Goal: Task Accomplishment & Management: Use online tool/utility

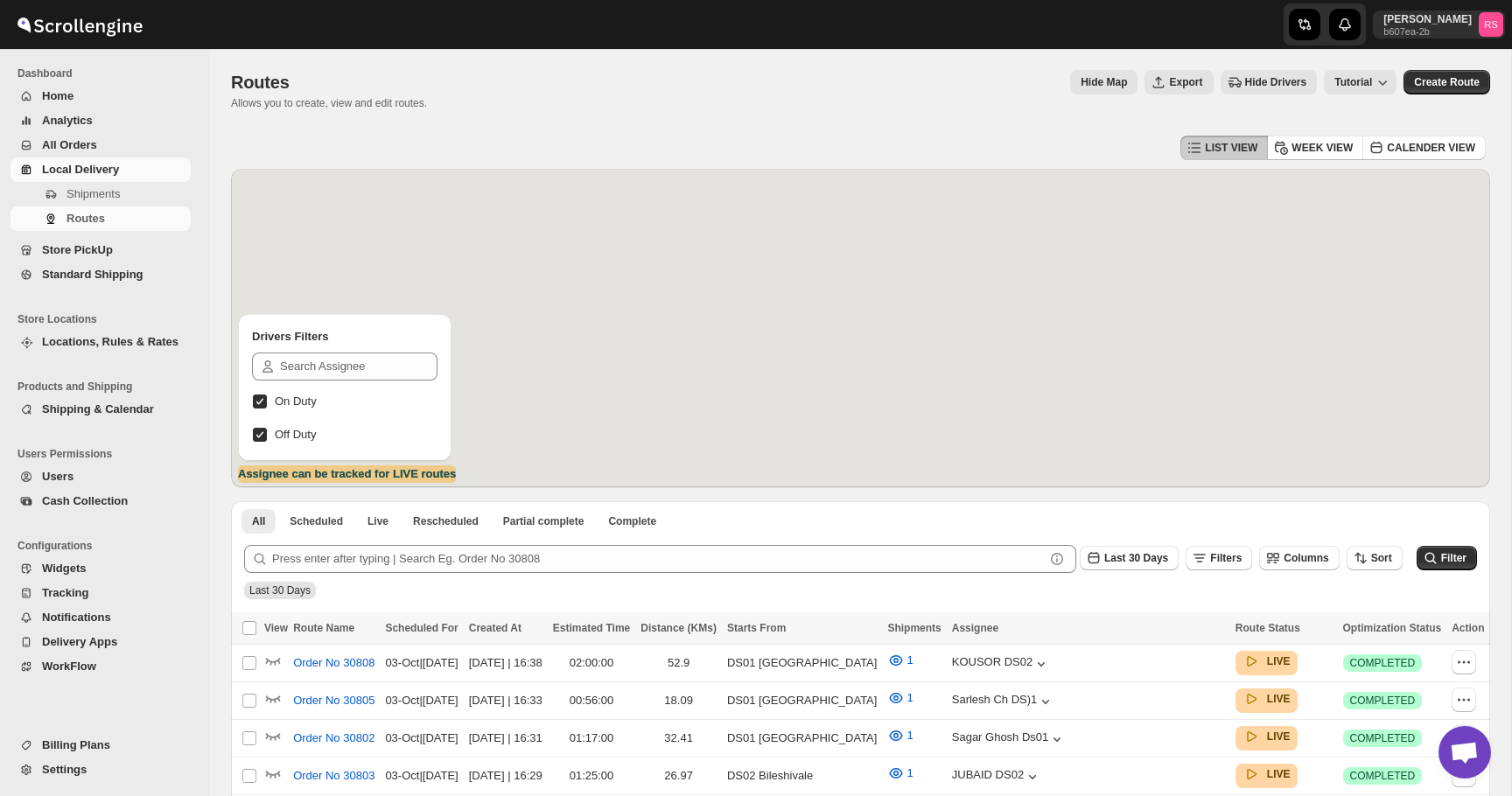
scroll to position [553, 0]
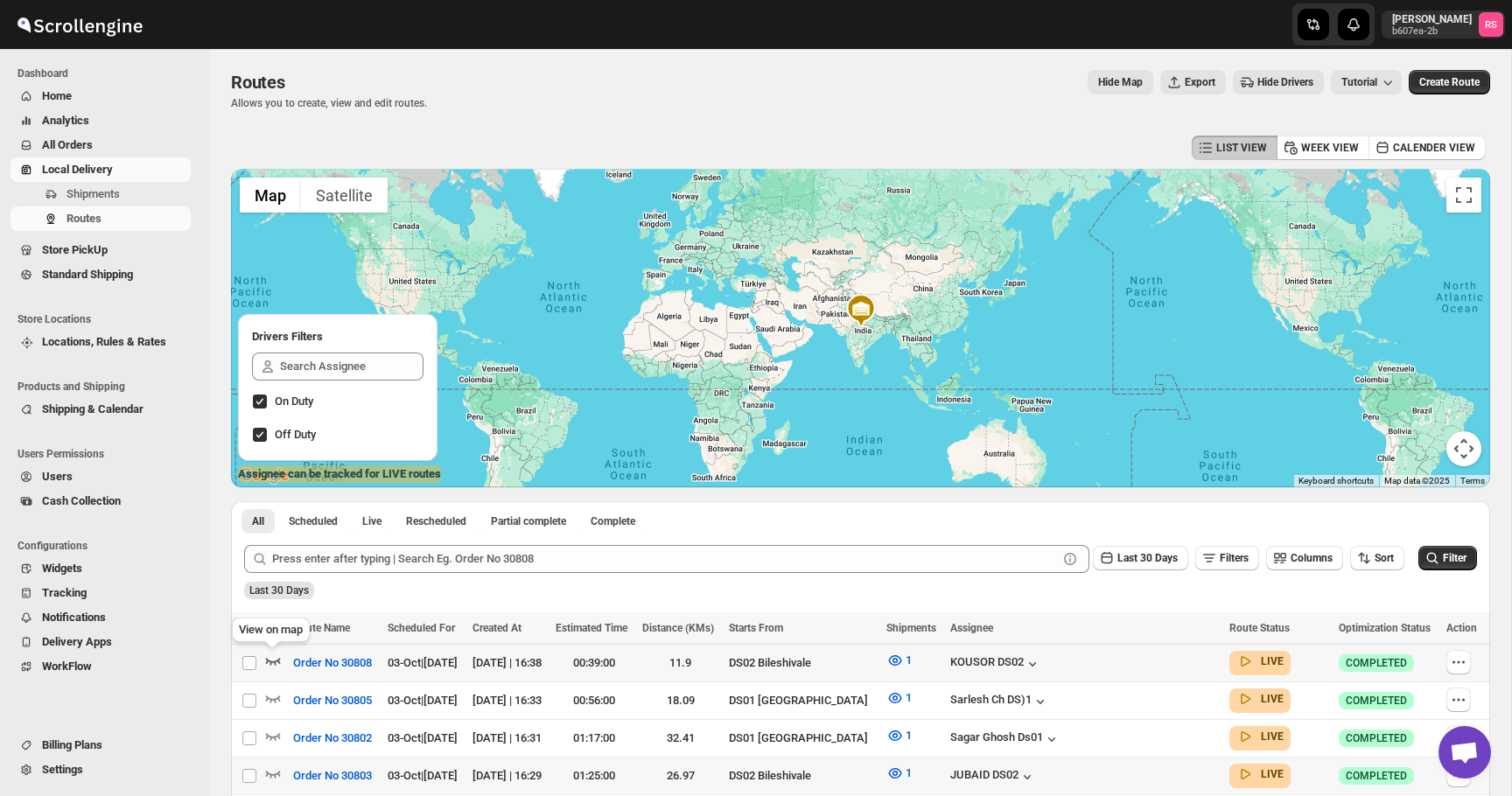
click at [269, 661] on icon "button" at bounding box center [273, 661] width 17 height 17
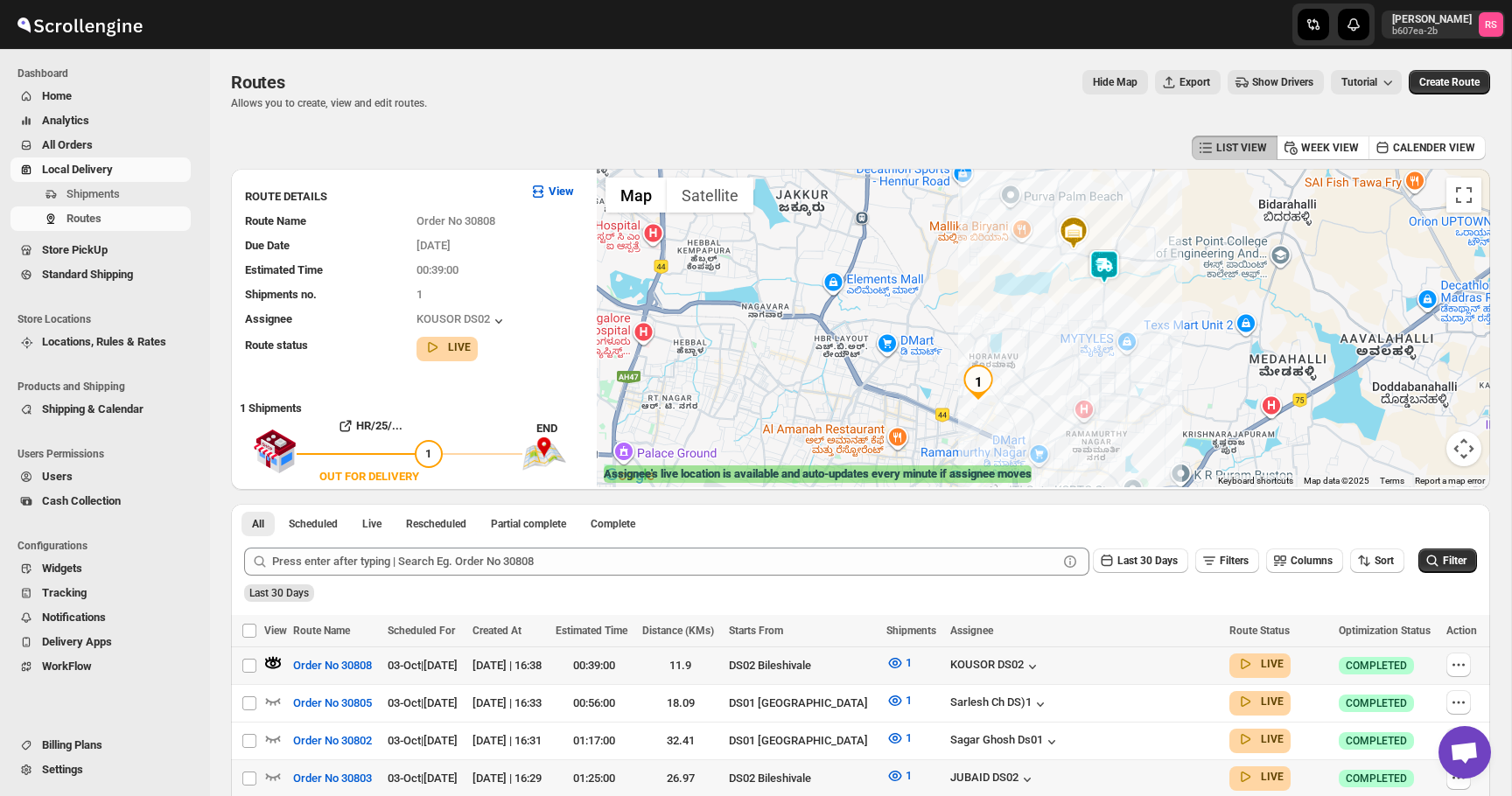
click at [1111, 269] on img at bounding box center [1104, 266] width 35 height 35
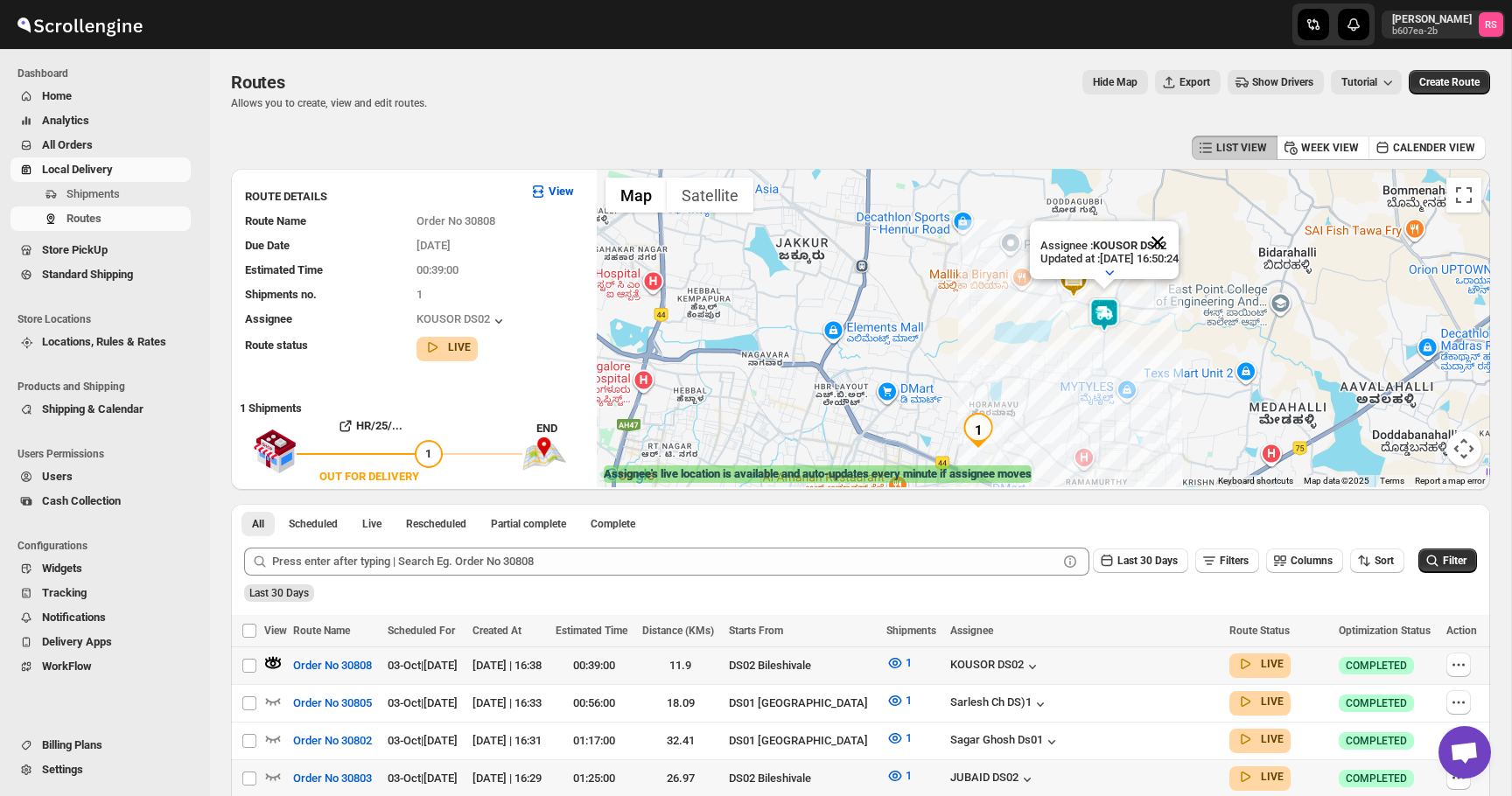
click at [1172, 248] on button "Close" at bounding box center [1157, 243] width 42 height 42
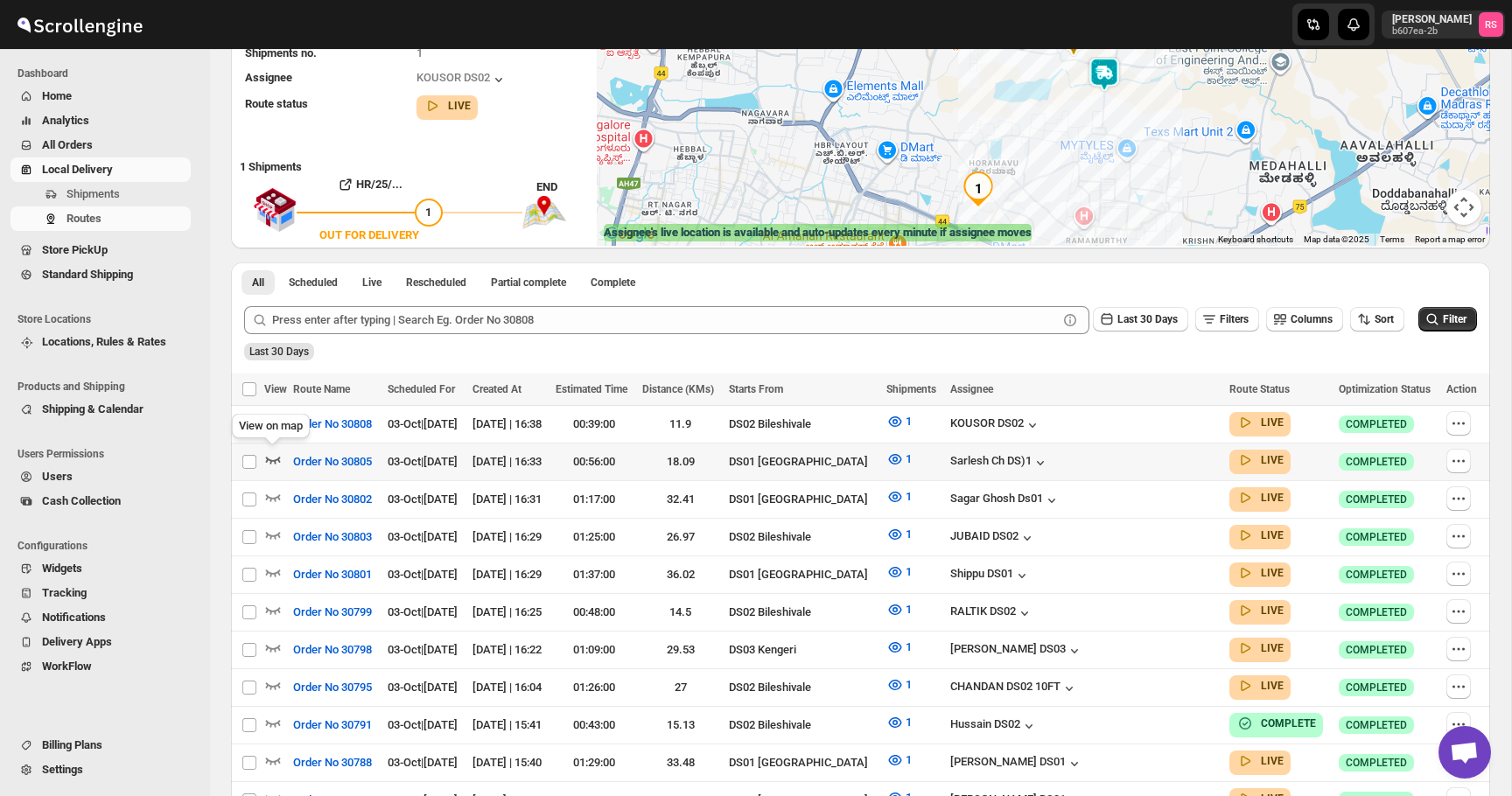
click at [279, 456] on icon "button" at bounding box center [274, 459] width 15 height 7
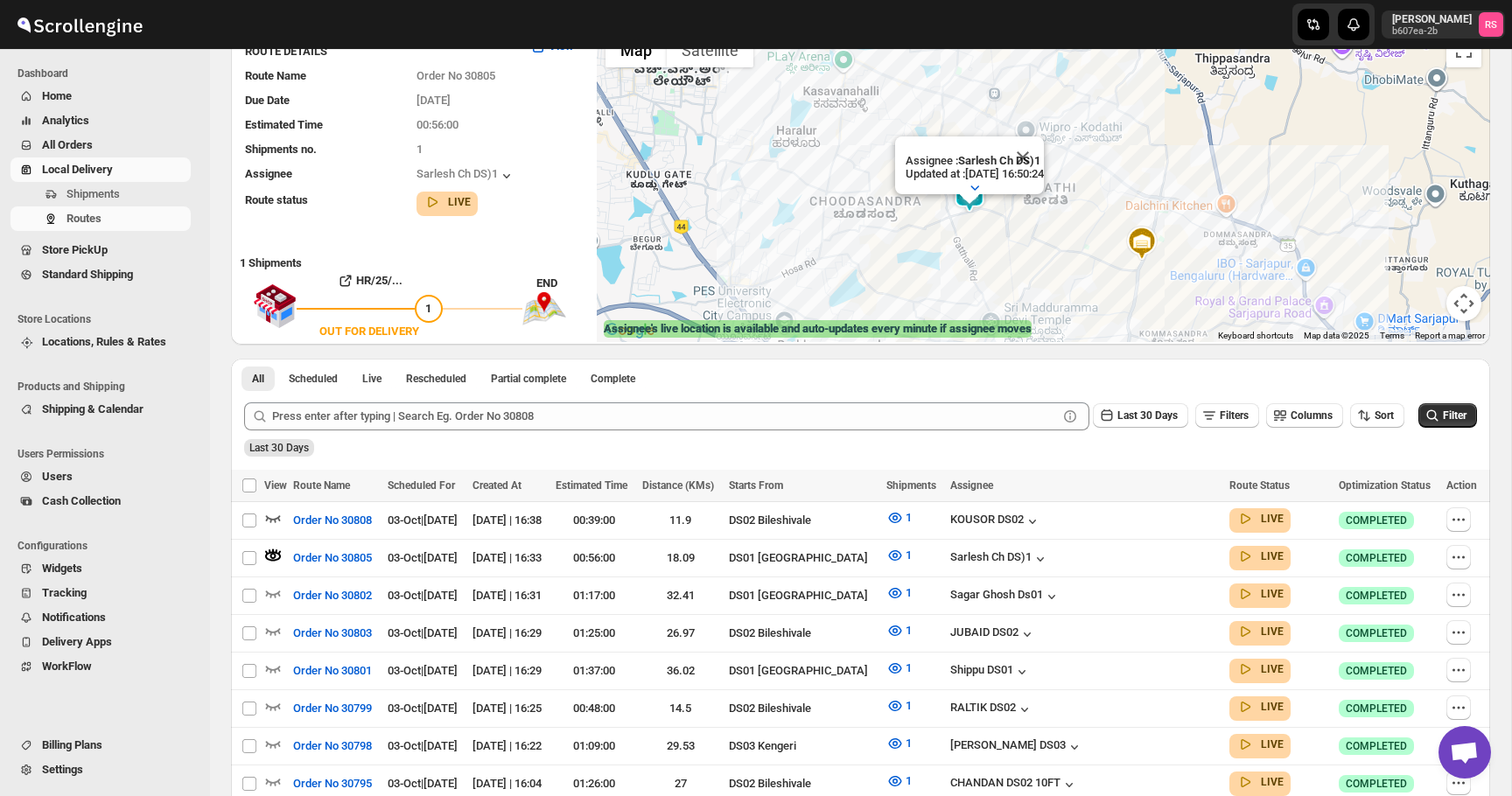
scroll to position [158, 0]
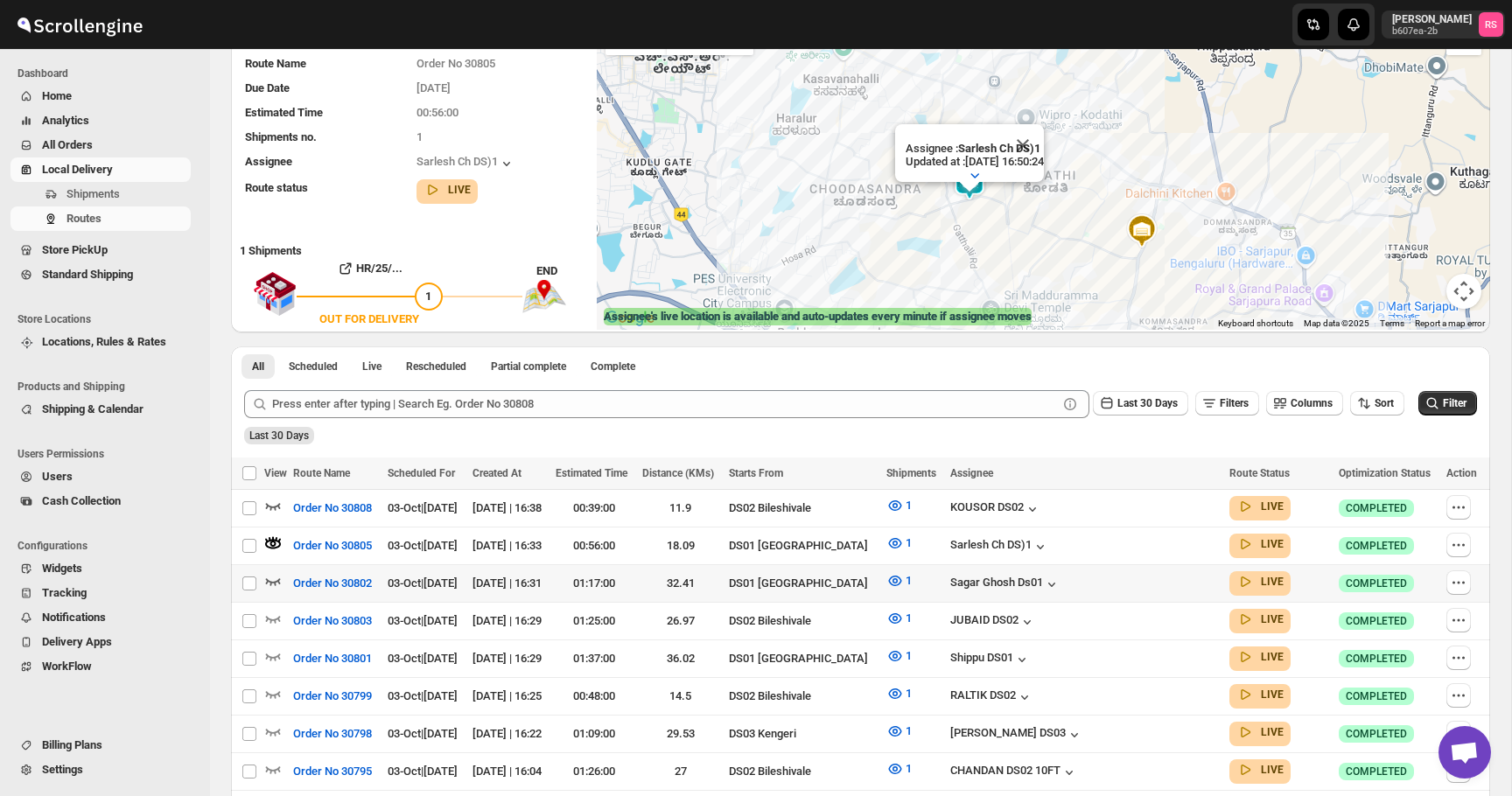
click at [277, 575] on icon "button" at bounding box center [273, 581] width 17 height 17
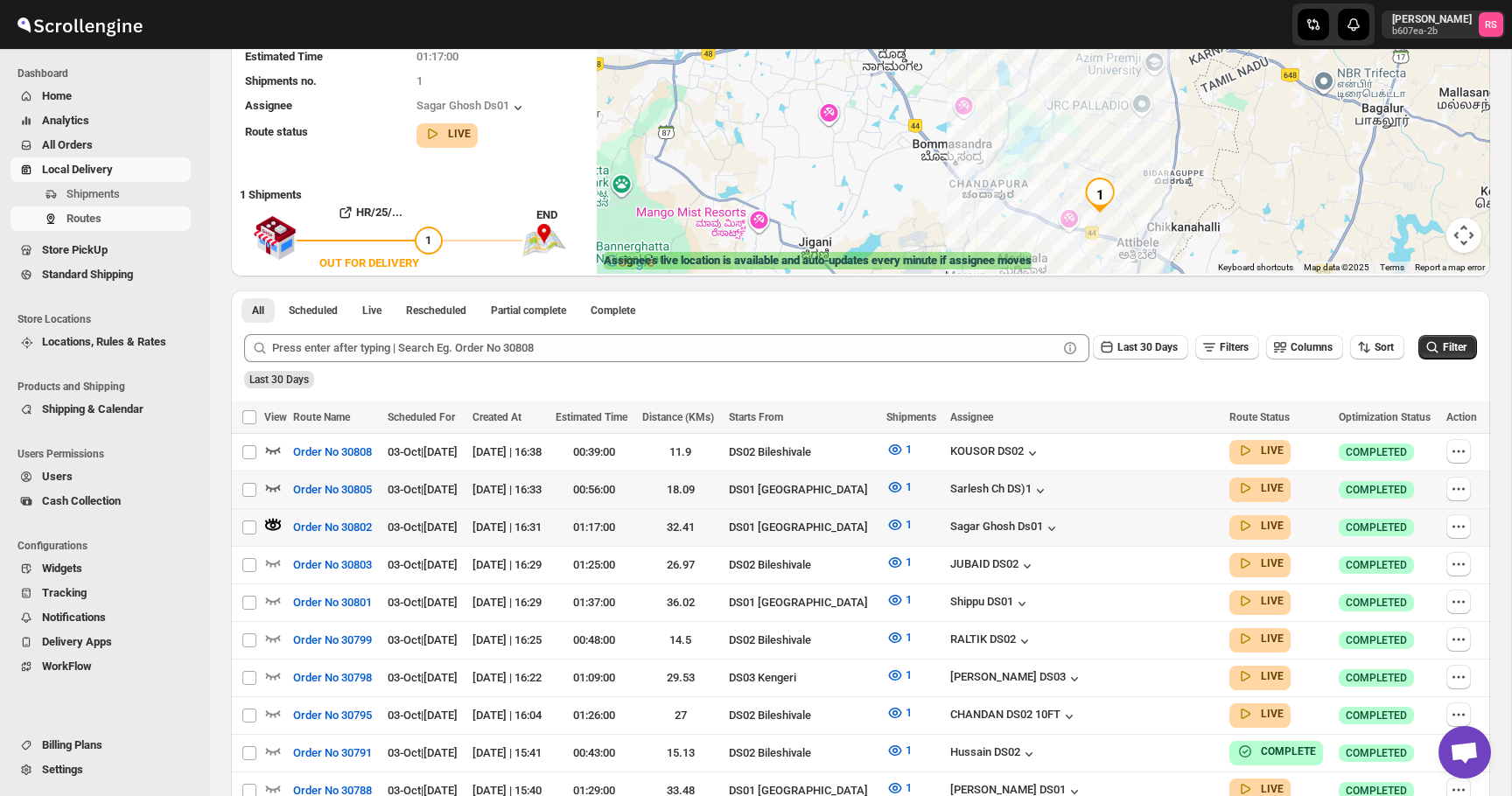
scroll to position [237, 0]
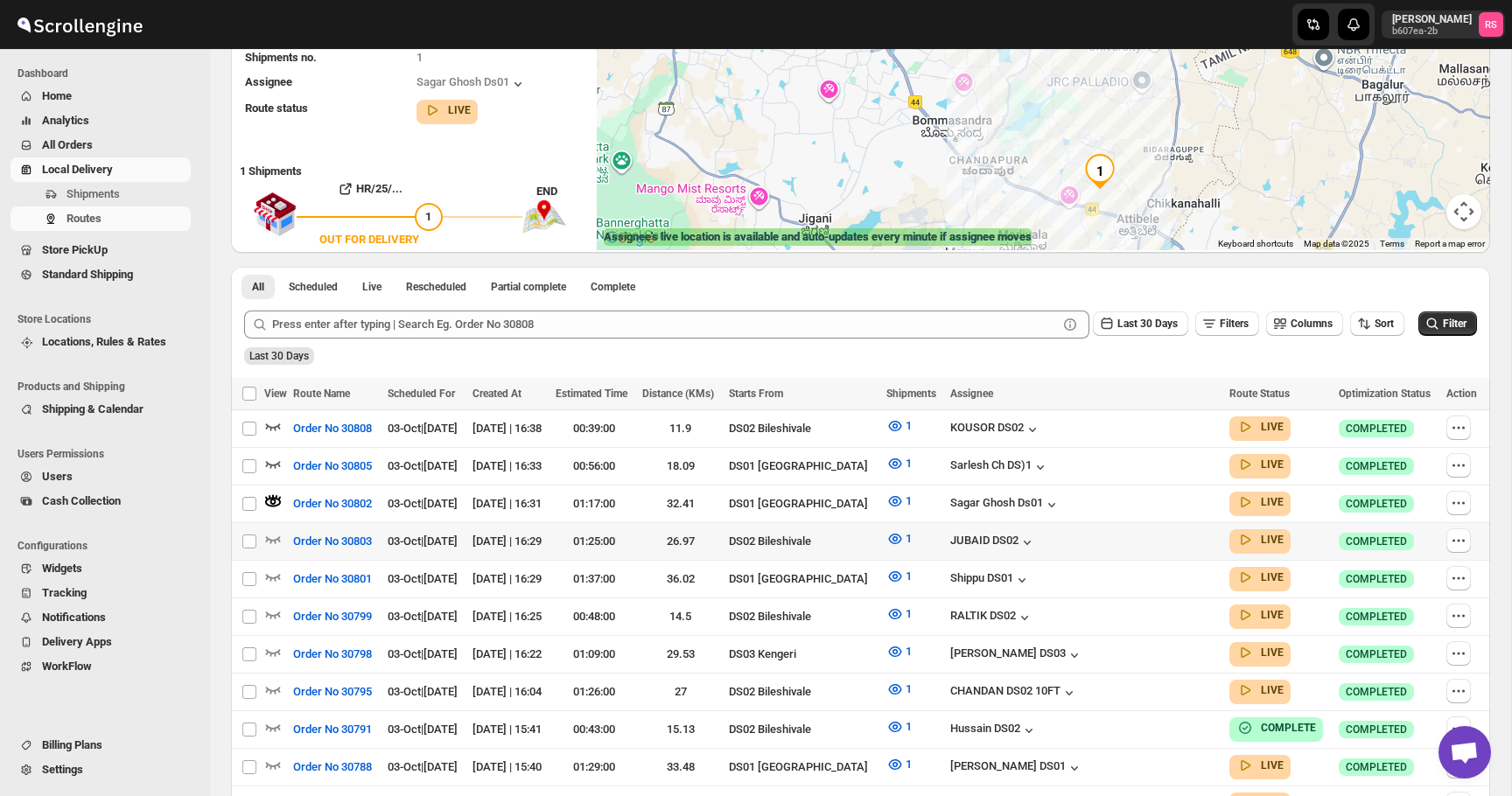
click at [275, 533] on icon "button" at bounding box center [273, 539] width 17 height 17
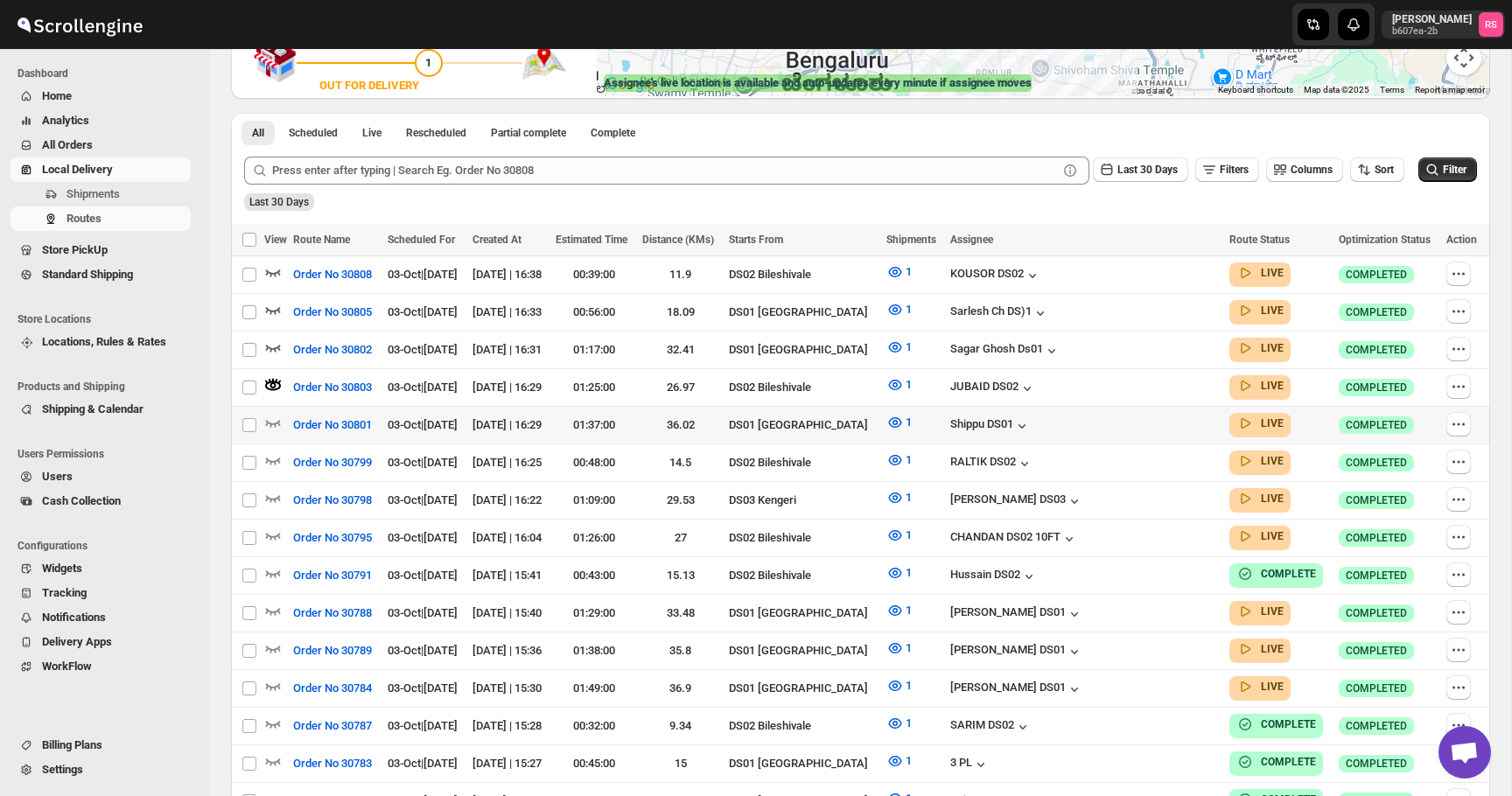
scroll to position [411, 0]
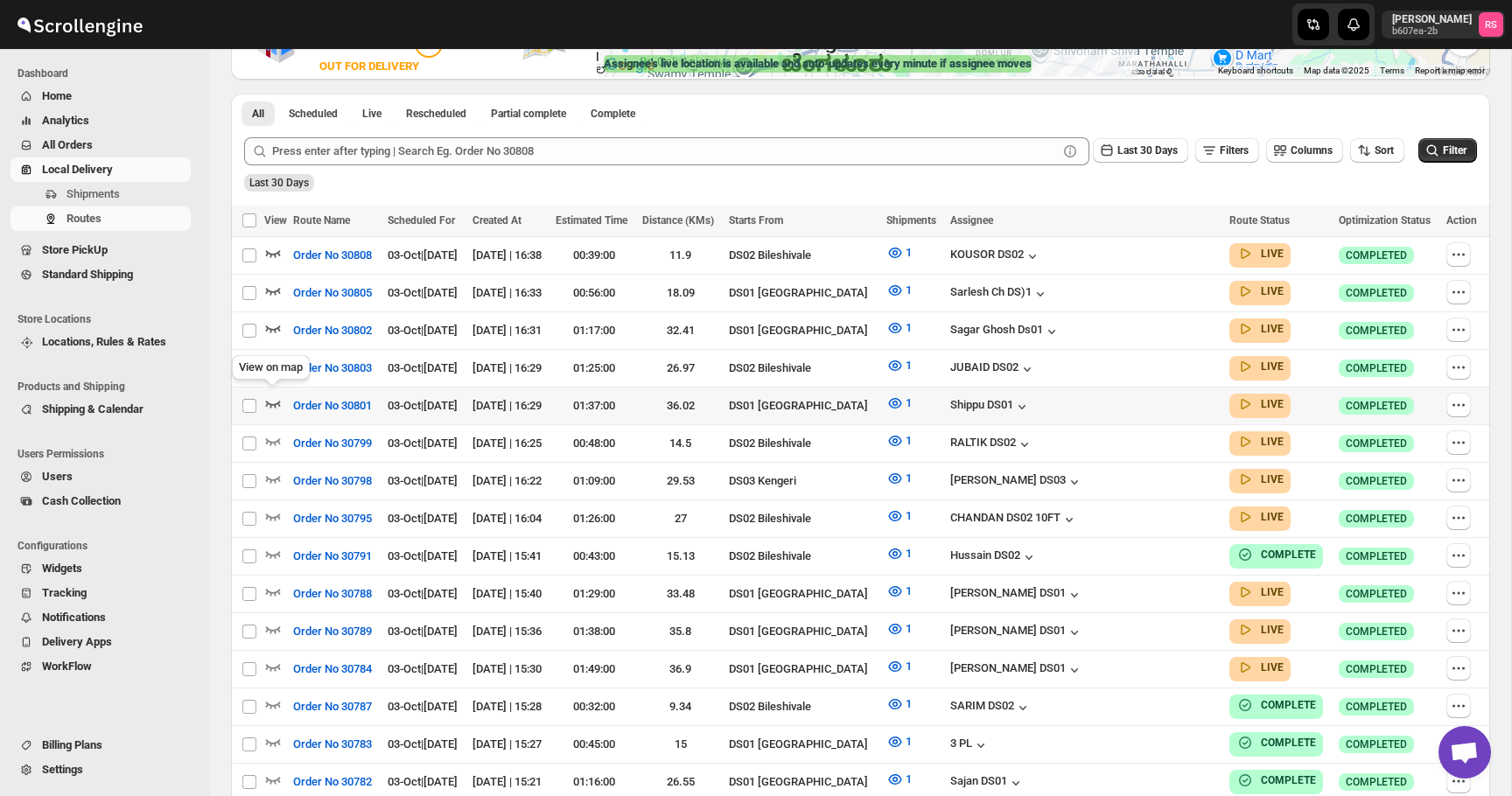
click at [275, 399] on icon "button" at bounding box center [273, 403] width 17 height 17
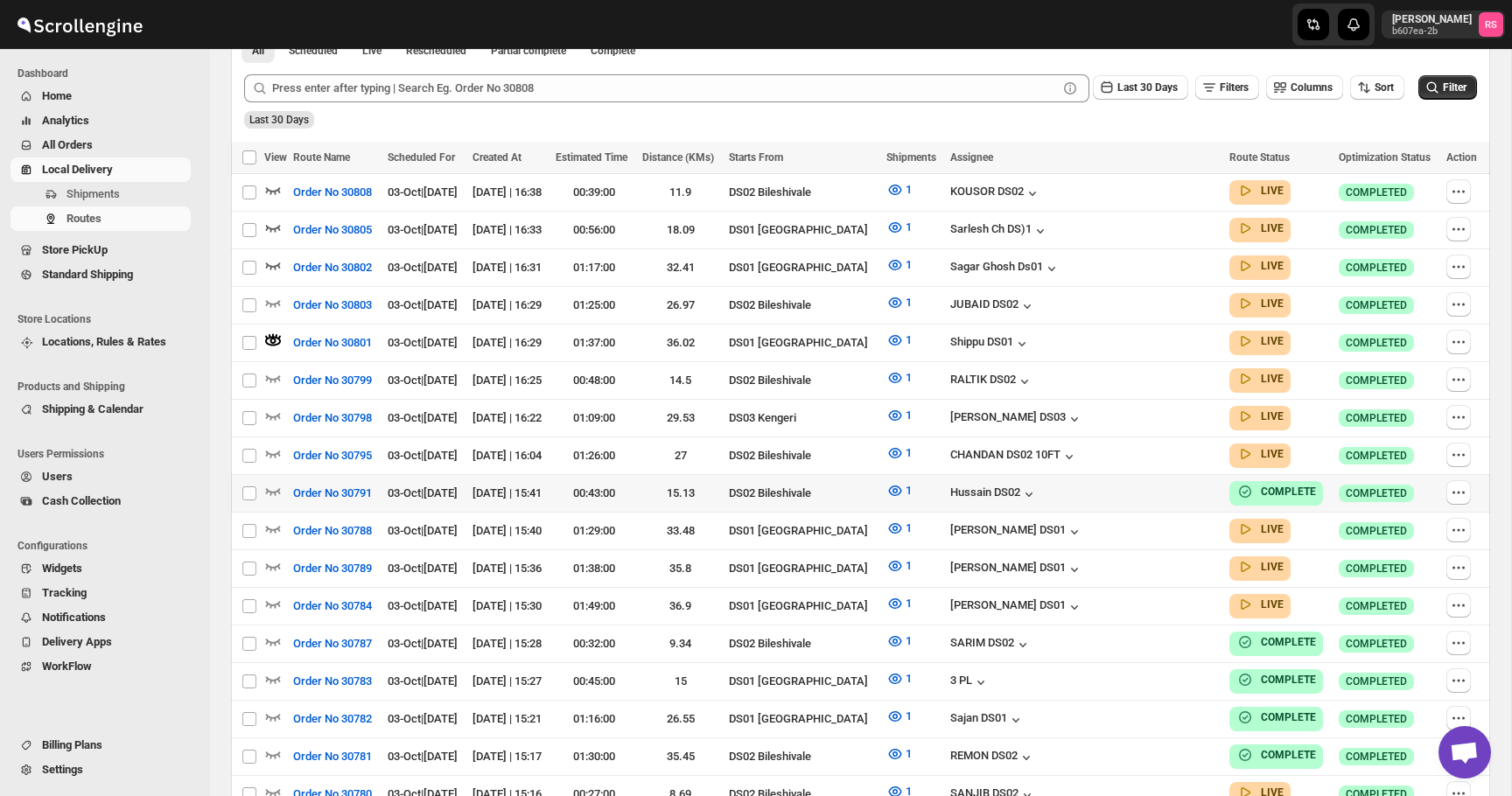
scroll to position [495, 0]
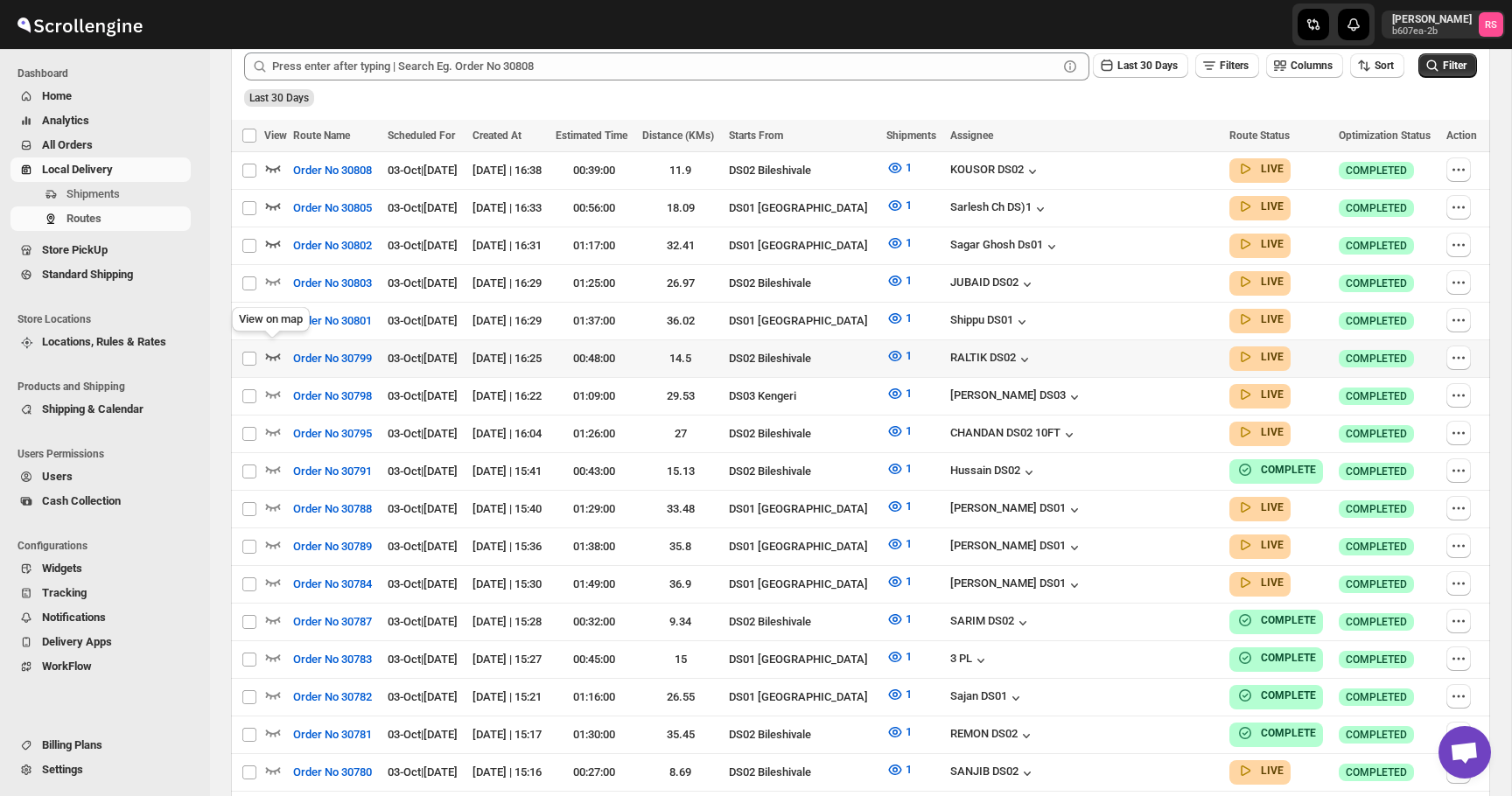
click at [275, 351] on icon "button" at bounding box center [273, 356] width 17 height 17
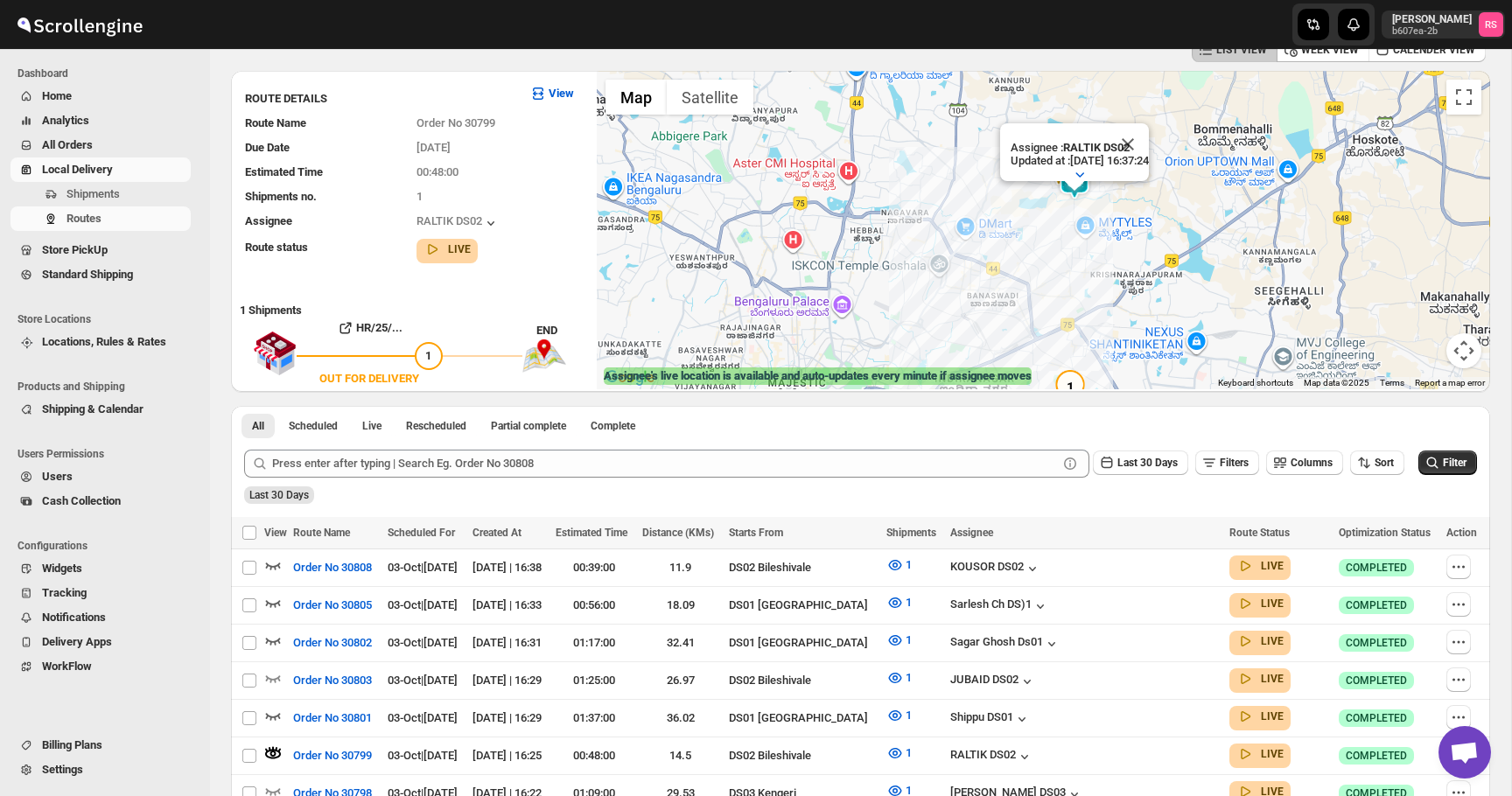
scroll to position [77, 0]
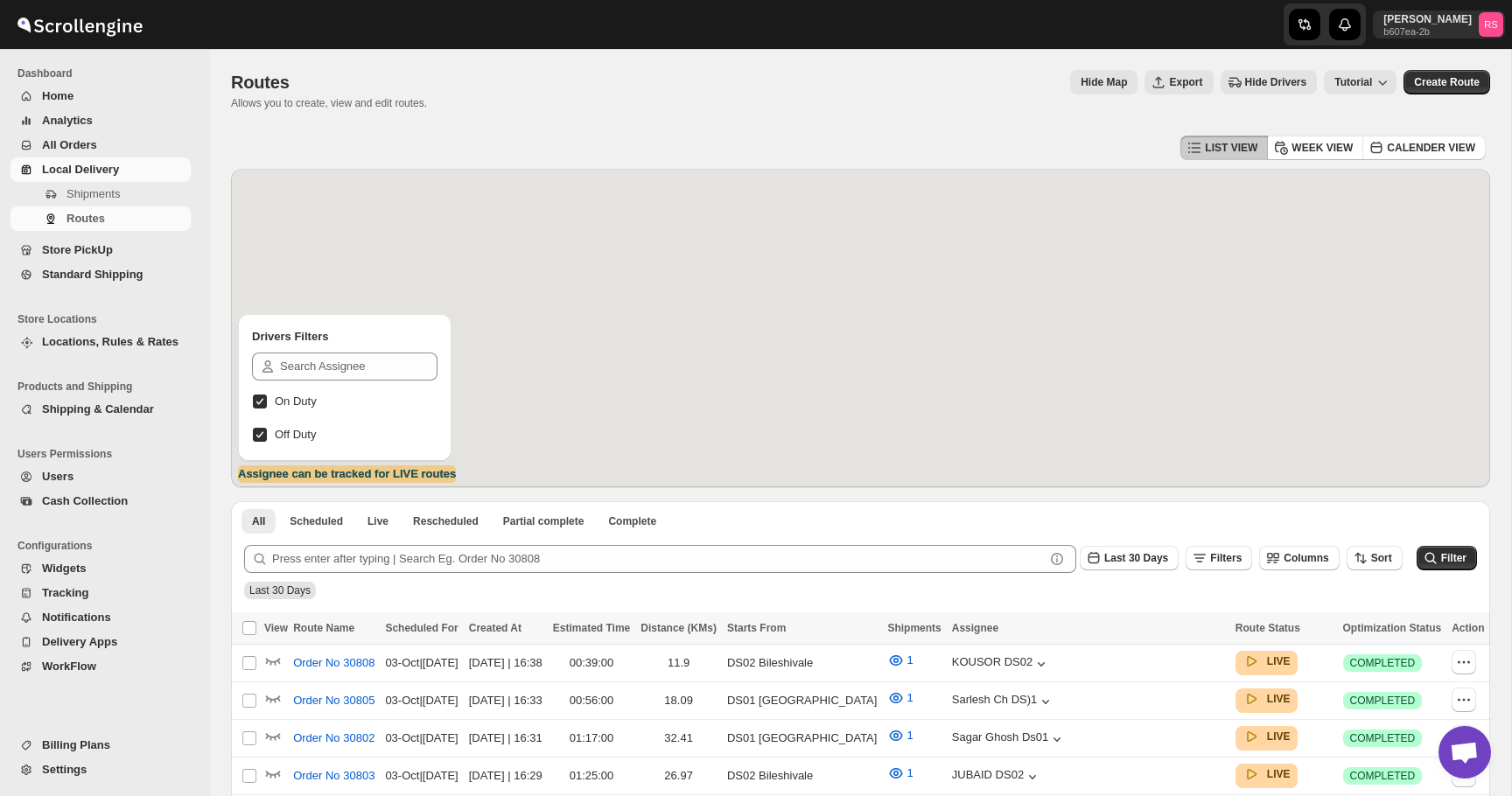
scroll to position [77, 0]
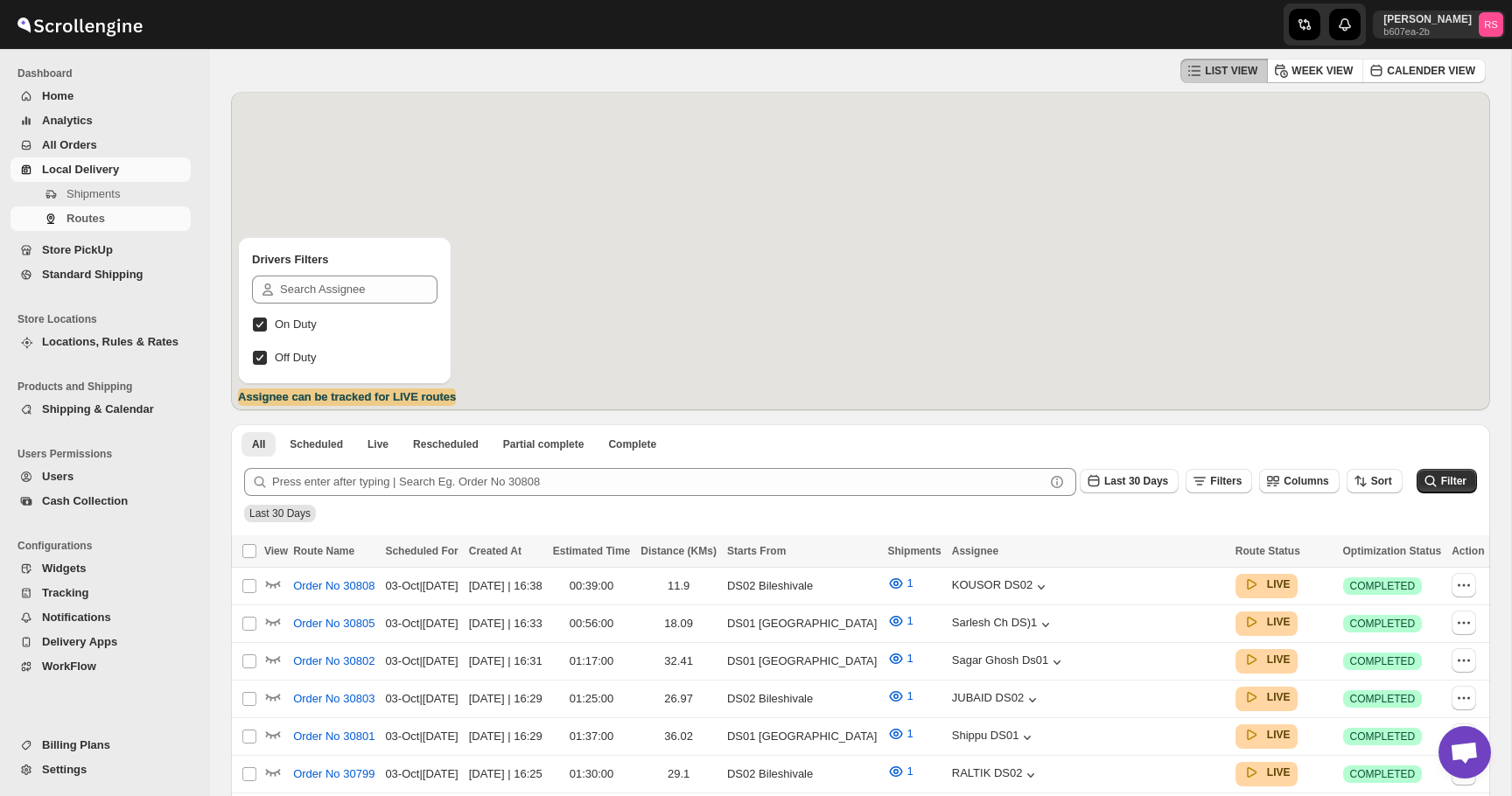
scroll to position [77, 0]
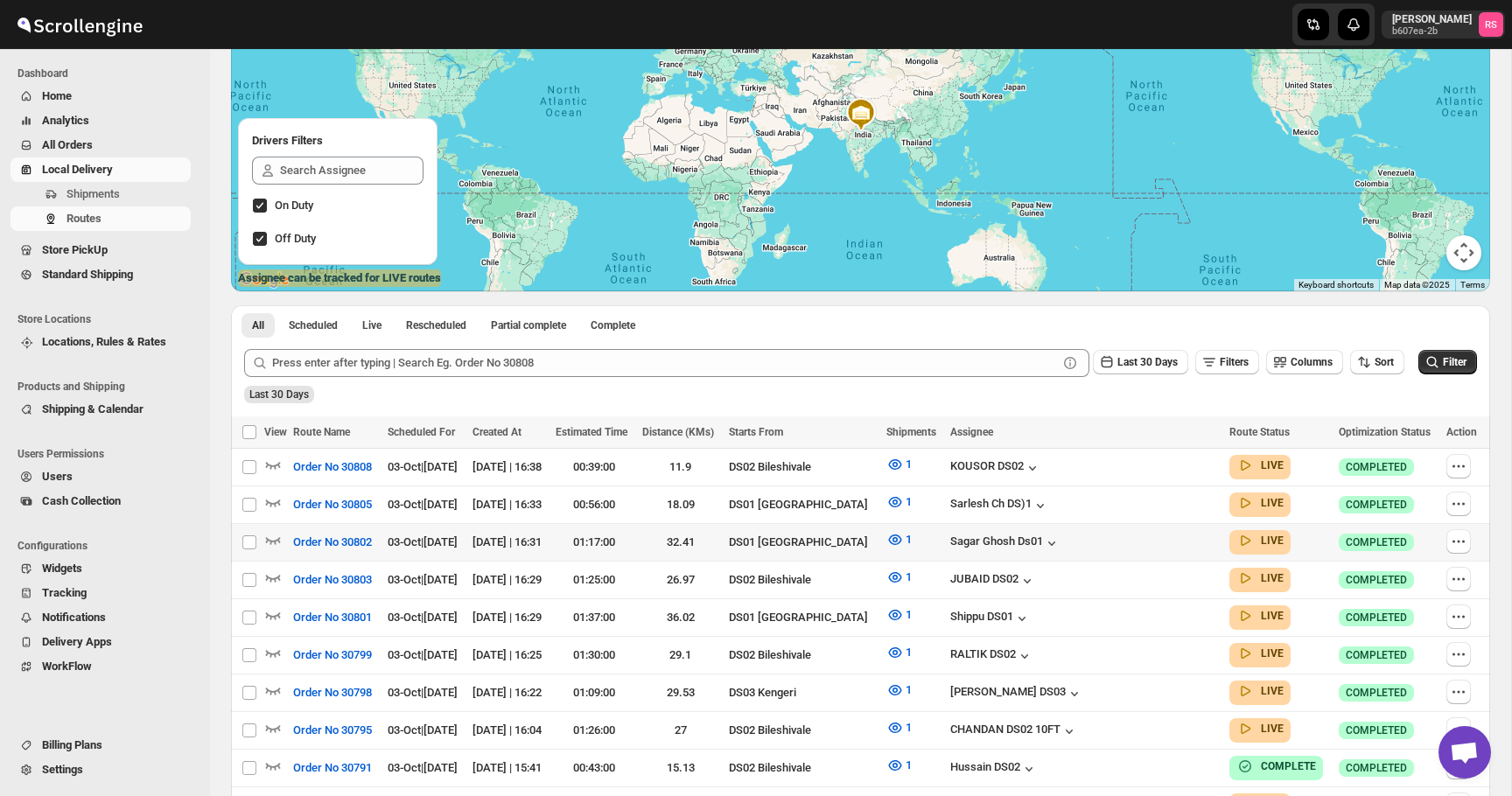
scroll to position [223, 0]
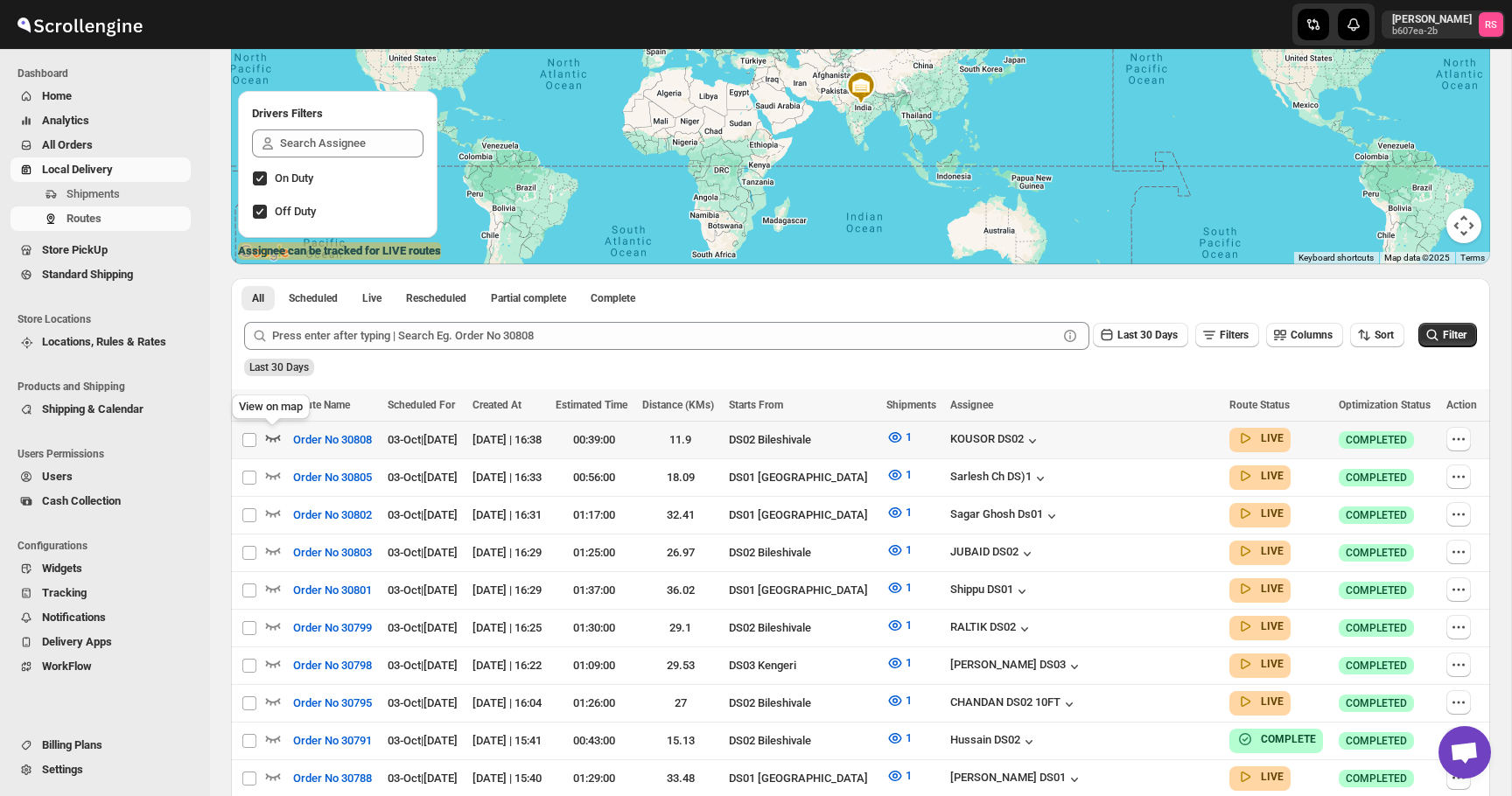
click at [271, 434] on icon "button" at bounding box center [273, 437] width 17 height 17
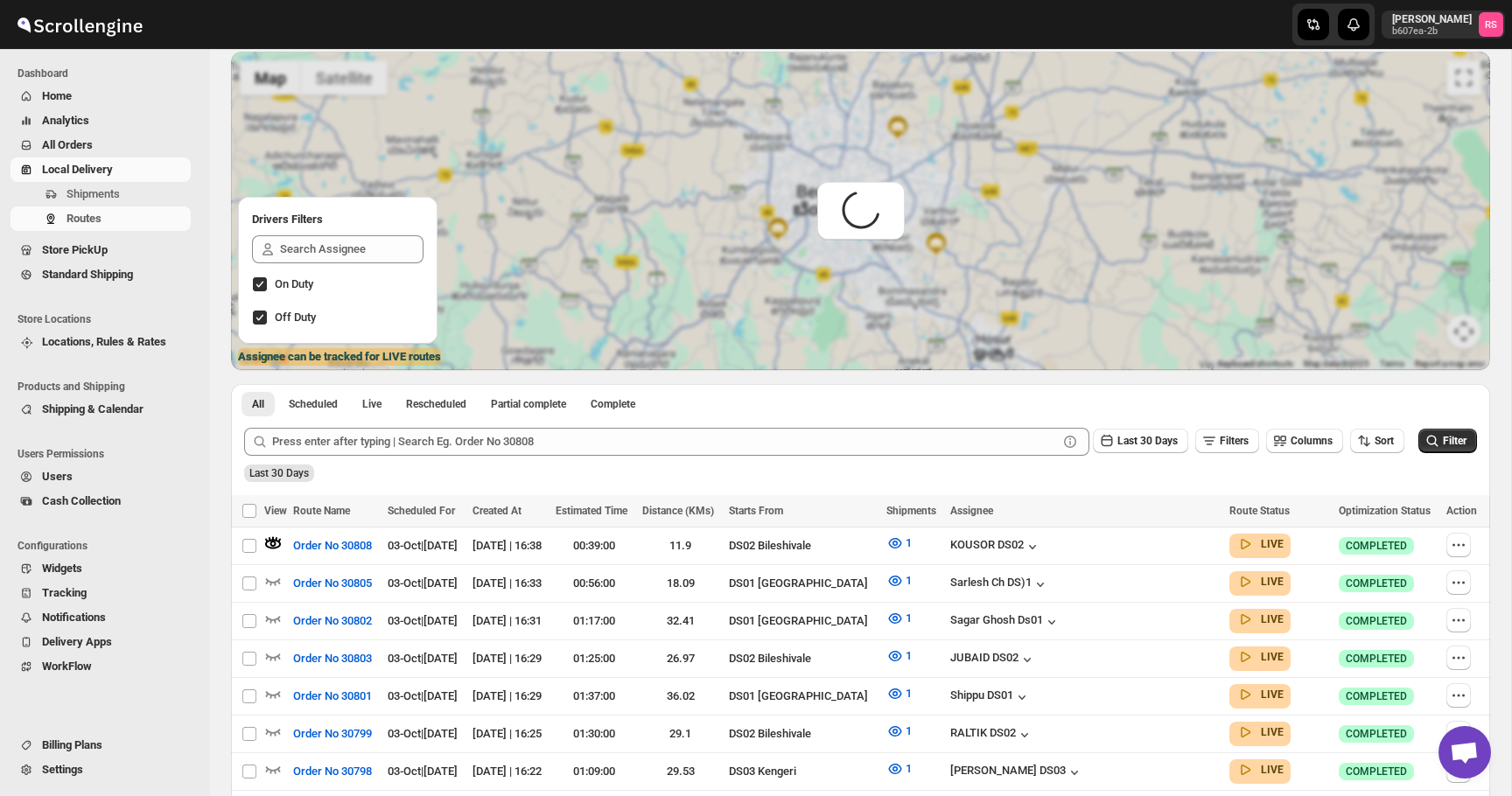
scroll to position [0, 0]
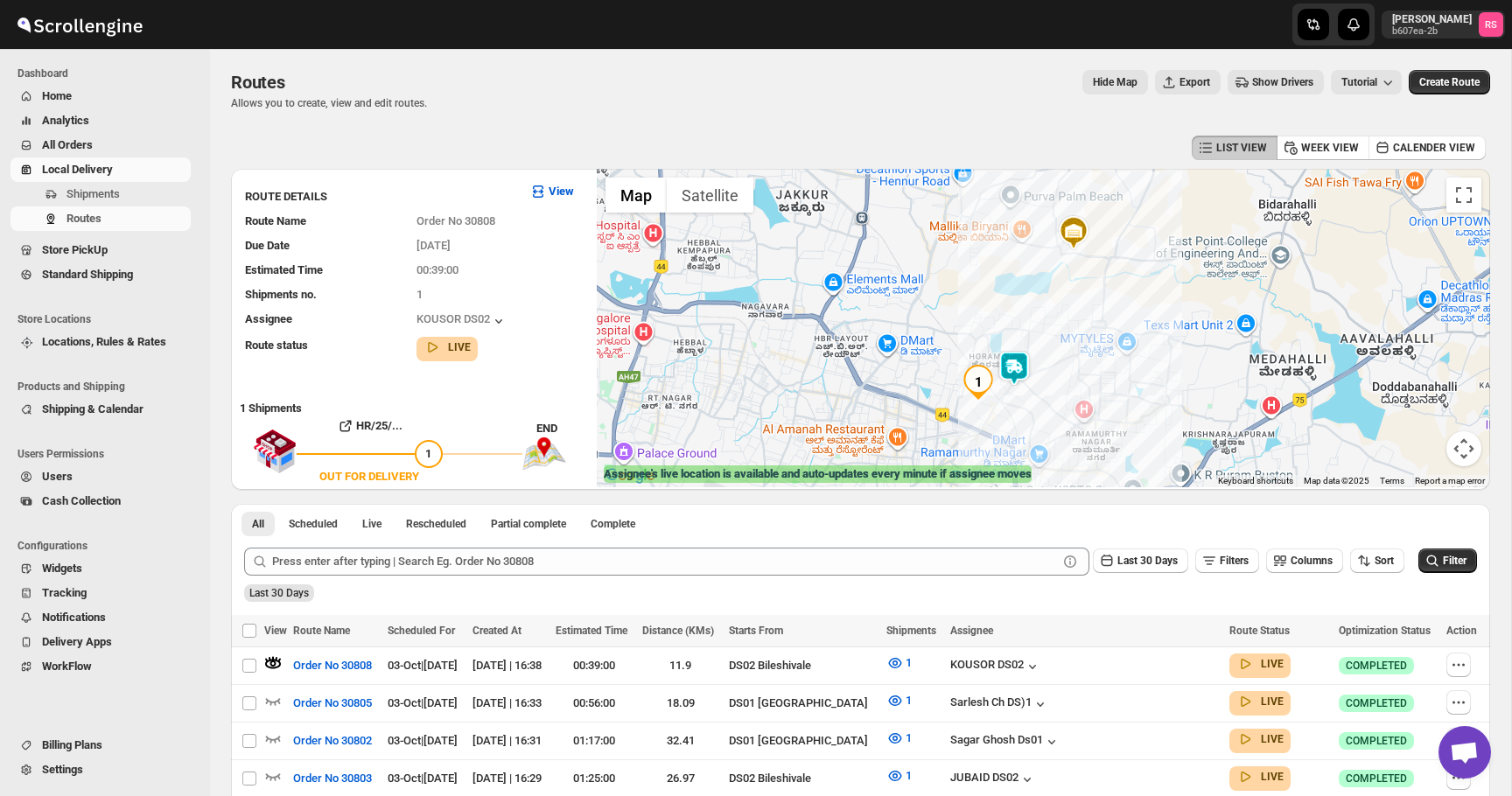
click at [1016, 373] on img at bounding box center [1014, 368] width 35 height 35
click at [1080, 288] on button "Close" at bounding box center [1068, 296] width 42 height 42
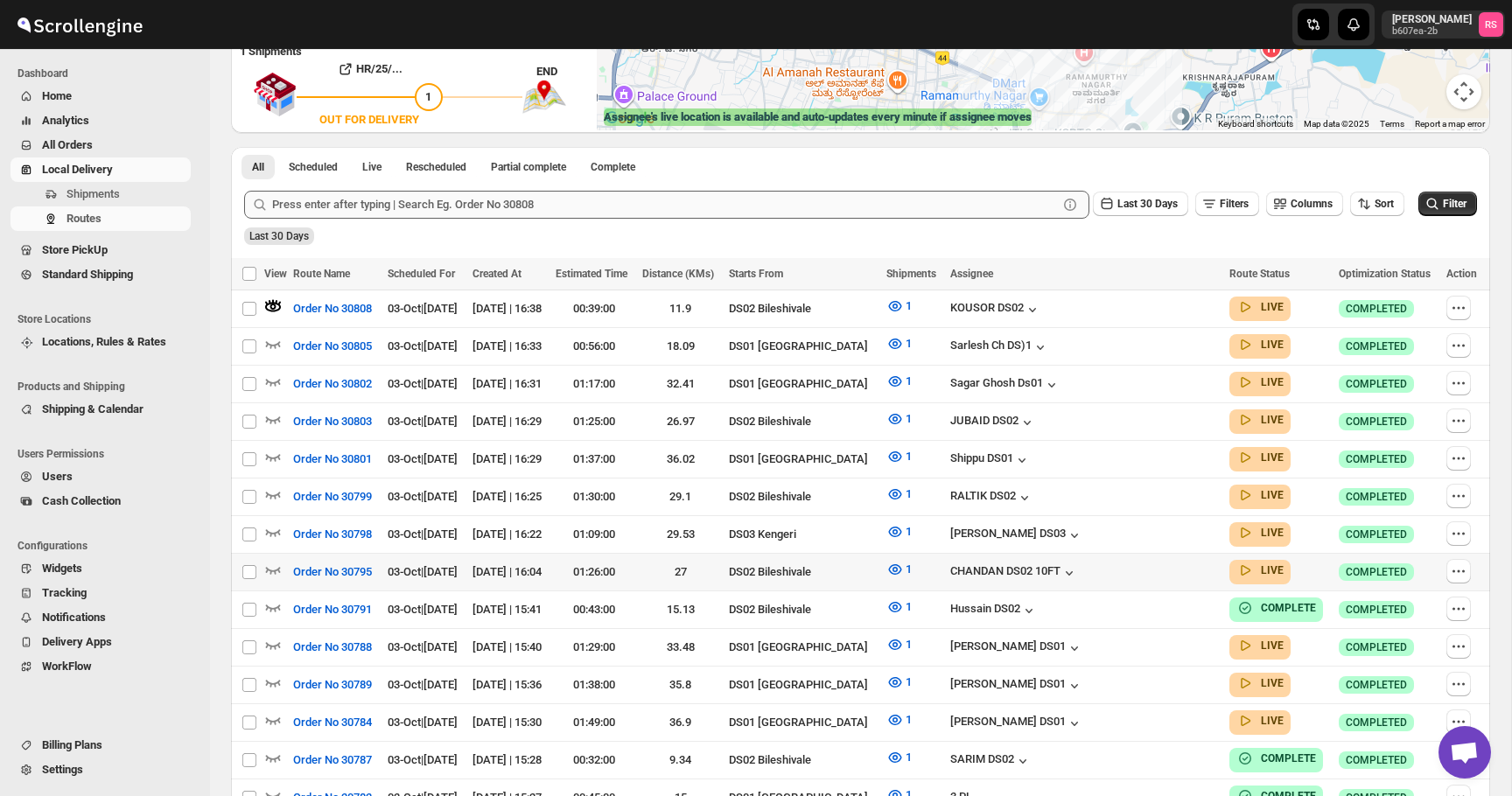
scroll to position [359, 0]
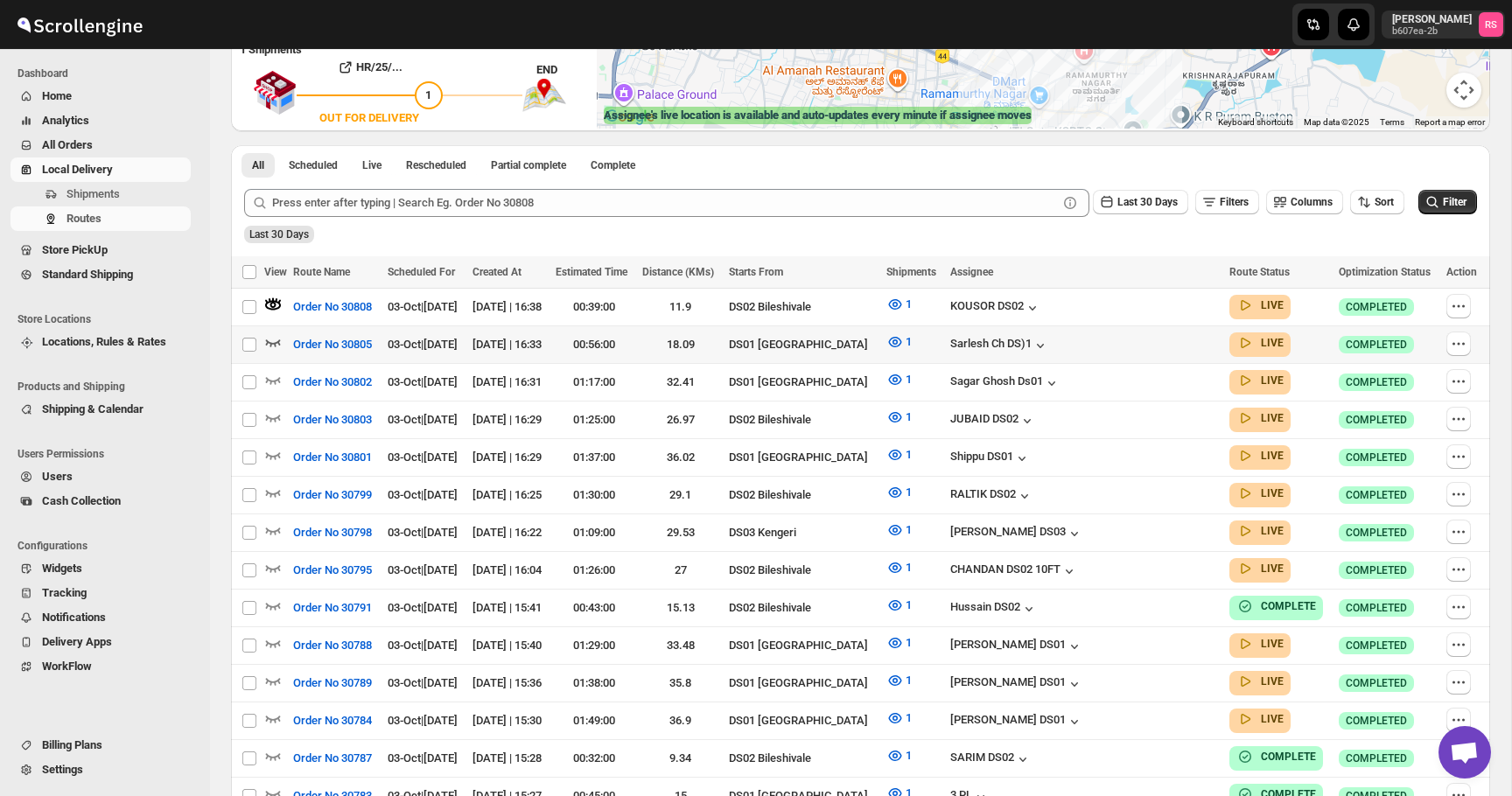
click at [271, 335] on icon "button" at bounding box center [273, 342] width 17 height 17
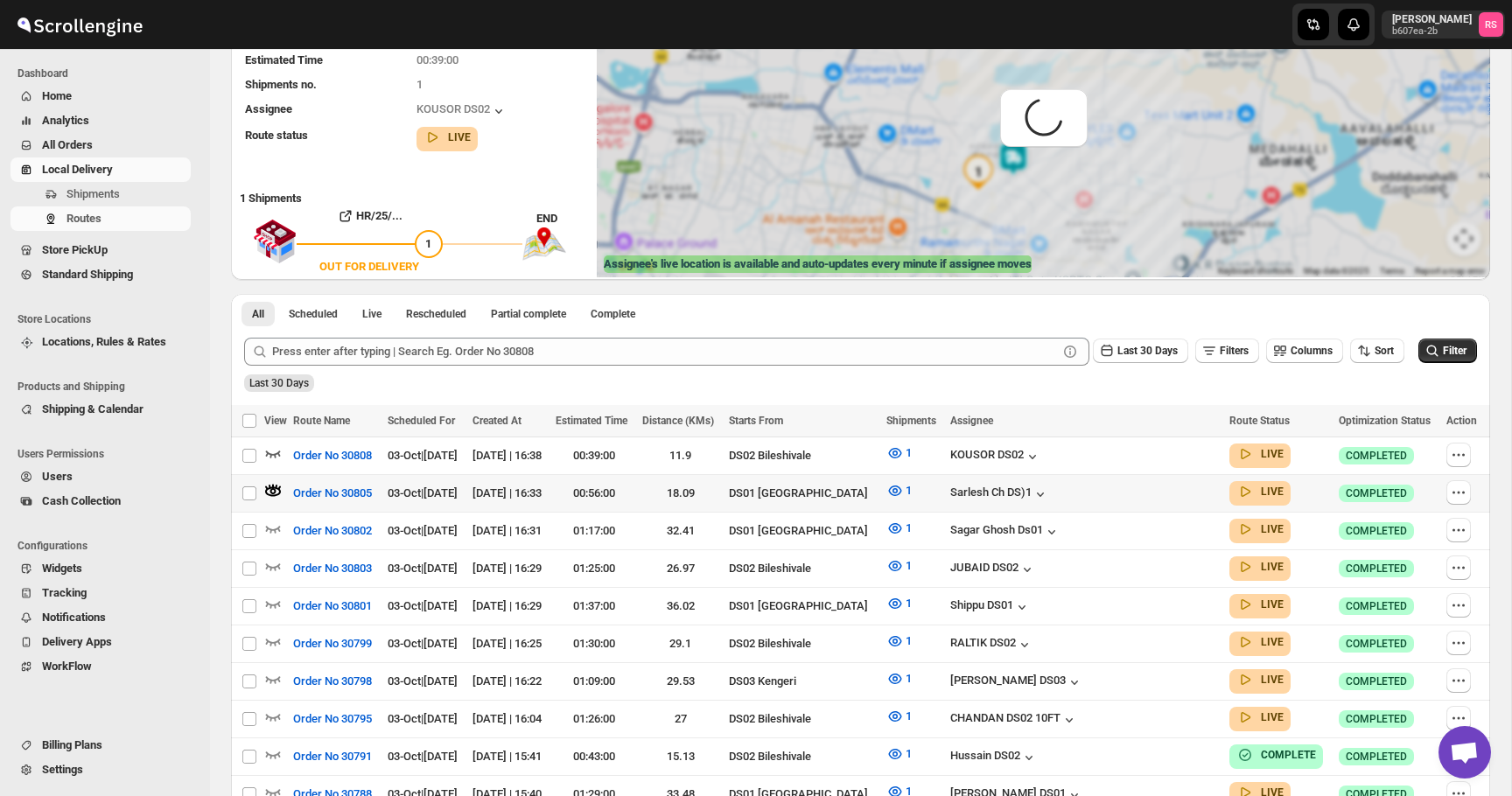
scroll to position [0, 0]
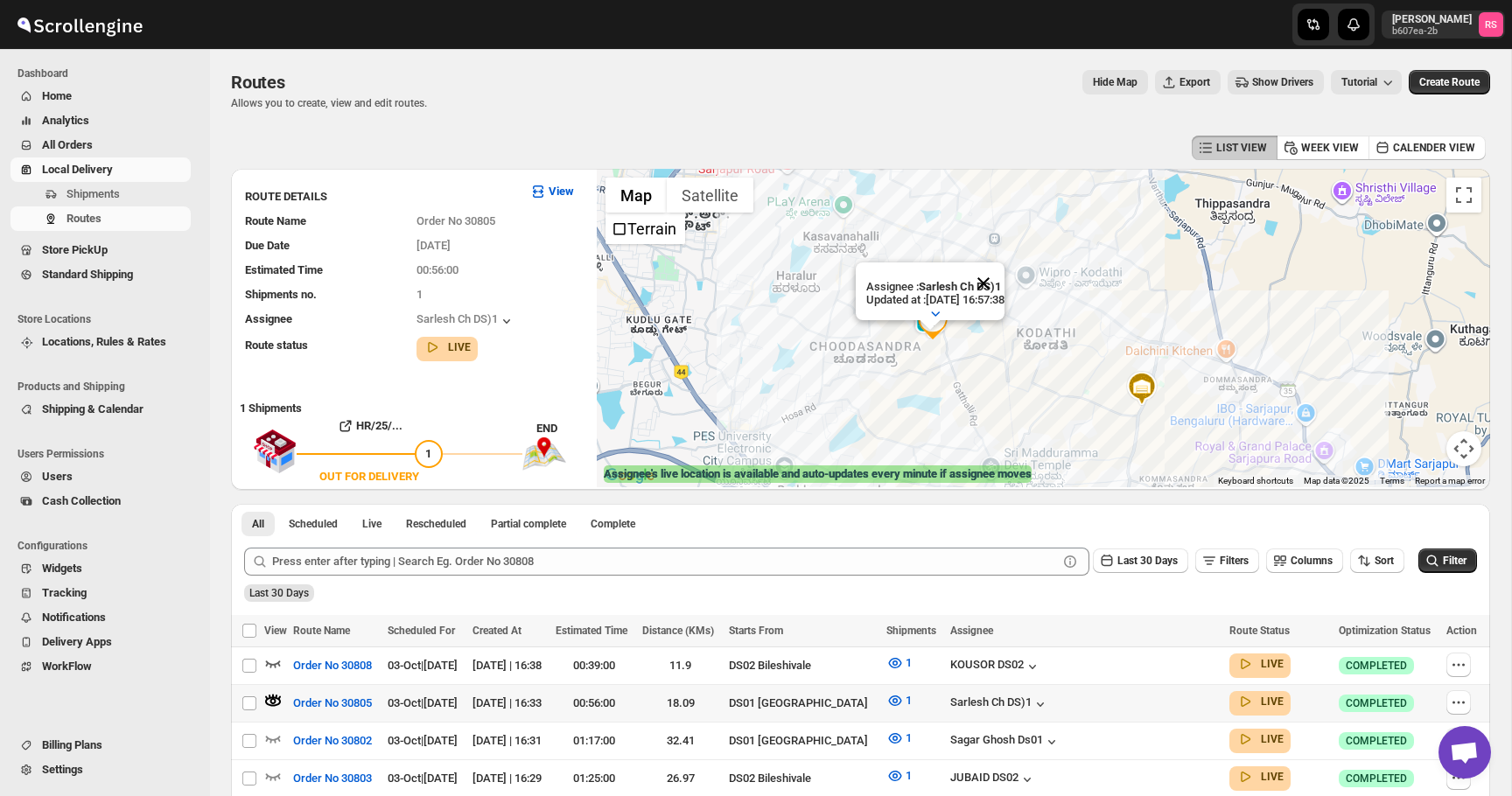
click at [998, 277] on button "Close" at bounding box center [983, 283] width 42 height 42
click at [275, 659] on icon "button" at bounding box center [273, 663] width 17 height 17
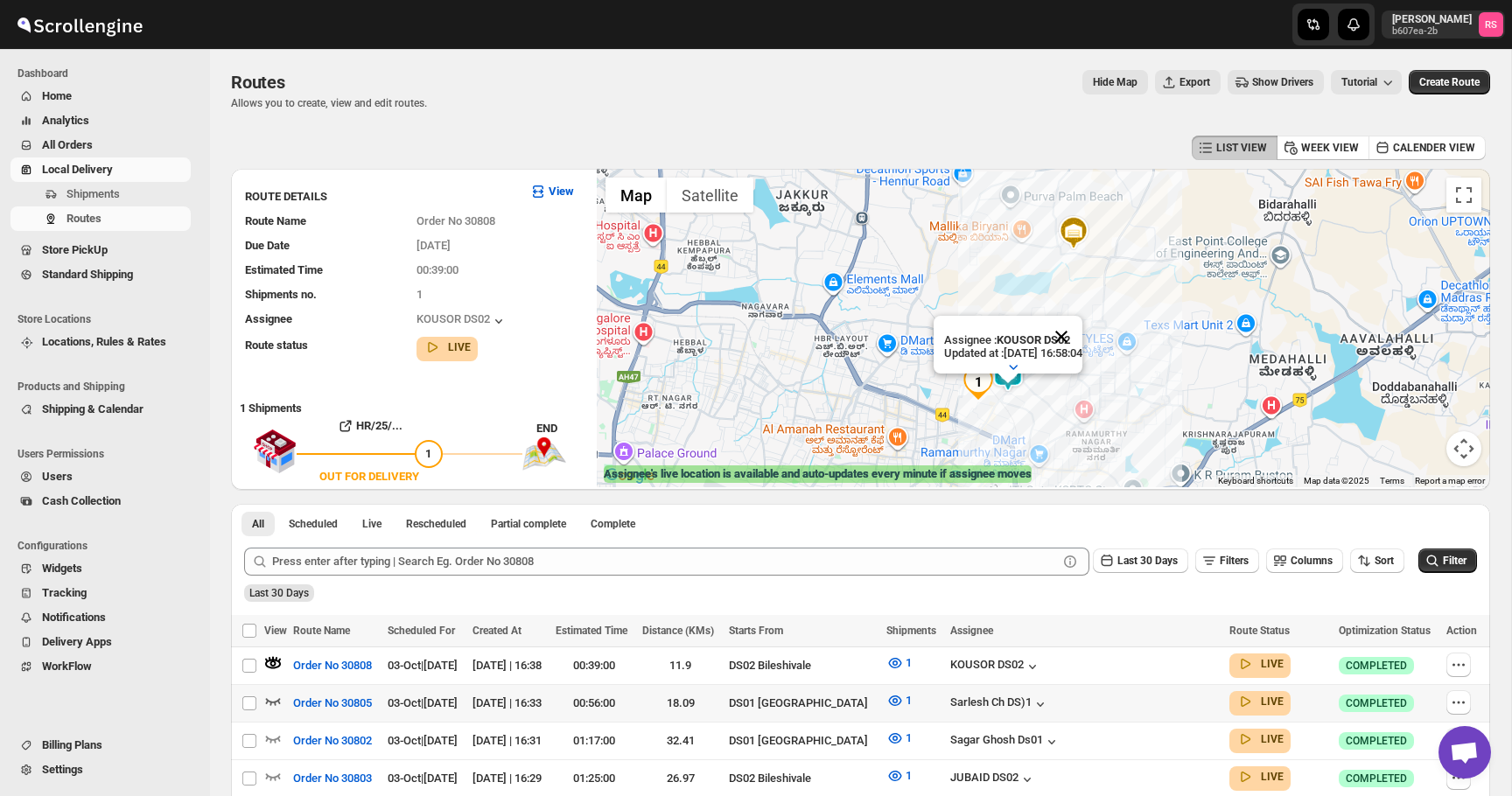
click at [1081, 332] on button "Close" at bounding box center [1061, 337] width 42 height 42
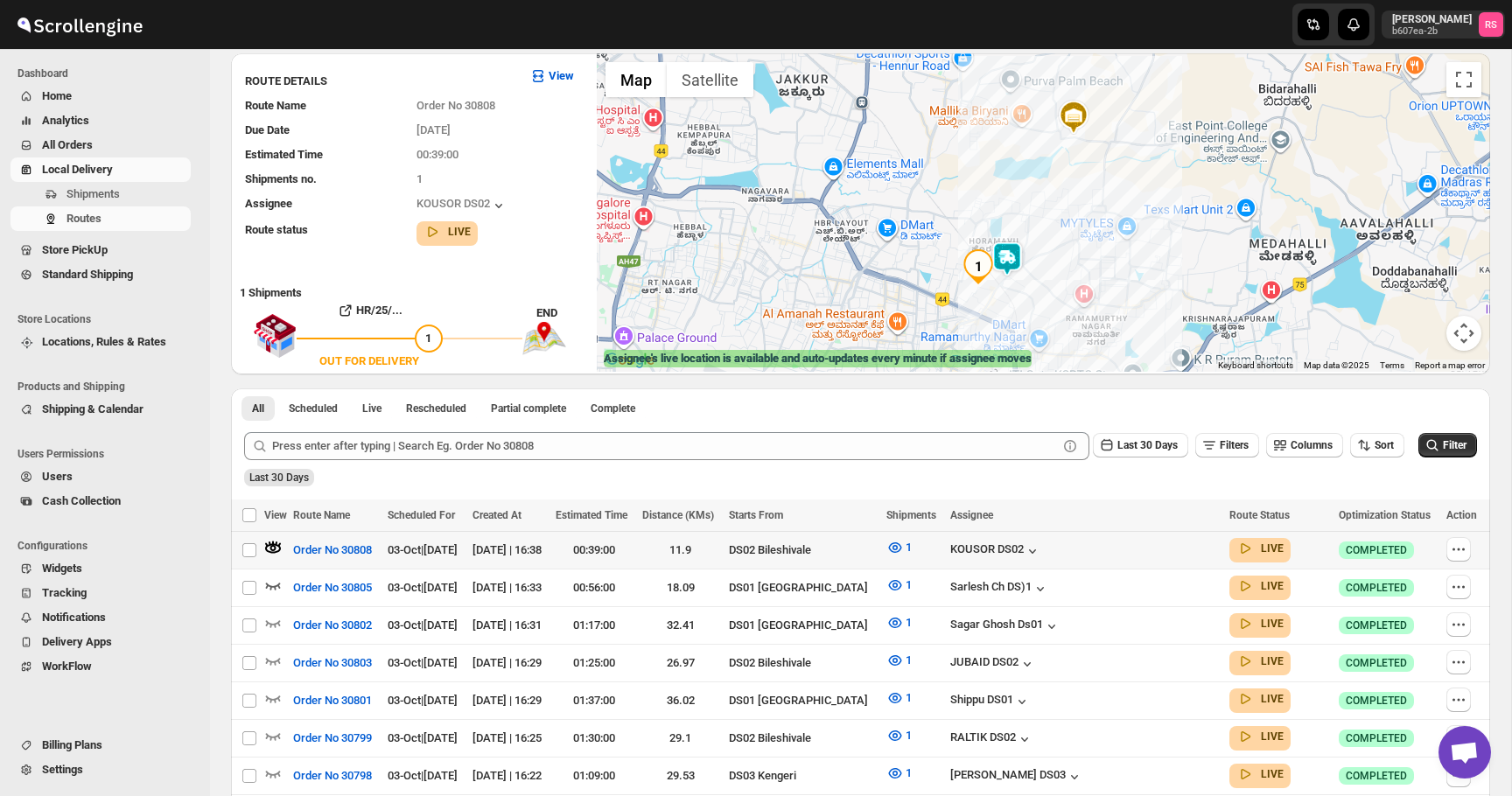
scroll to position [126, 0]
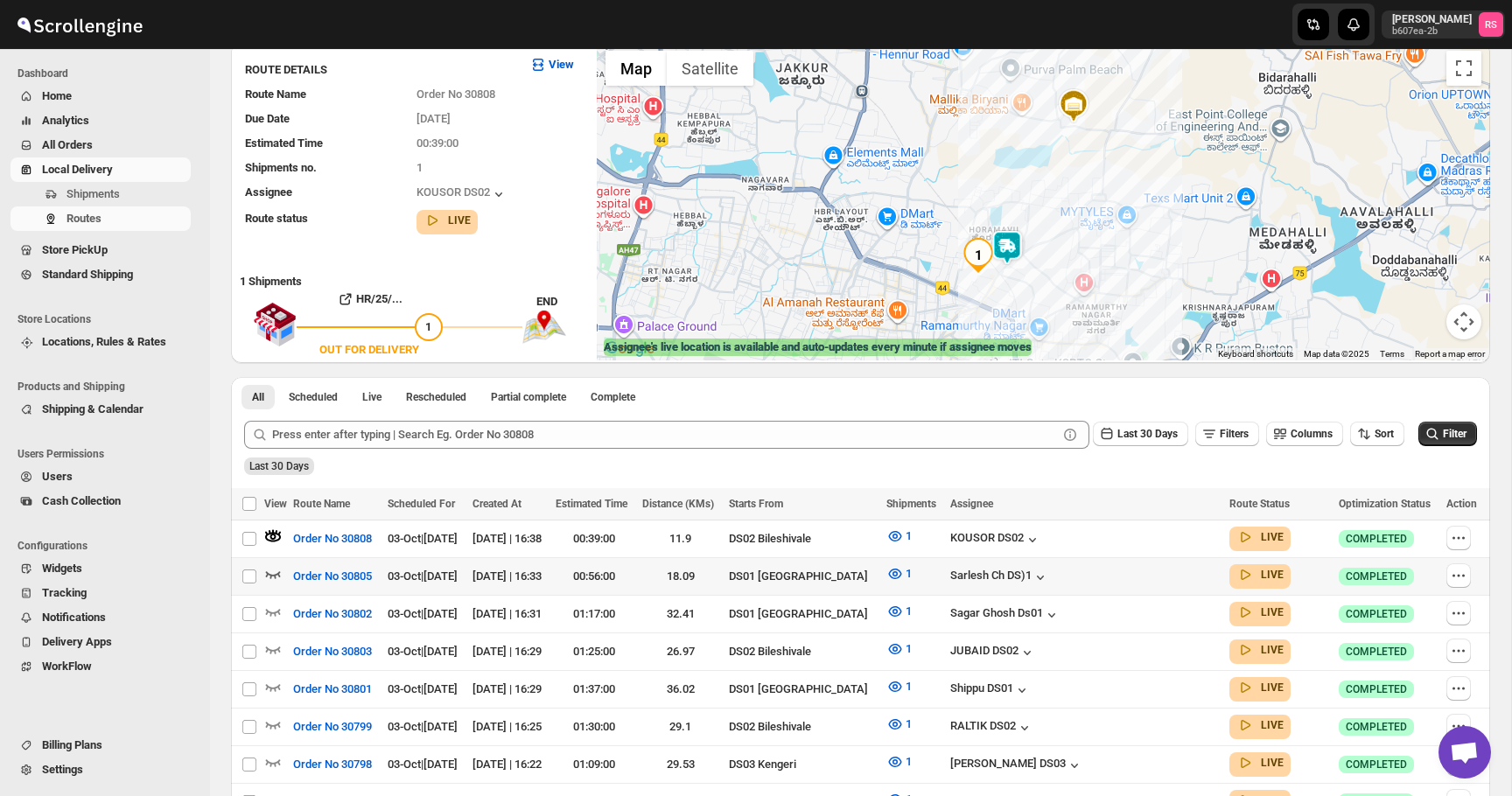
click at [274, 578] on icon "button" at bounding box center [273, 573] width 17 height 17
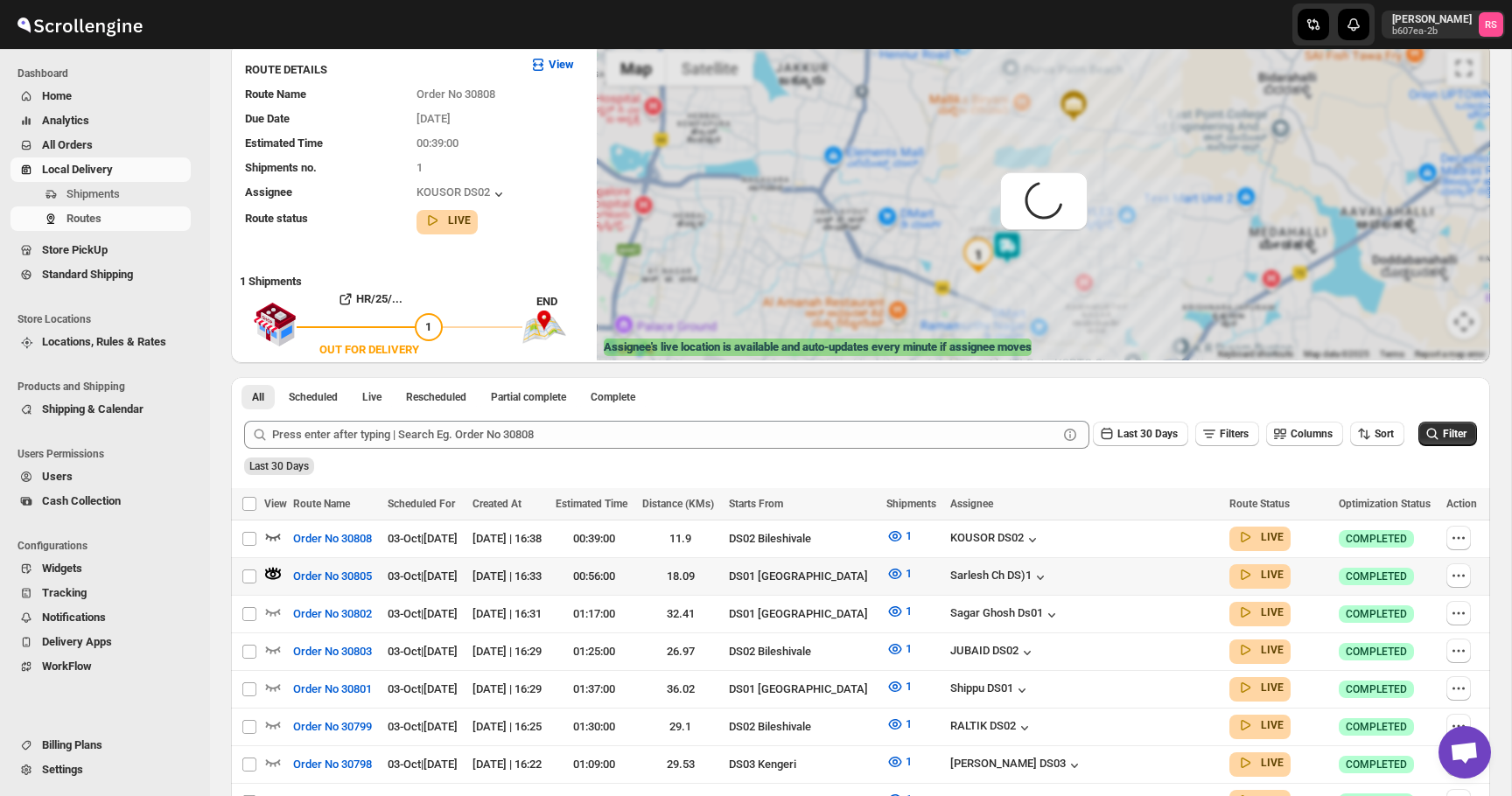
scroll to position [0, 0]
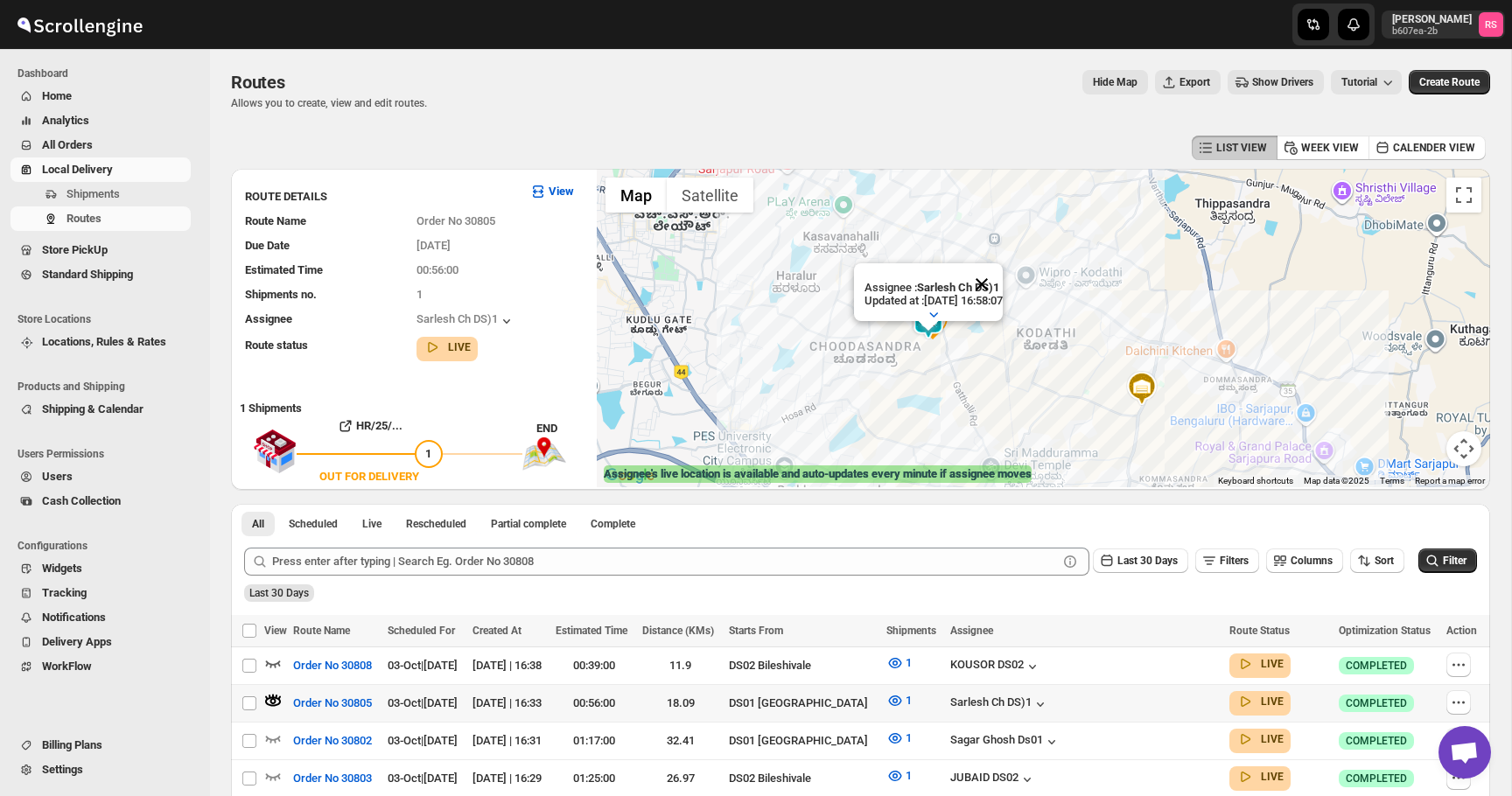
click at [988, 289] on button "Close" at bounding box center [981, 284] width 42 height 42
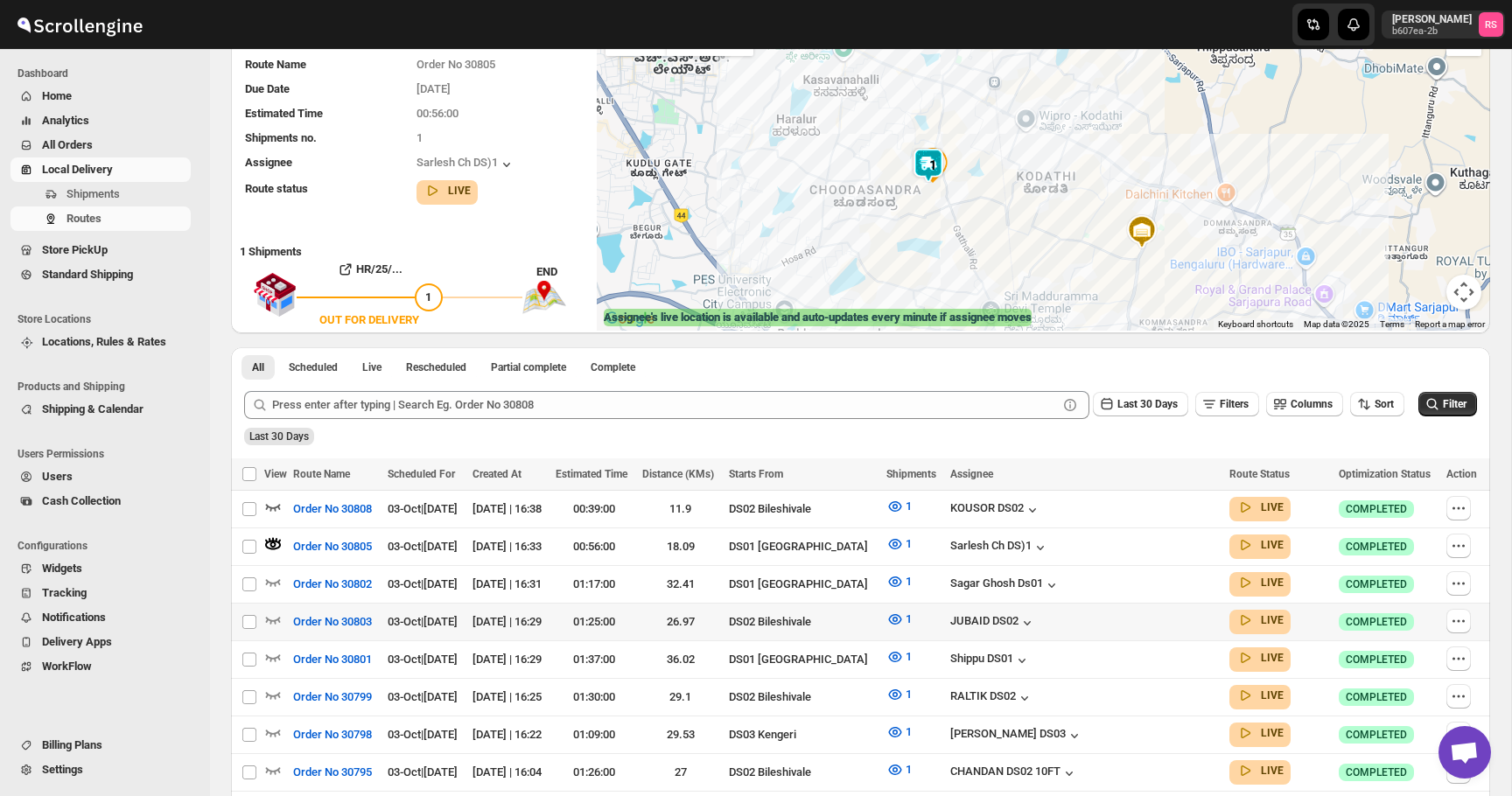
scroll to position [249, 0]
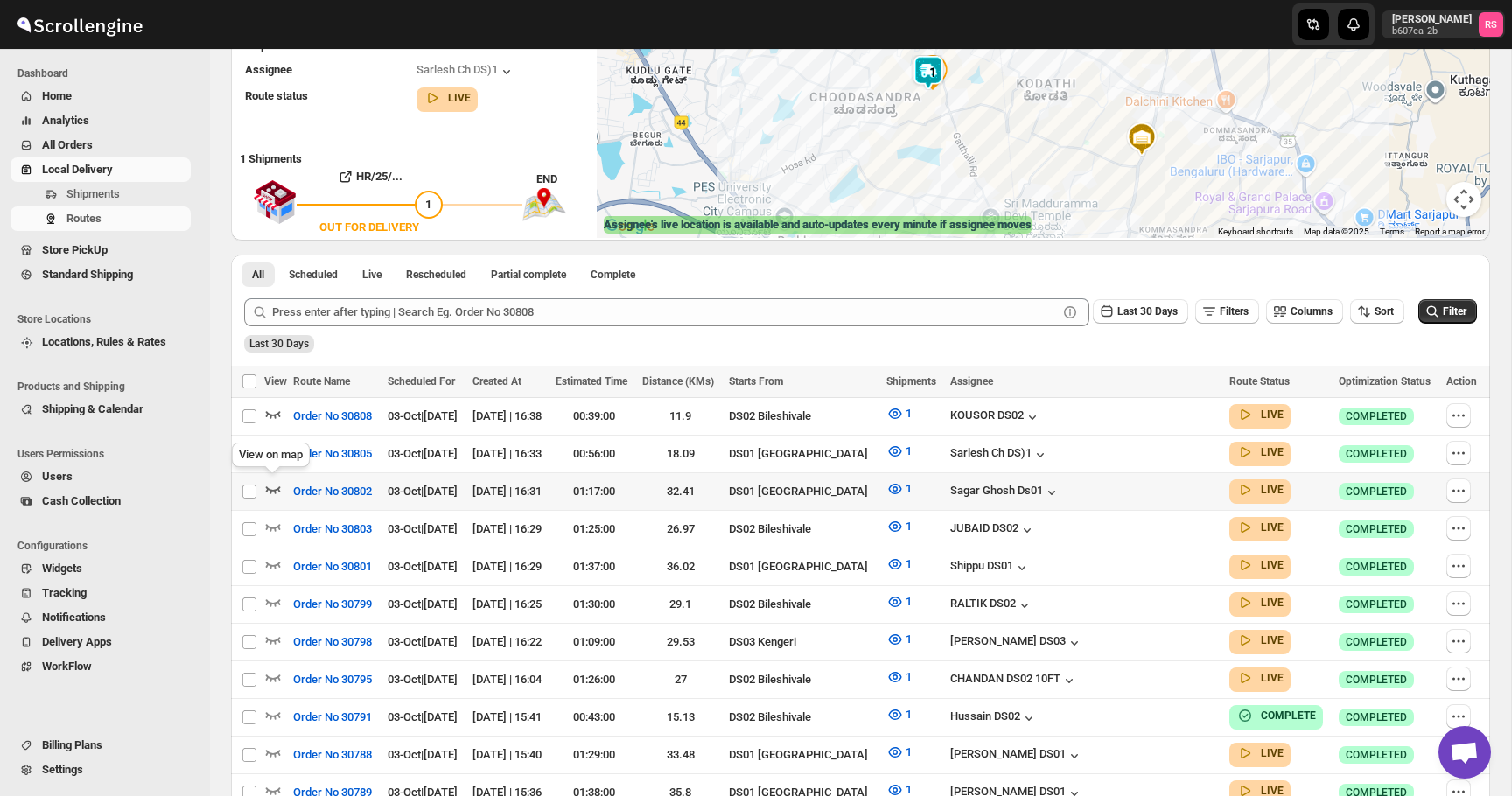
click at [273, 482] on icon "button" at bounding box center [273, 489] width 17 height 17
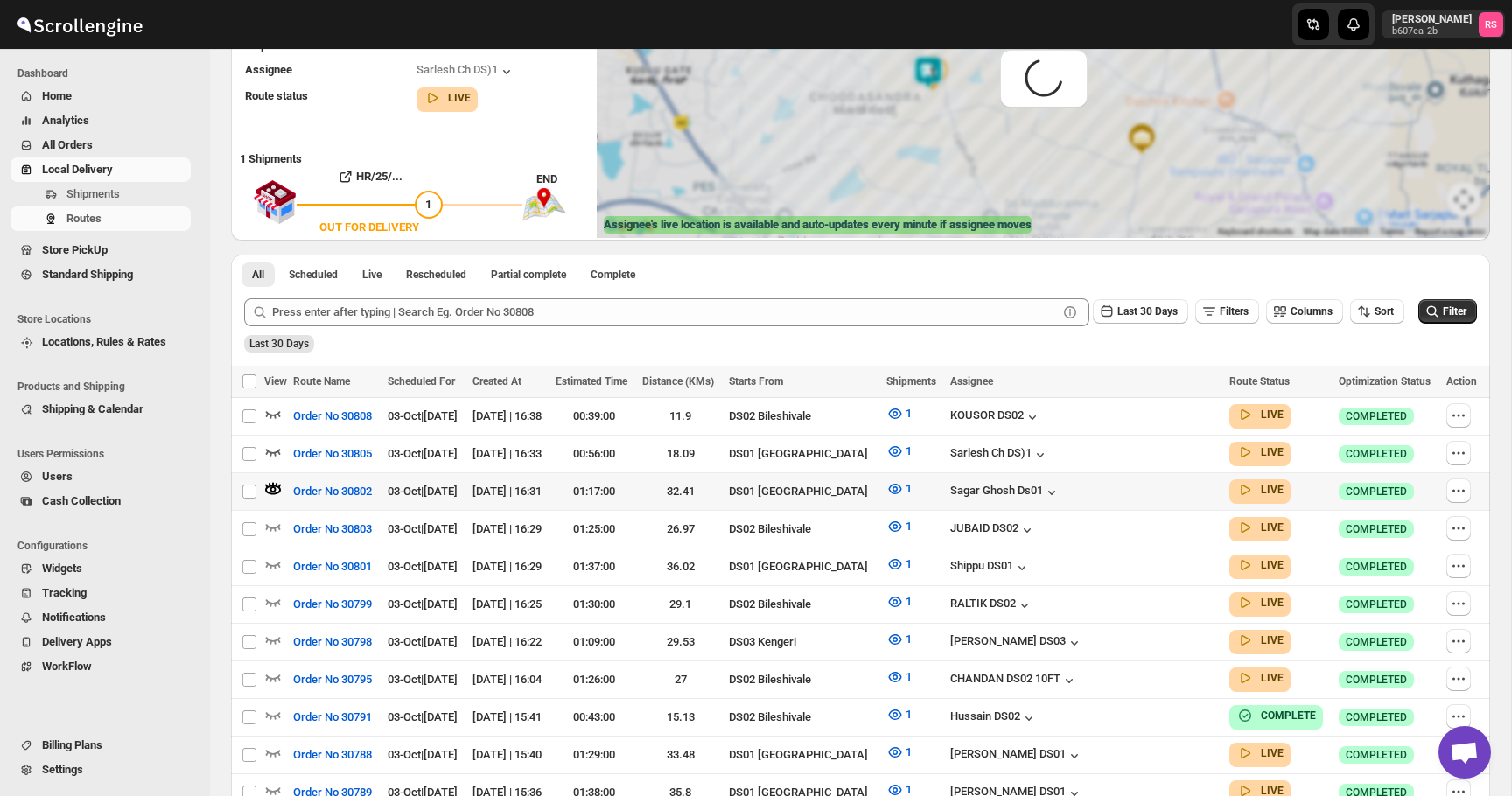
scroll to position [0, 0]
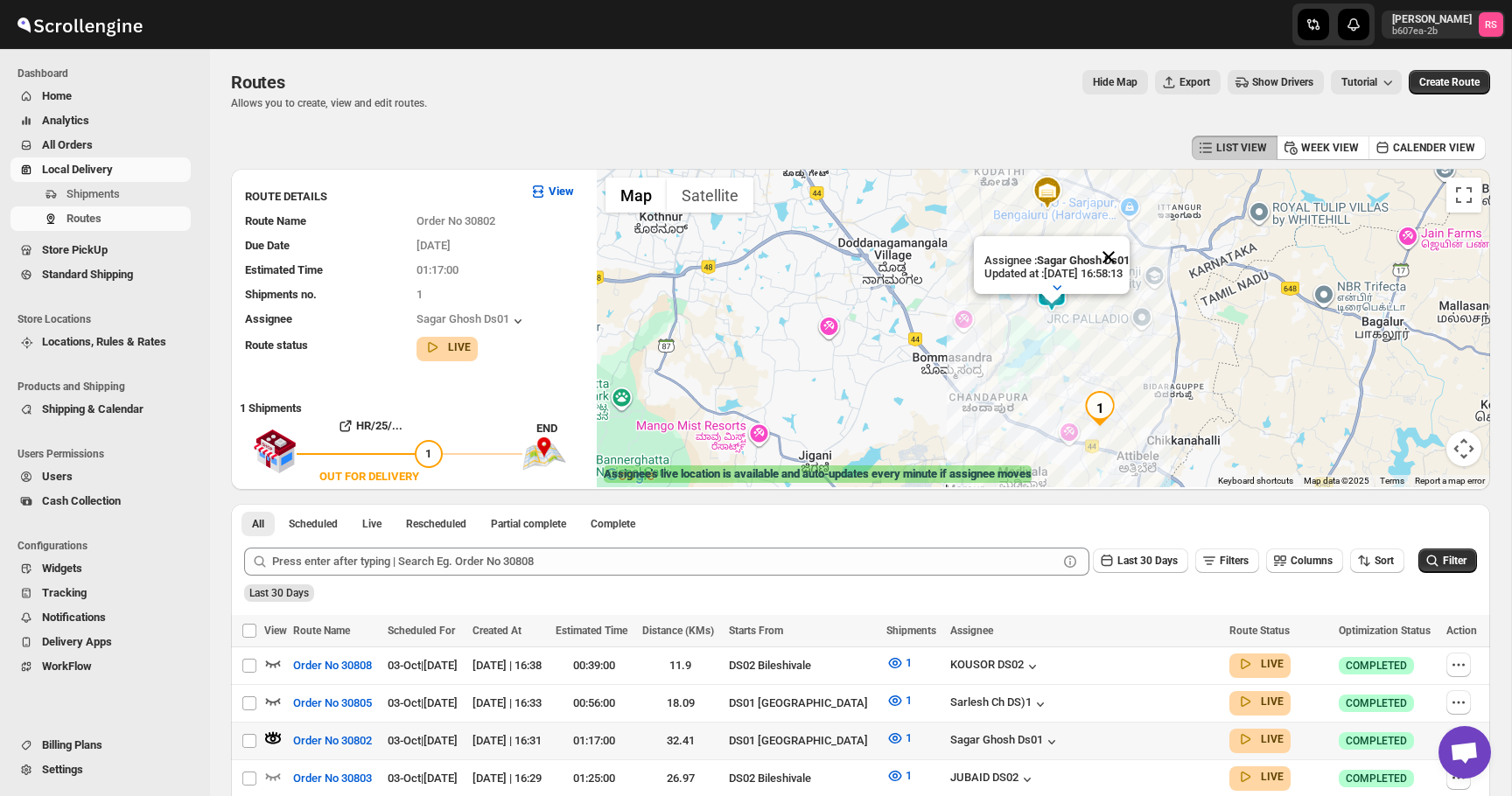
click at [1117, 251] on button "Close" at bounding box center [1109, 257] width 42 height 42
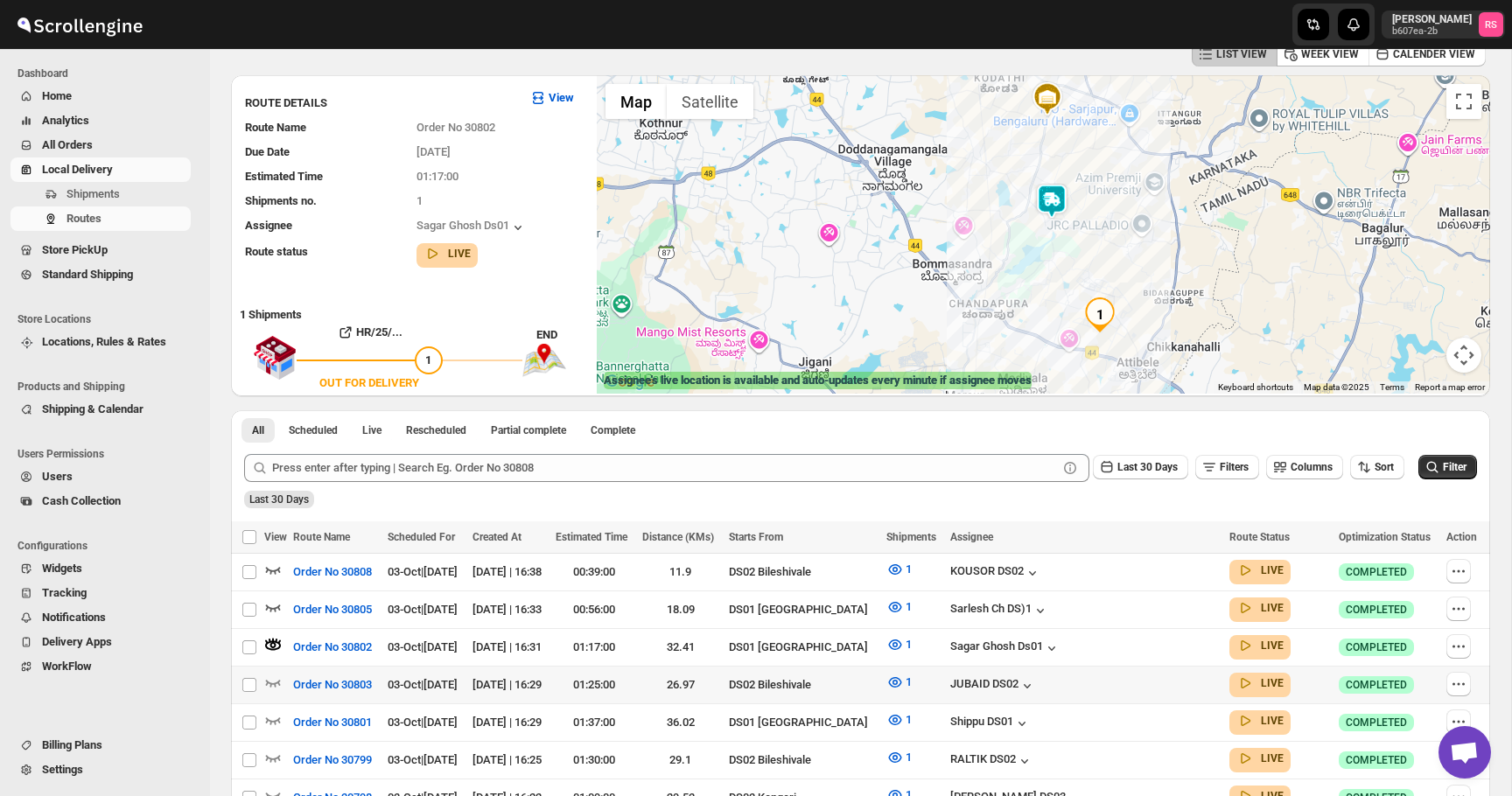
scroll to position [216, 0]
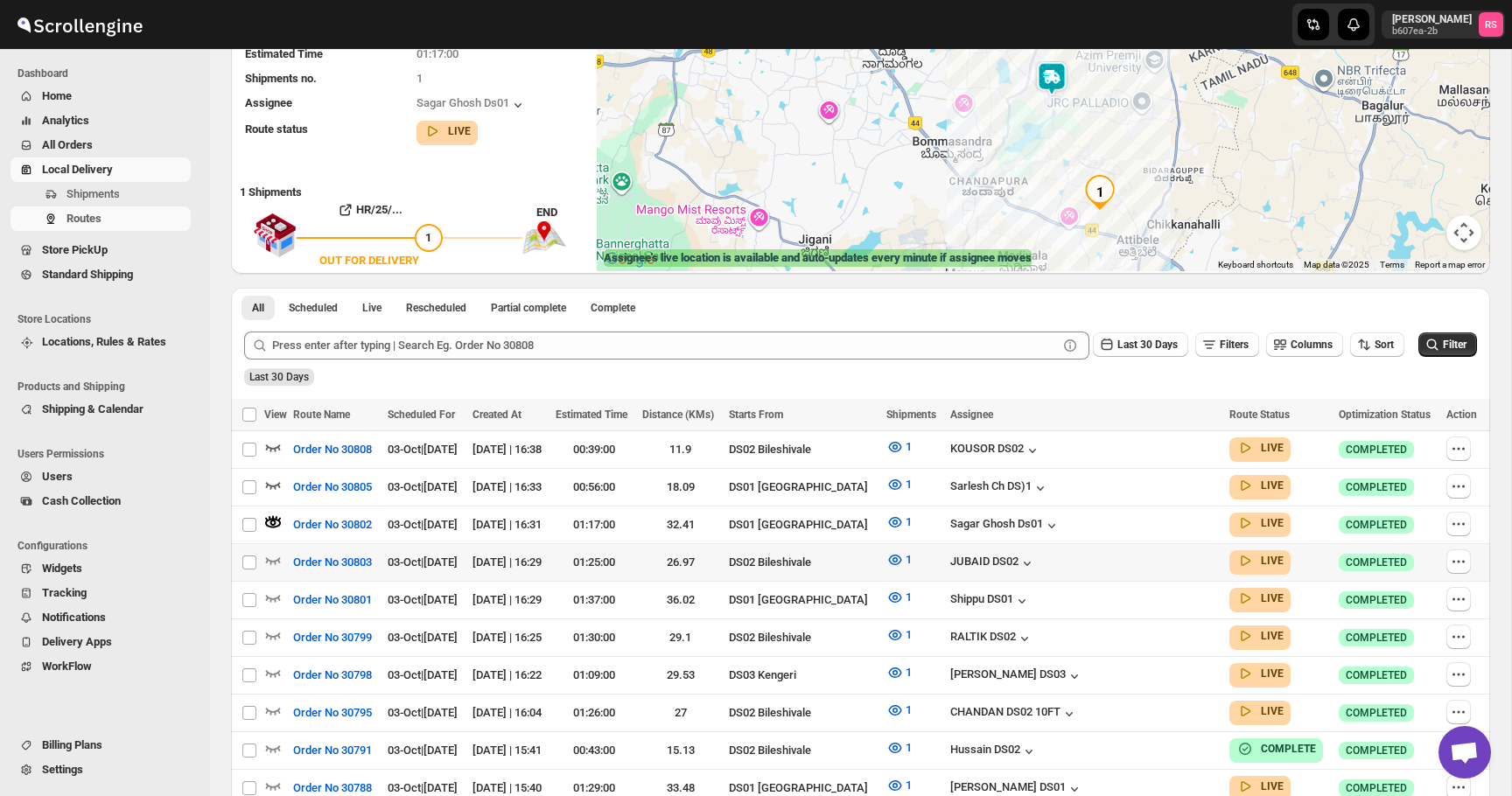
click at [282, 555] on div at bounding box center [276, 563] width 24 height 23
click at [277, 555] on icon "button" at bounding box center [273, 560] width 17 height 17
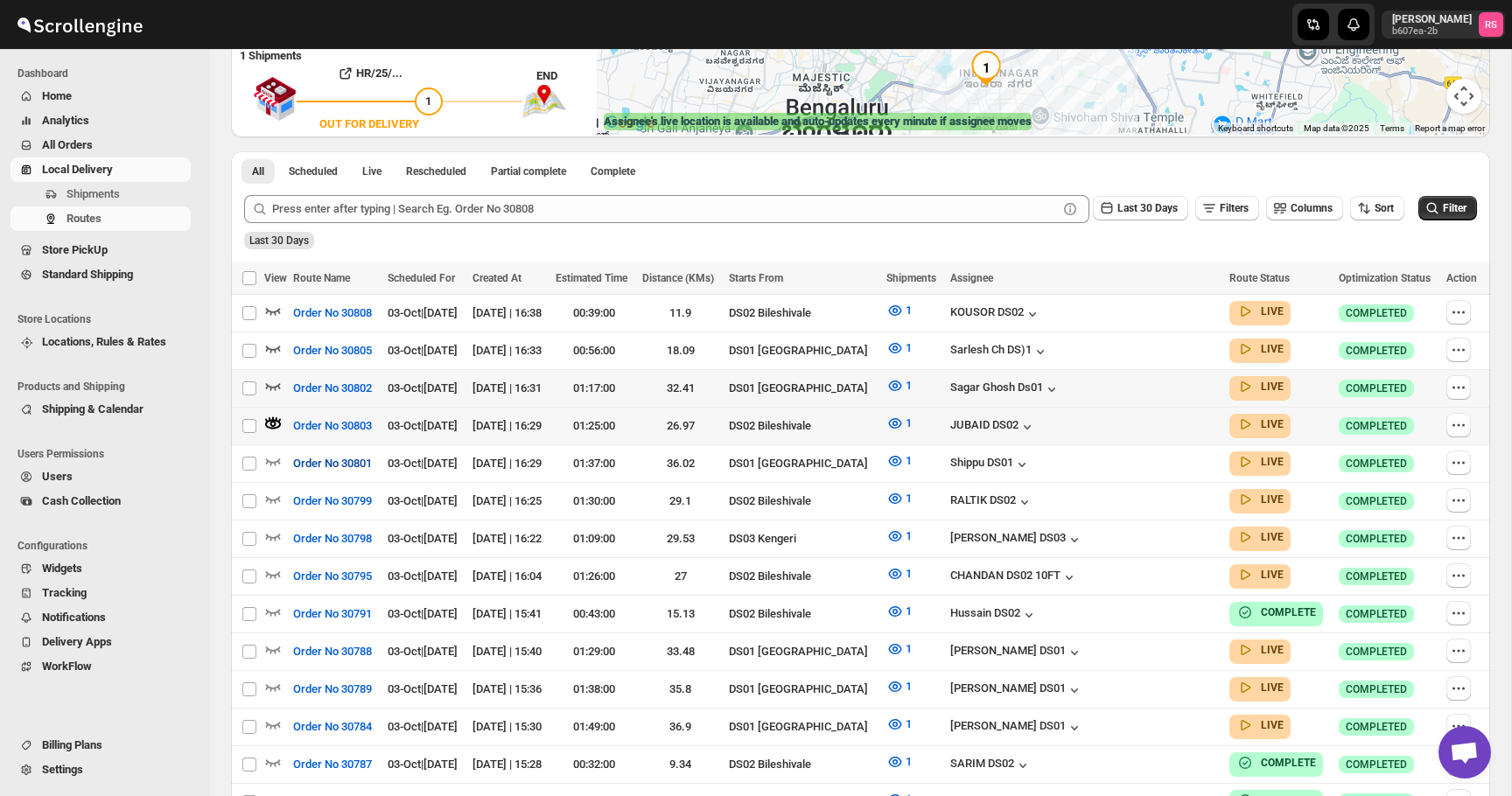
scroll to position [357, 0]
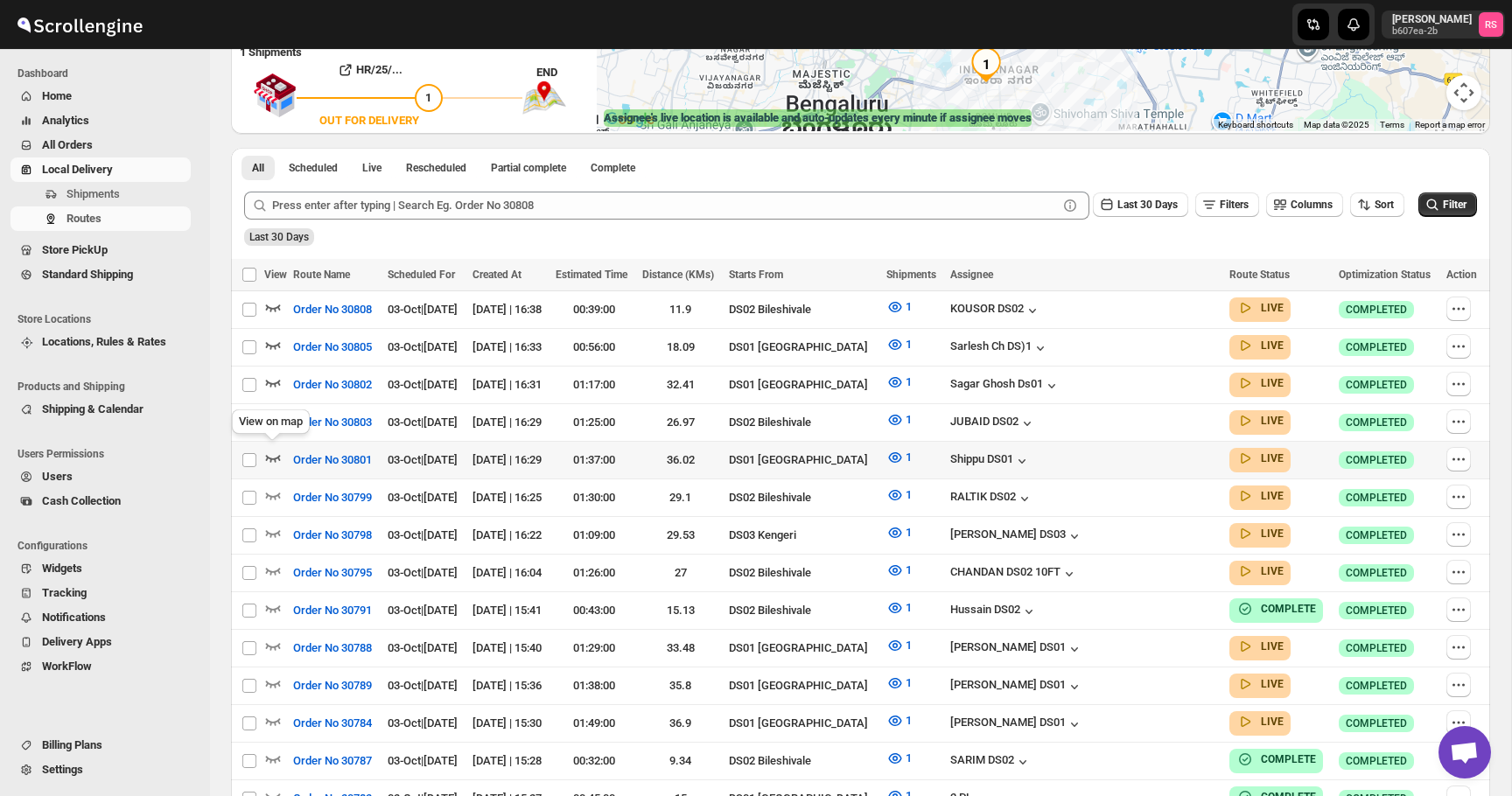
click at [270, 456] on icon "button" at bounding box center [274, 458] width 15 height 7
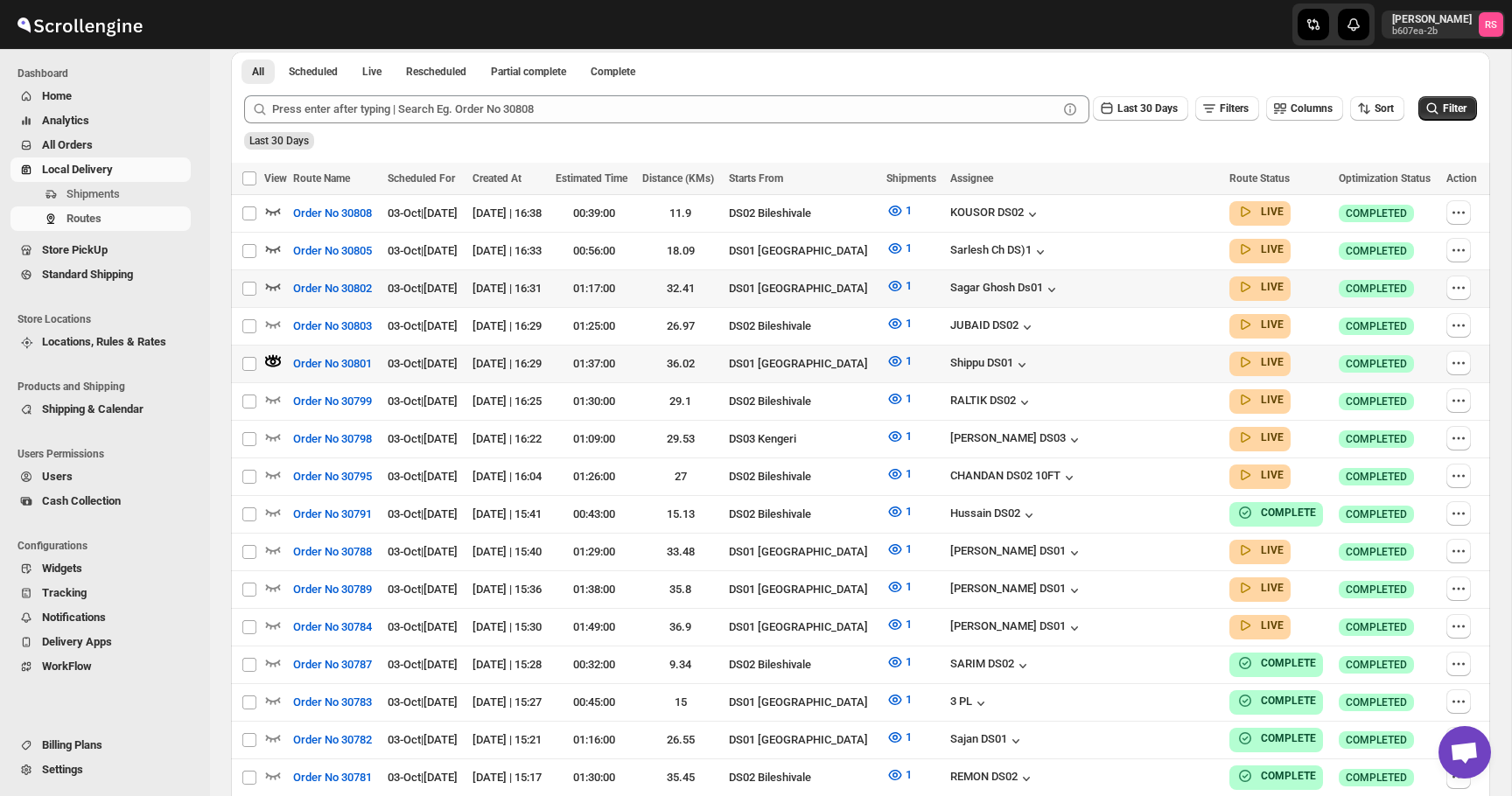
scroll to position [454, 0]
click at [274, 396] on icon "button" at bounding box center [274, 398] width 15 height 7
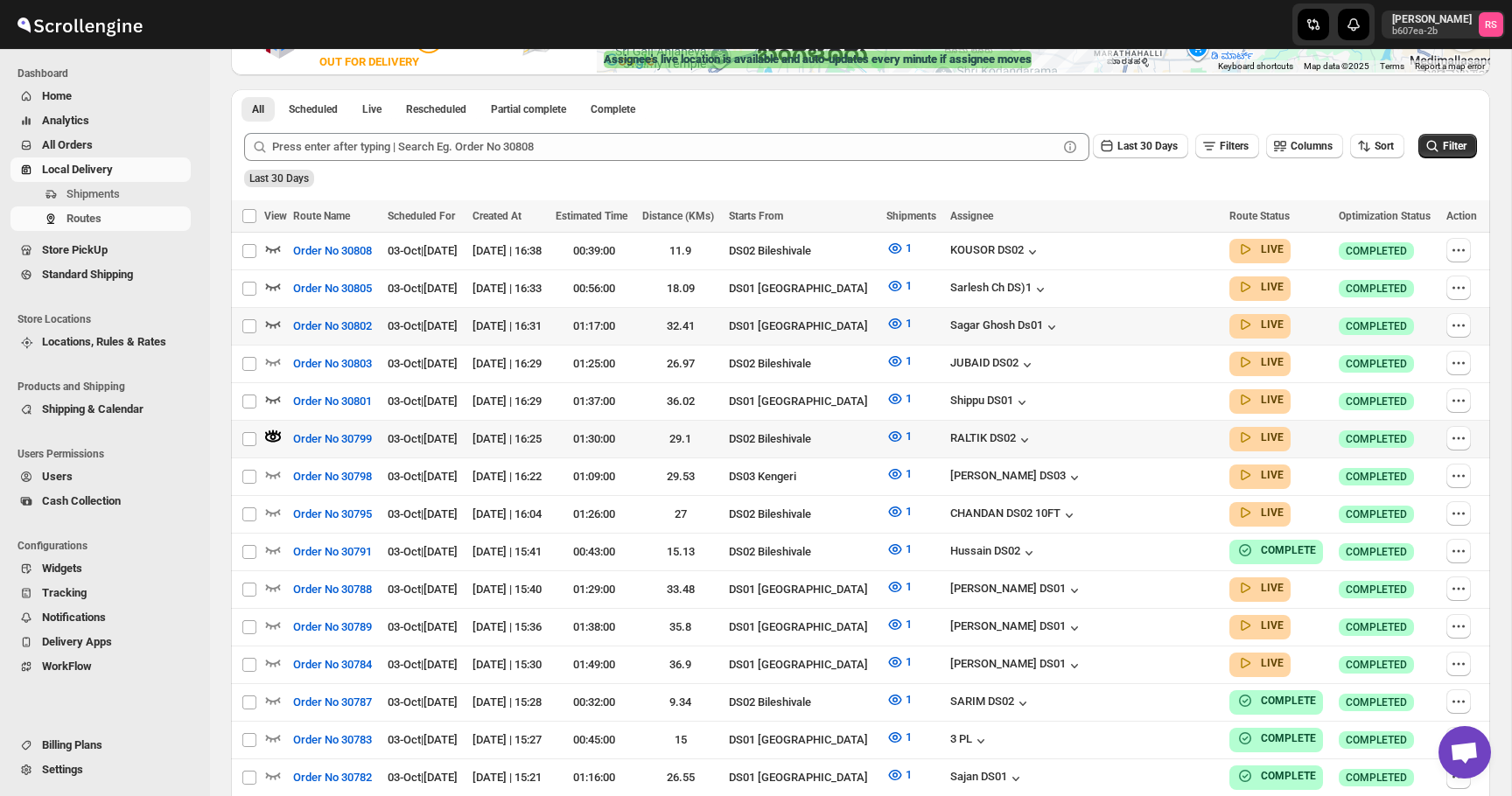
scroll to position [435, 0]
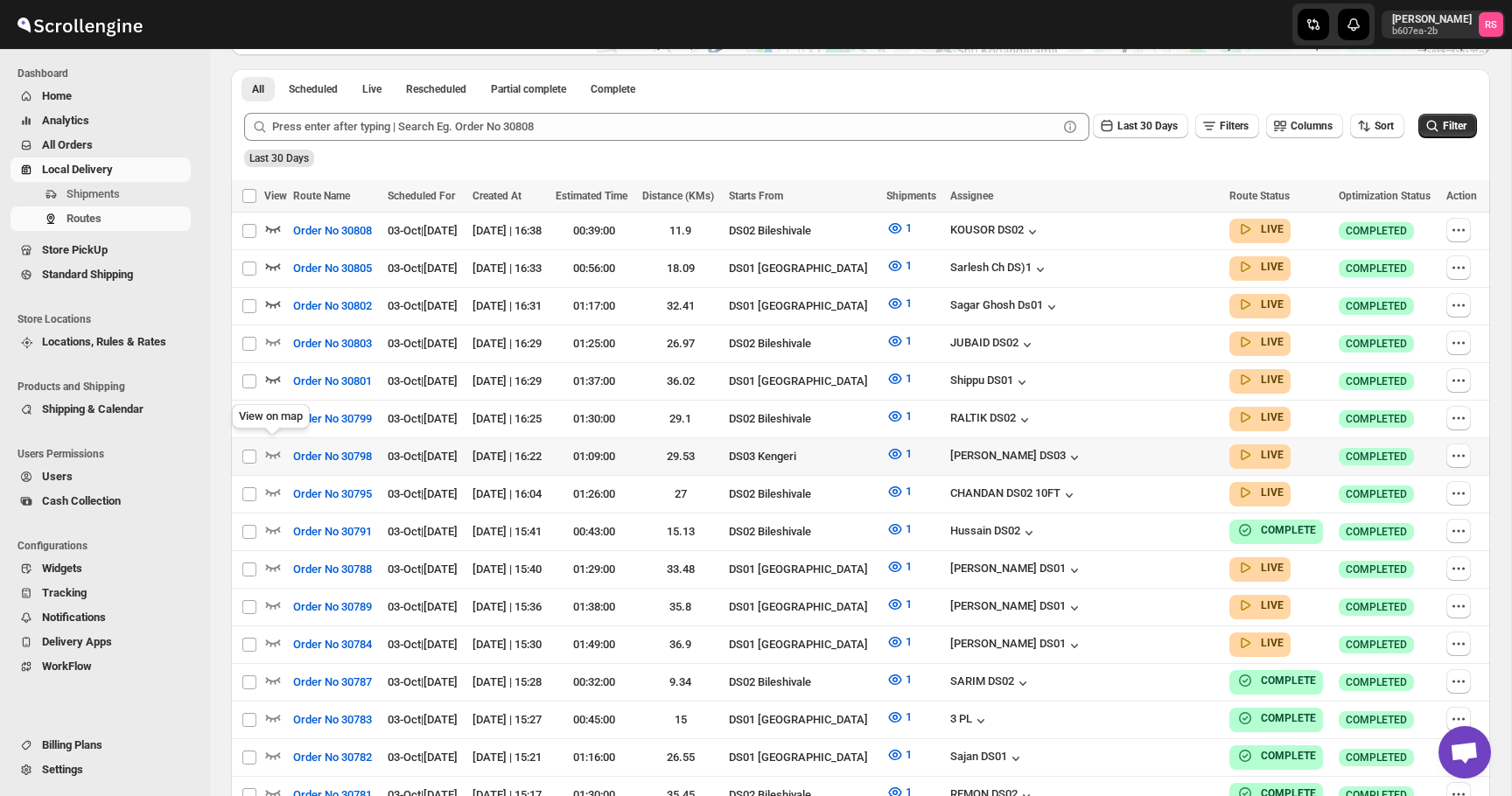
click at [275, 447] on icon "button" at bounding box center [273, 454] width 17 height 17
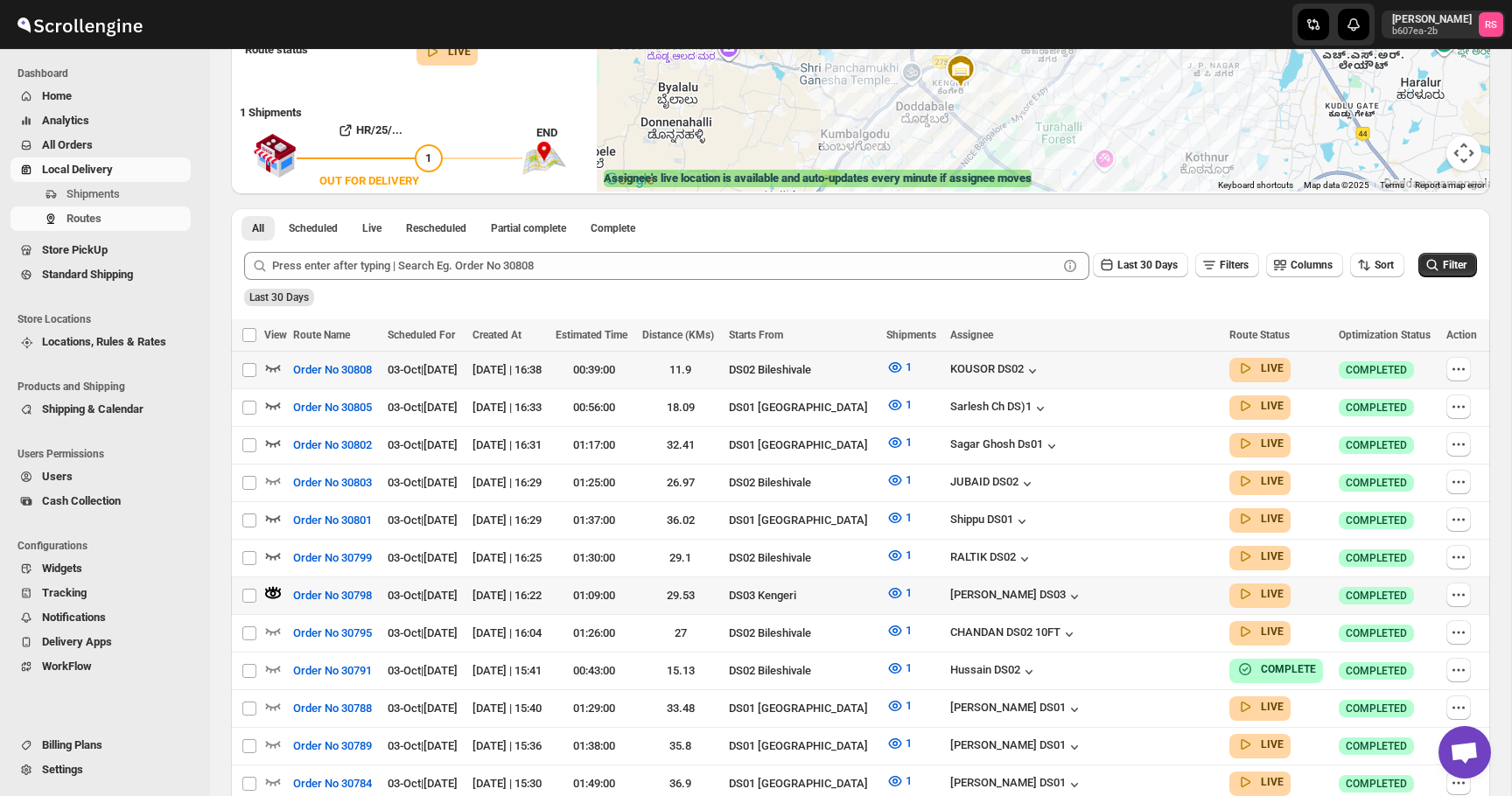
scroll to position [365, 0]
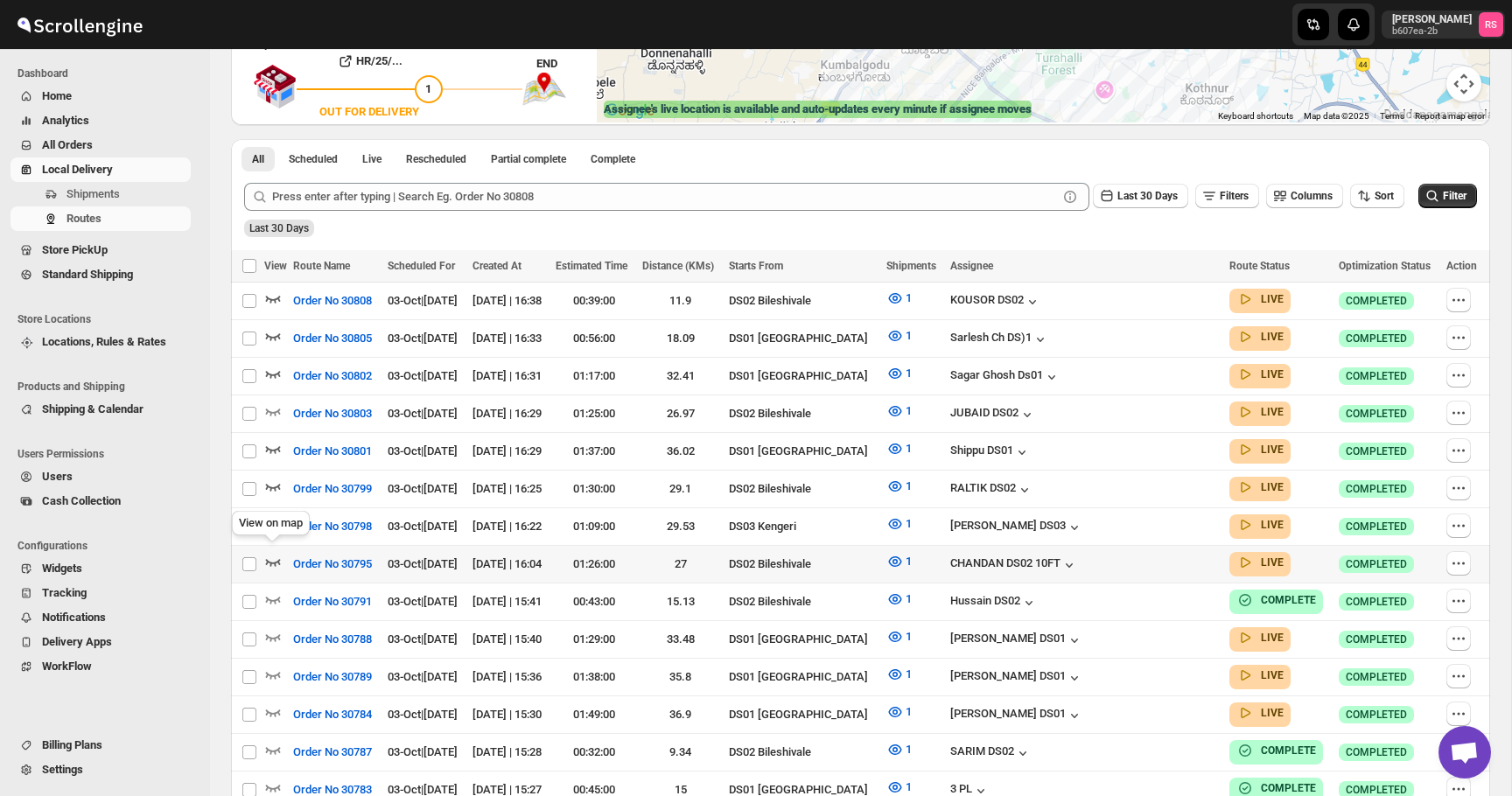
click at [268, 553] on icon "button" at bounding box center [273, 562] width 17 height 17
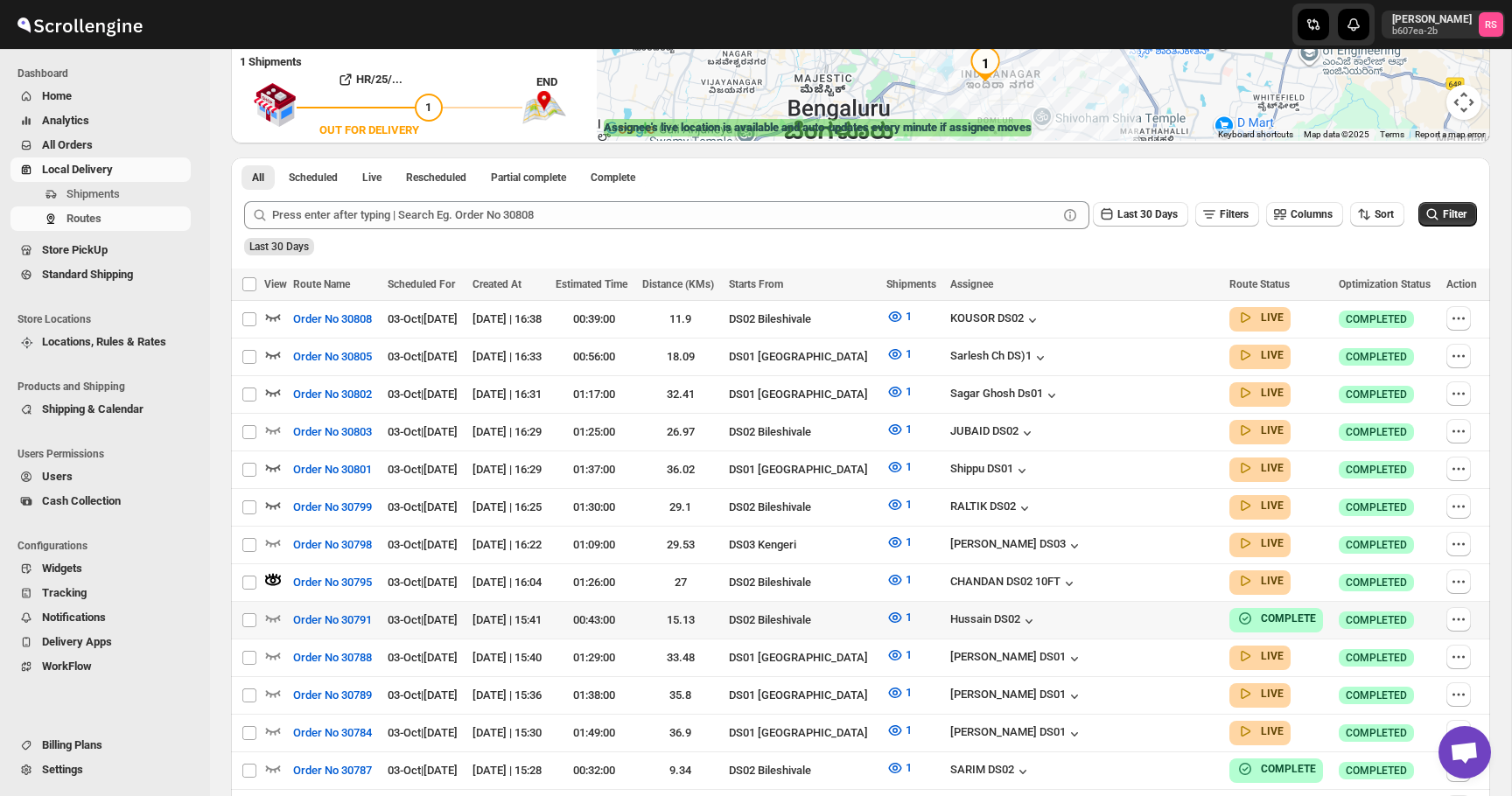
scroll to position [369, 0]
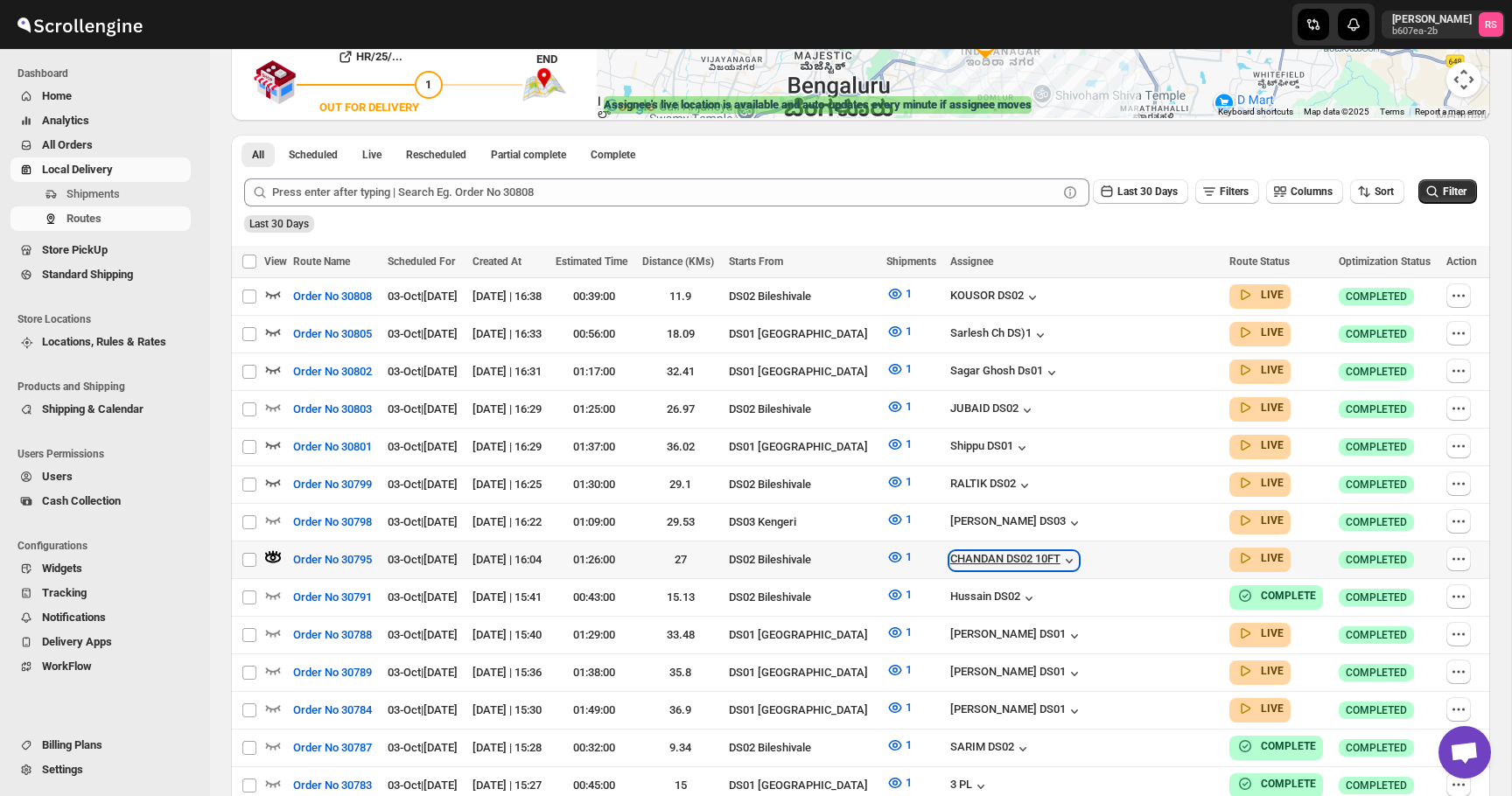
click at [1031, 553] on div "CHANDAN DS02 10FT" at bounding box center [1014, 561] width 127 height 17
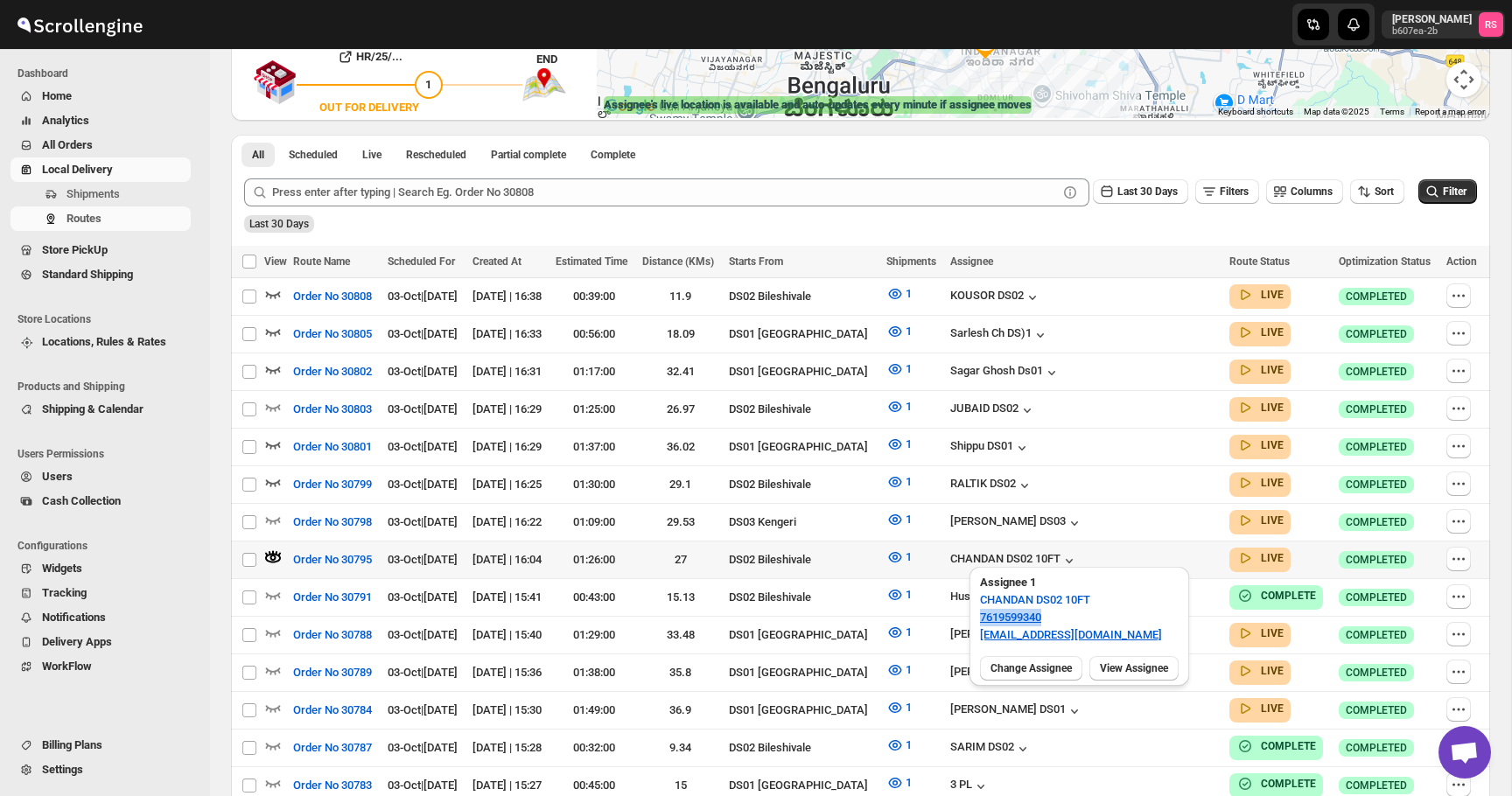
drag, startPoint x: 1058, startPoint y: 616, endPoint x: 978, endPoint y: 617, distance: 80.0
click at [978, 617] on div "Assignee 1 CHANDAN DS02 10FT 7619599340 repaco2238@bitmens.com" at bounding box center [1079, 608] width 220 height 82
copy link "7619599340"
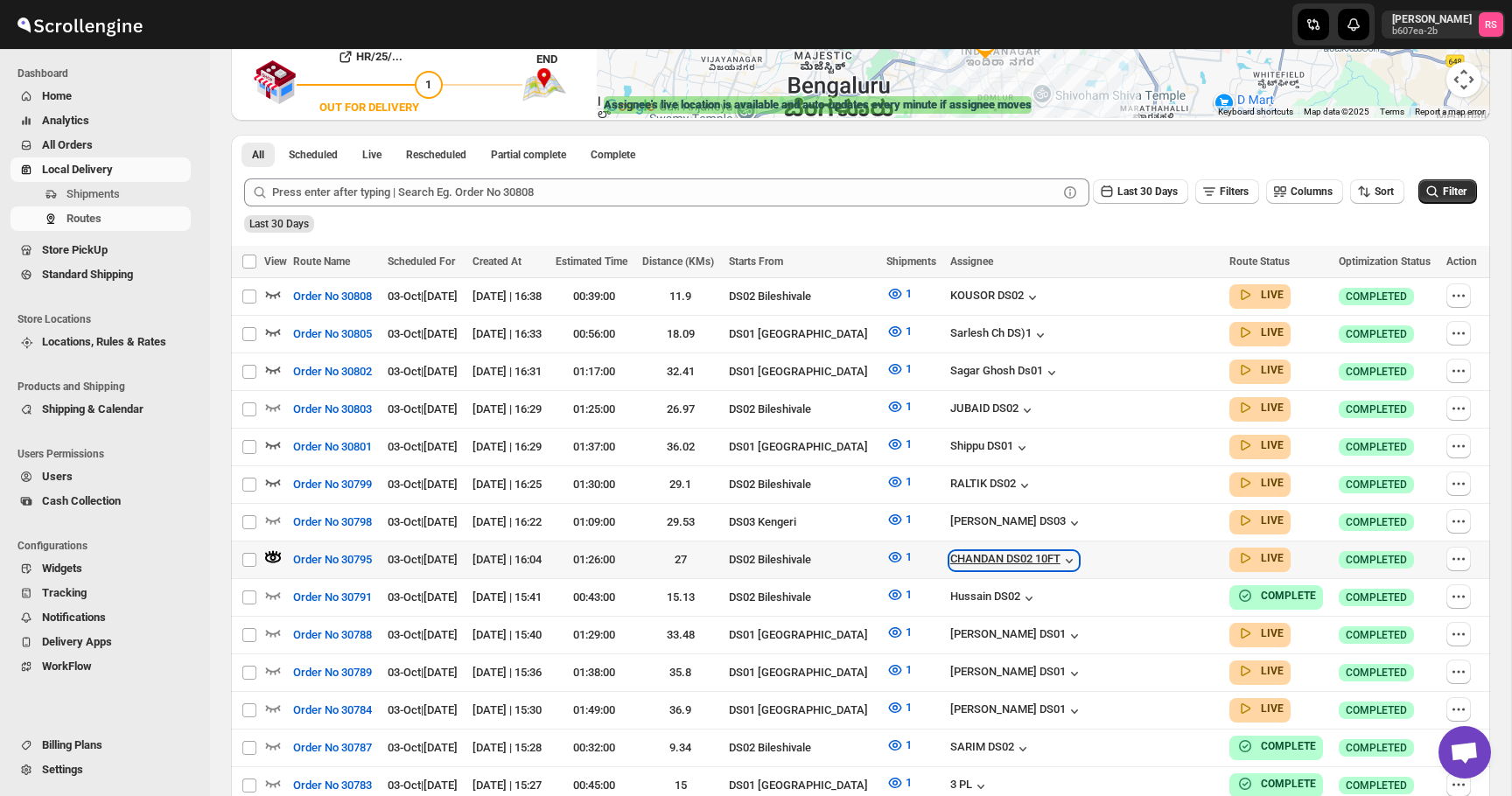
click at [1078, 553] on div "CHANDAN DS02 10FT" at bounding box center [1014, 561] width 127 height 17
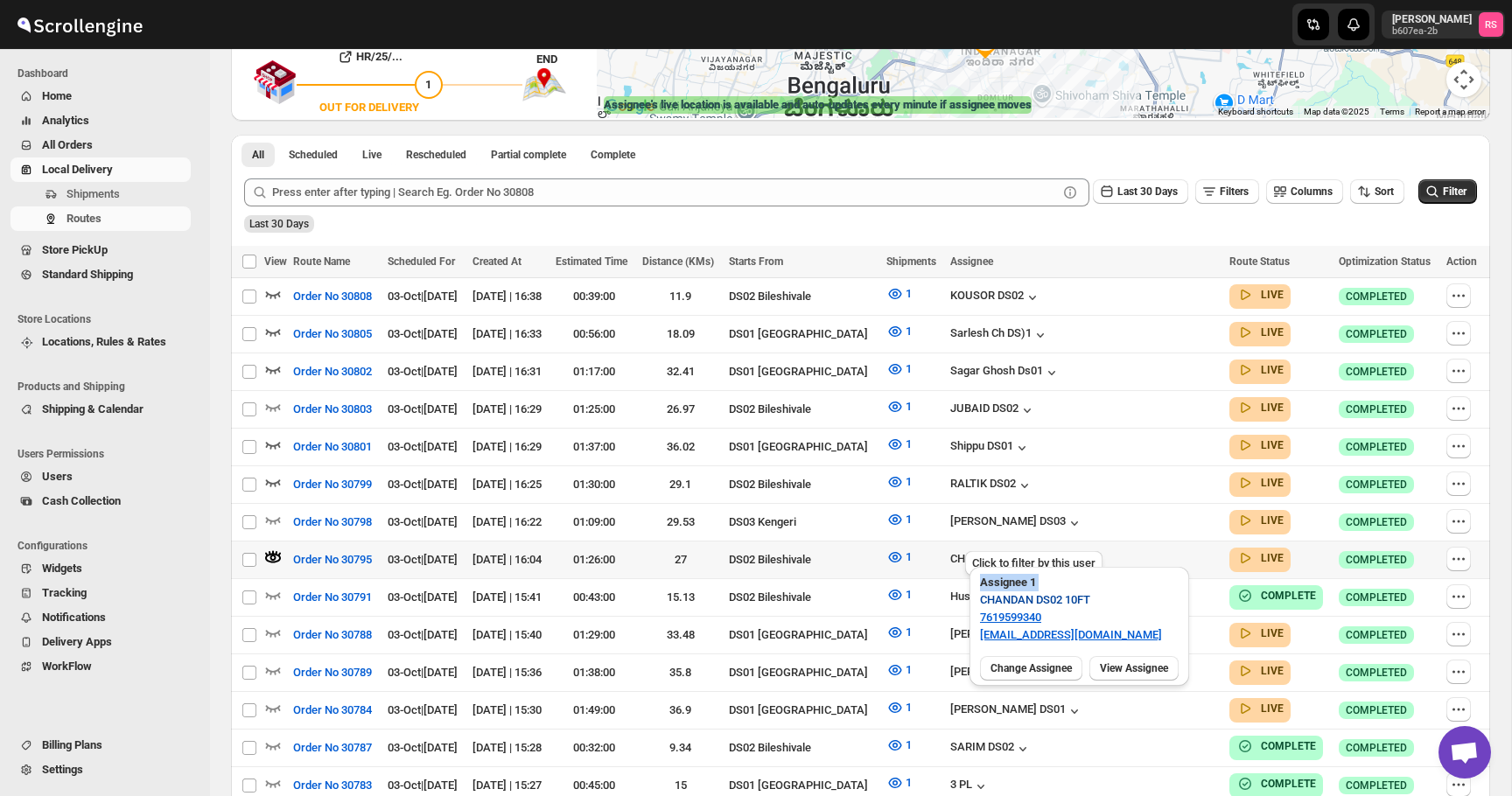
drag, startPoint x: 1131, startPoint y: 594, endPoint x: 1017, endPoint y: 593, distance: 114.0
click at [1017, 593] on div "Assignee 1 CHANDAN DS02 10FT 7619599340 repaco2238@bitmens.com" at bounding box center [1079, 608] width 220 height 82
drag, startPoint x: 1151, startPoint y: 597, endPoint x: 1133, endPoint y: 604, distance: 19.3
click at [1133, 604] on div "Assignee 1 CHANDAN DS02 10FT 7619599340 repaco2238@bitmens.com" at bounding box center [1079, 608] width 220 height 82
drag, startPoint x: 1106, startPoint y: 606, endPoint x: 966, endPoint y: 607, distance: 140.0
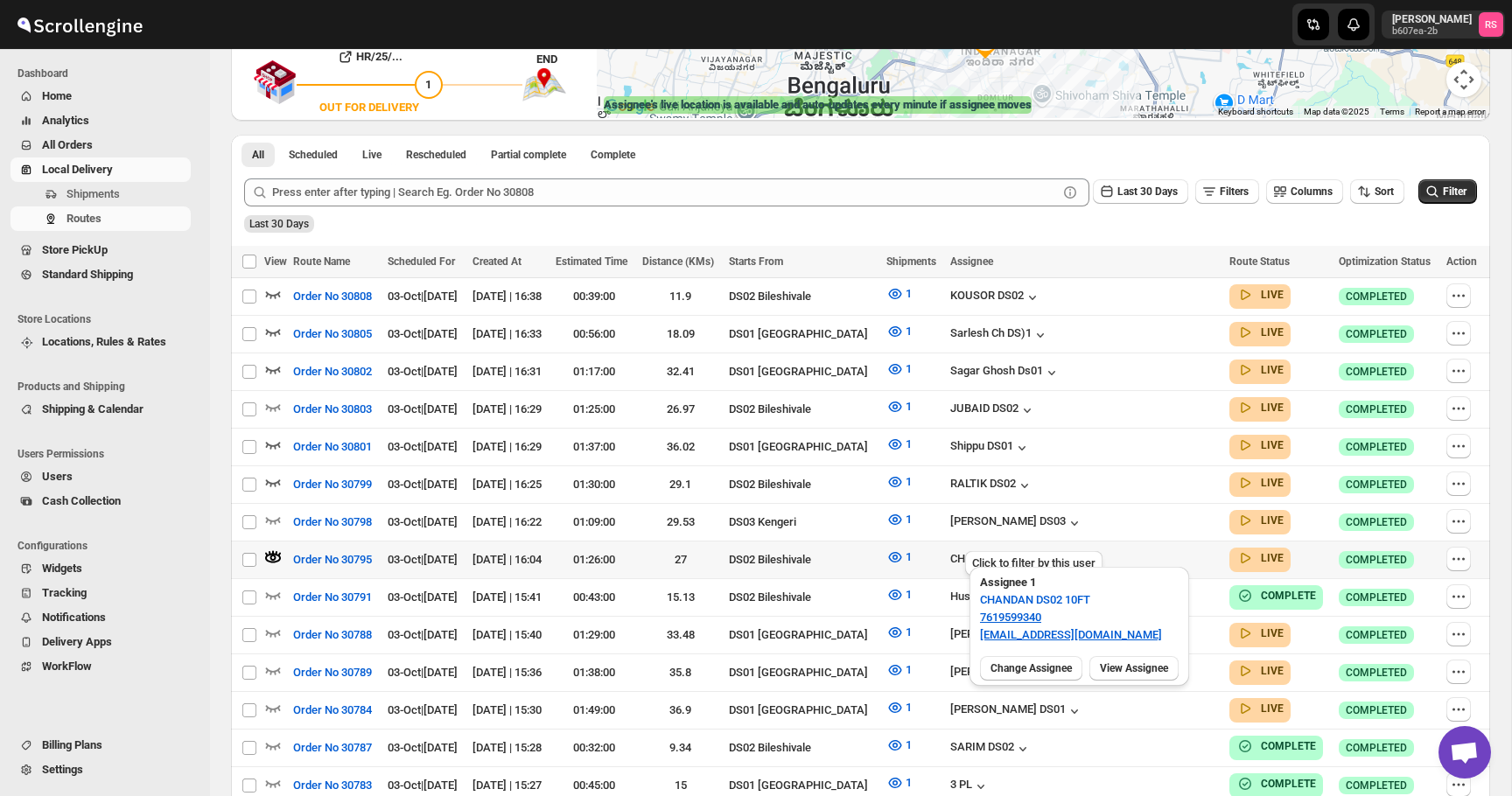
click at [966, 607] on div "Assignee 1 CHANDAN DS02 10FT 7619599340 repaco2238@bitmens.com Change Assignee …" at bounding box center [1079, 631] width 234 height 137
click at [1081, 601] on span "CHANDAN DS02 10FT" at bounding box center [1036, 600] width 110 height 17
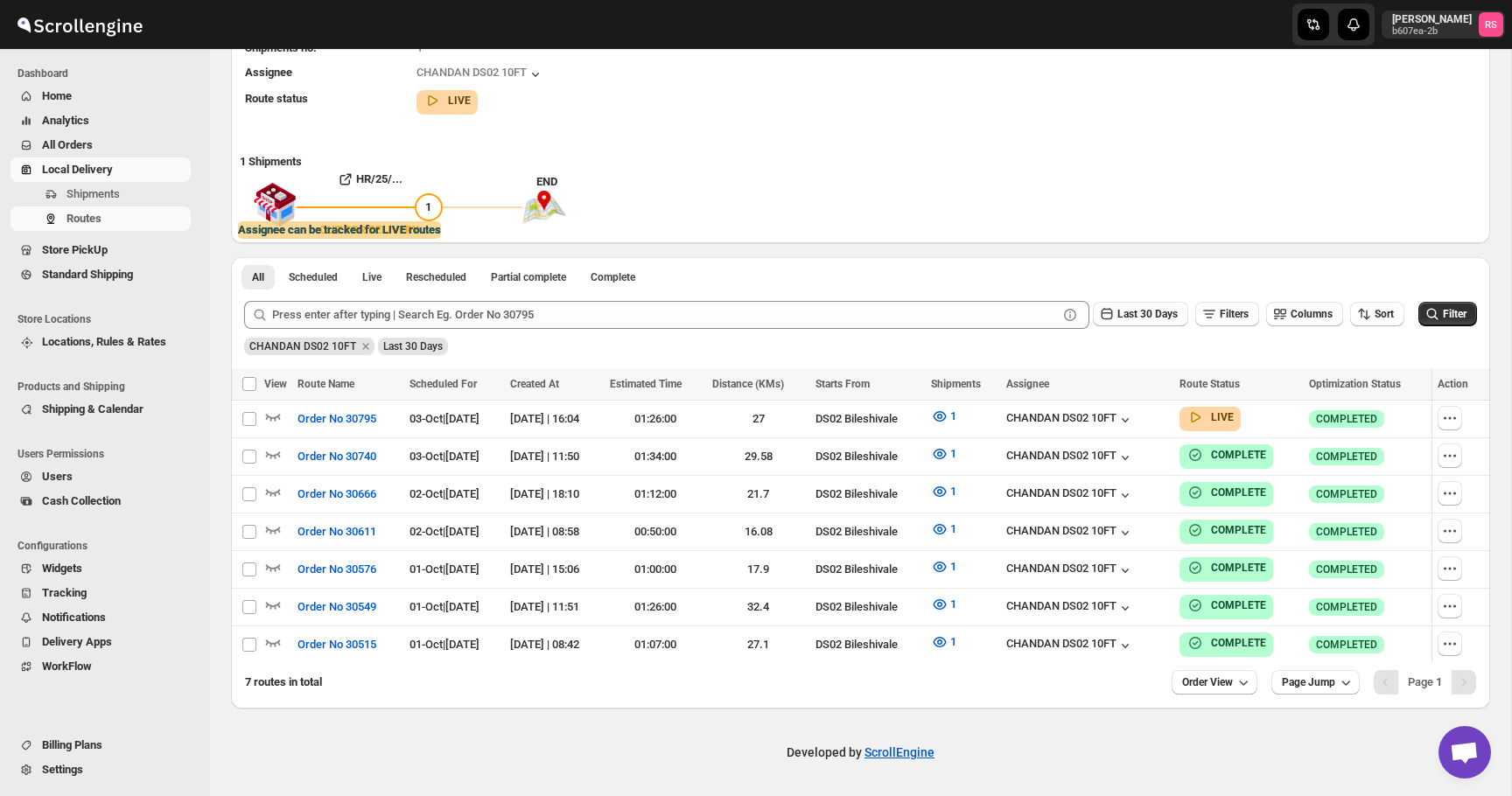
scroll to position [240, 0]
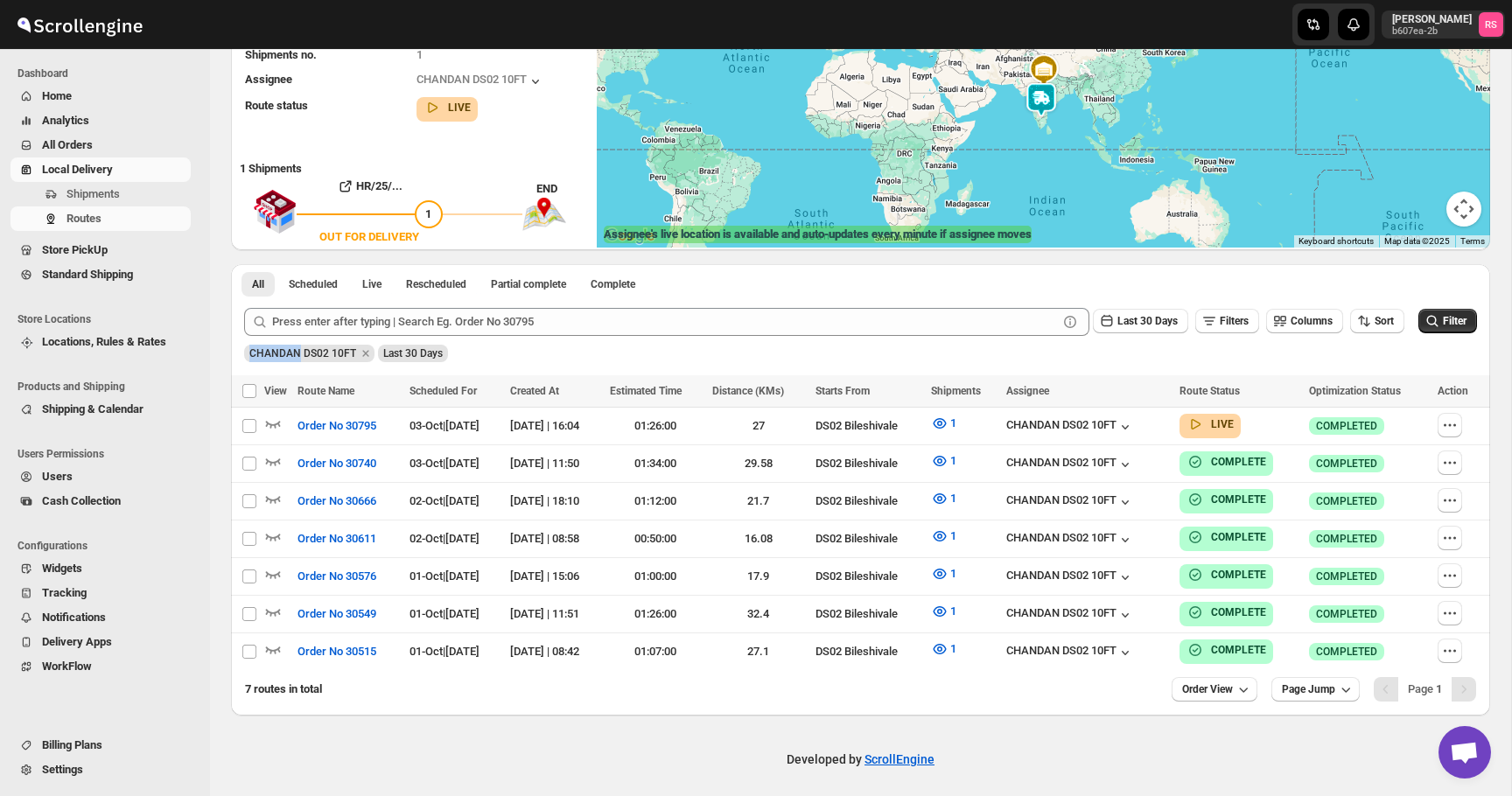
drag, startPoint x: 251, startPoint y: 353, endPoint x: 301, endPoint y: 350, distance: 50.1
click at [301, 350] on span "CHANDAN DS02 10FT" at bounding box center [302, 353] width 107 height 12
copy span "CHANDAN"
click at [368, 352] on icon "Remove CHANDAN DS02 10FT" at bounding box center [365, 353] width 6 height 6
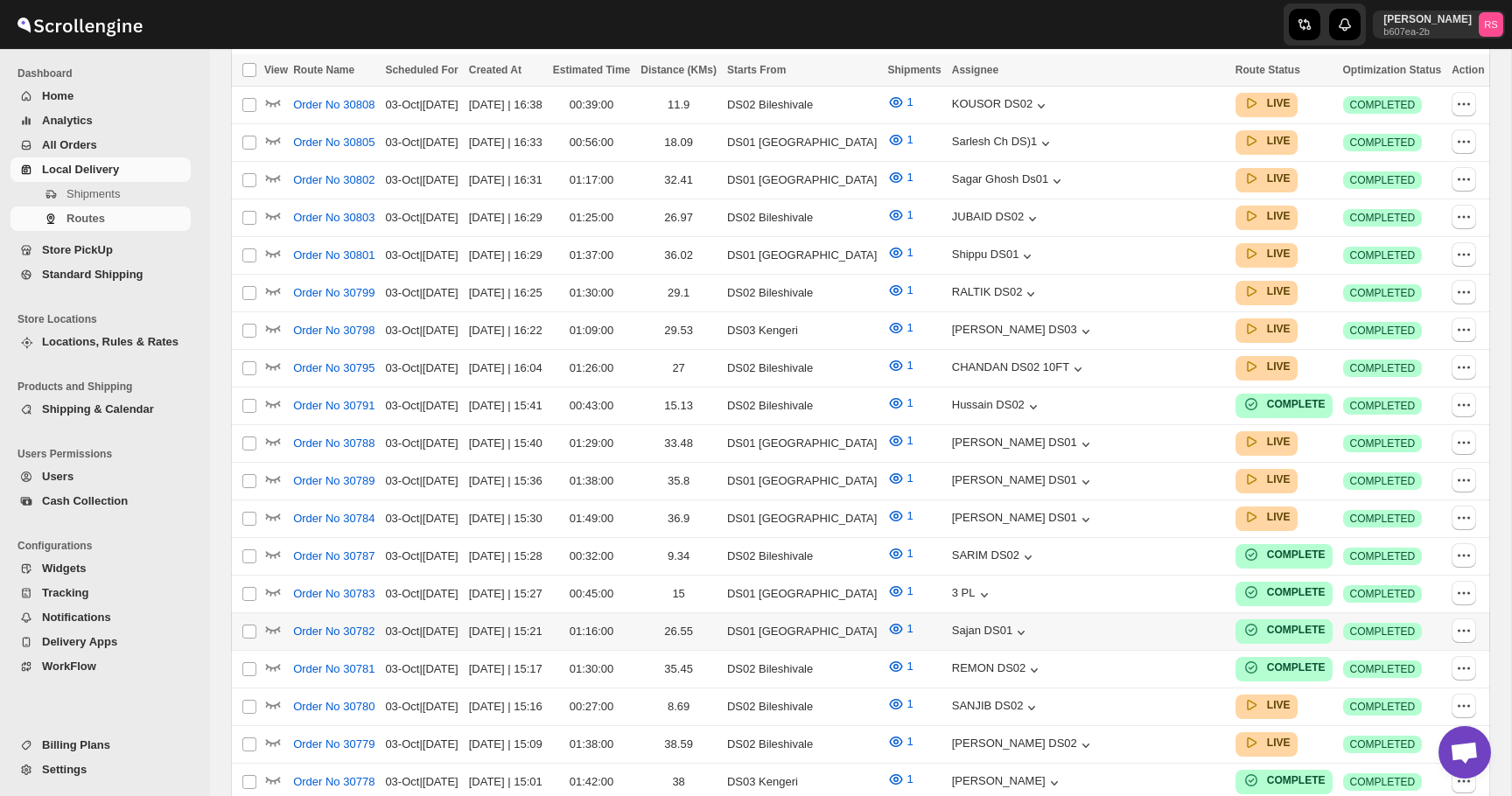
scroll to position [558, 0]
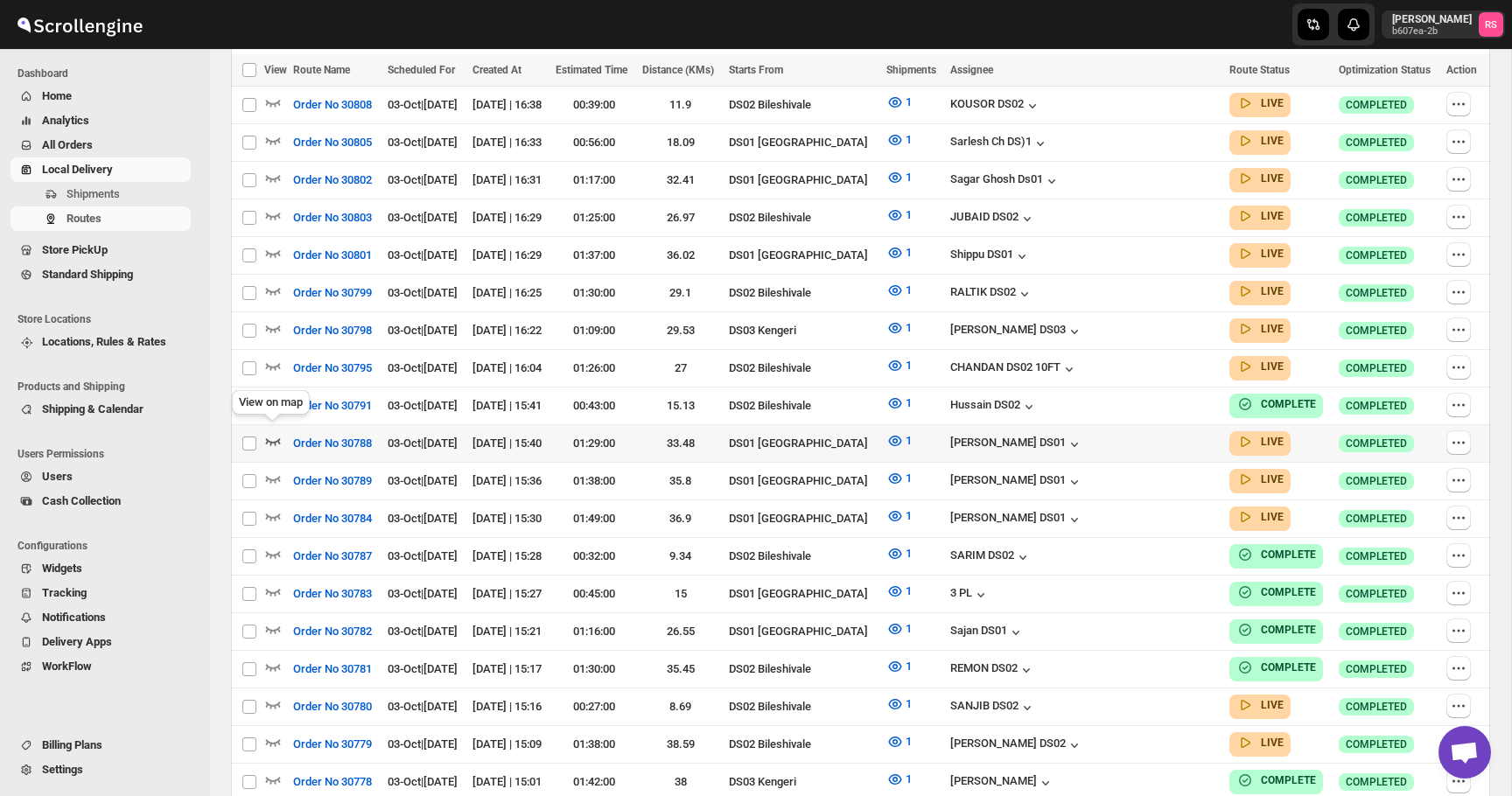
click at [277, 433] on icon "button" at bounding box center [273, 441] width 17 height 17
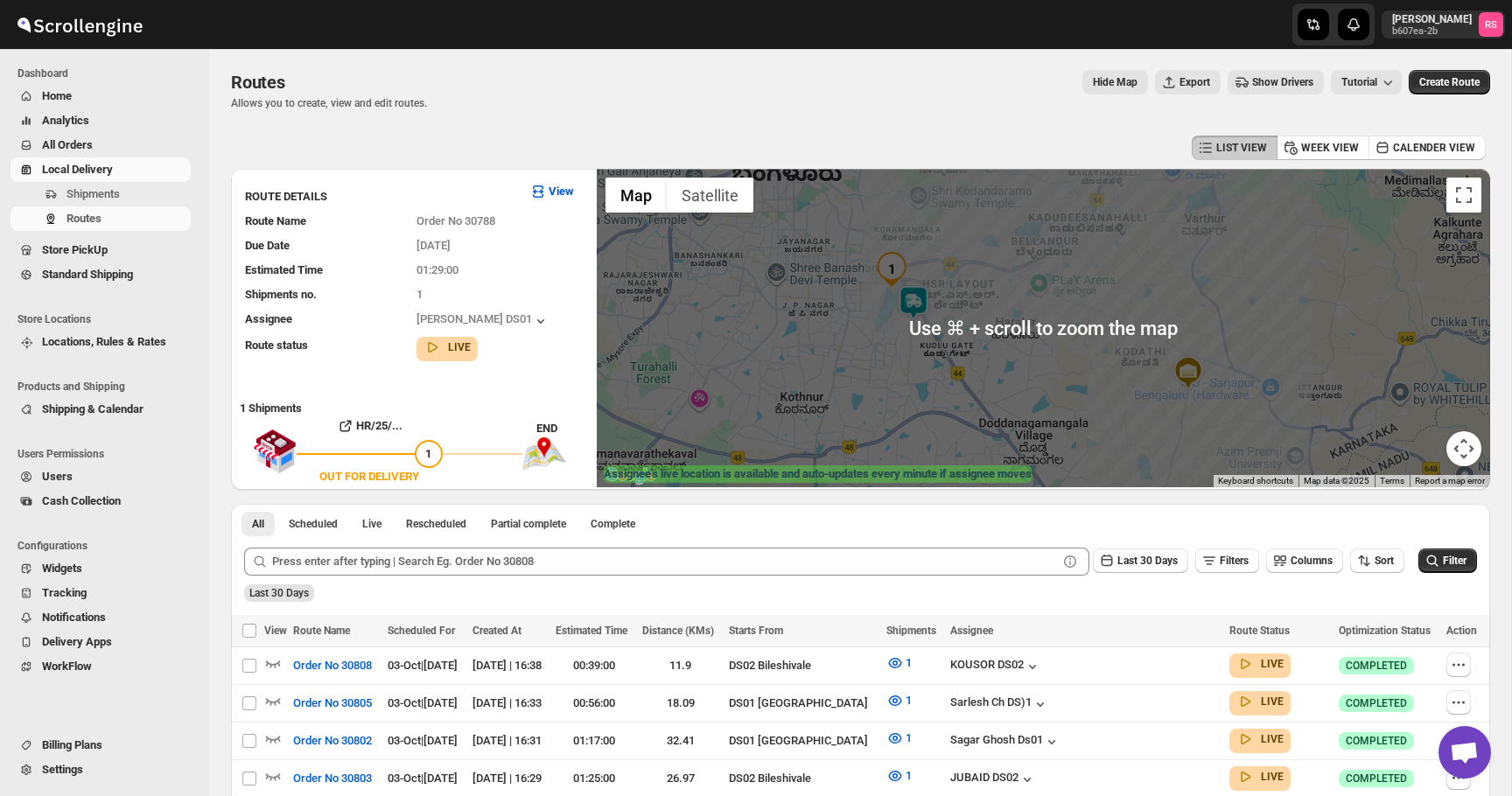
click at [923, 298] on img at bounding box center [913, 302] width 35 height 35
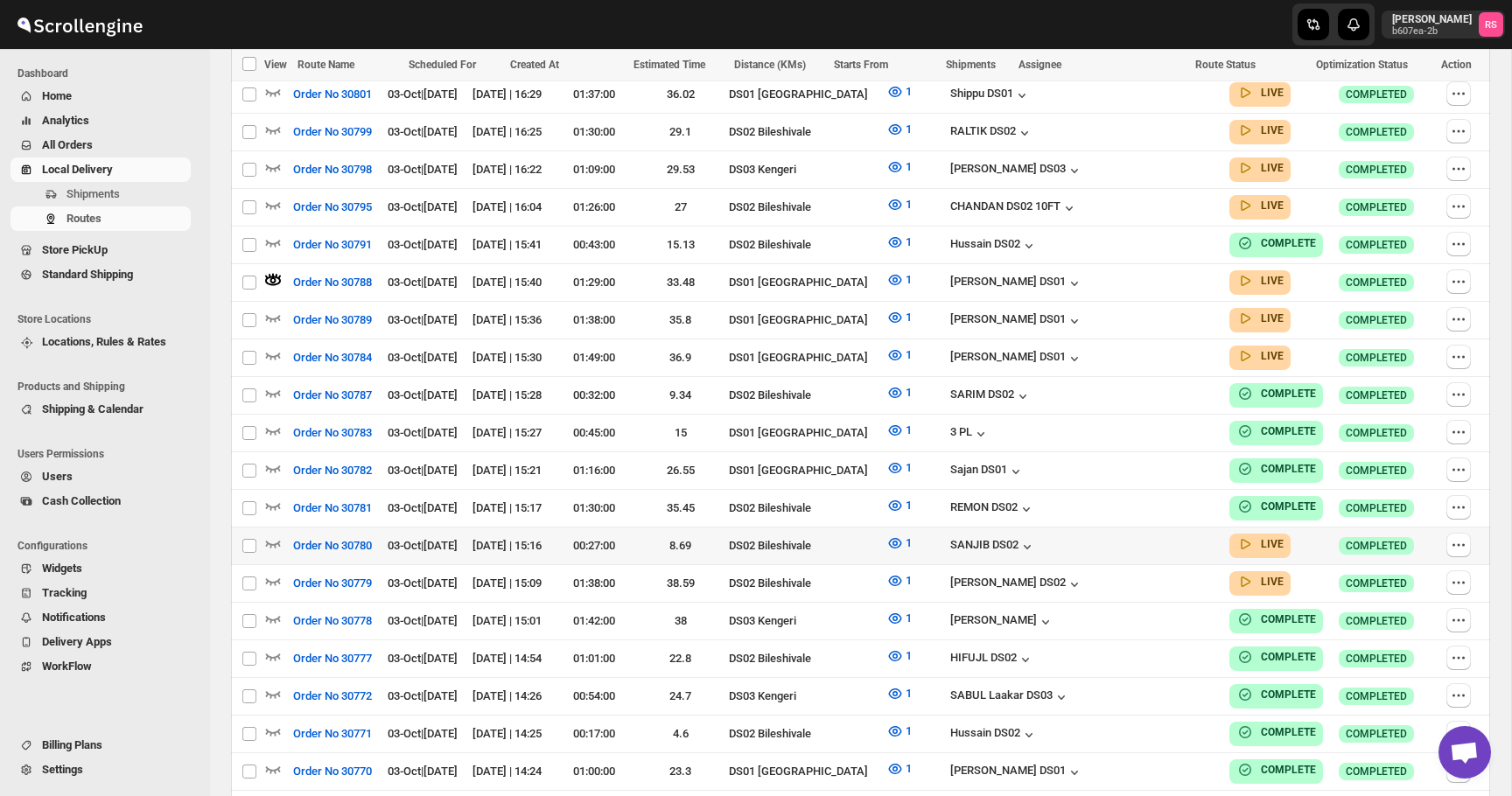
scroll to position [747, 0]
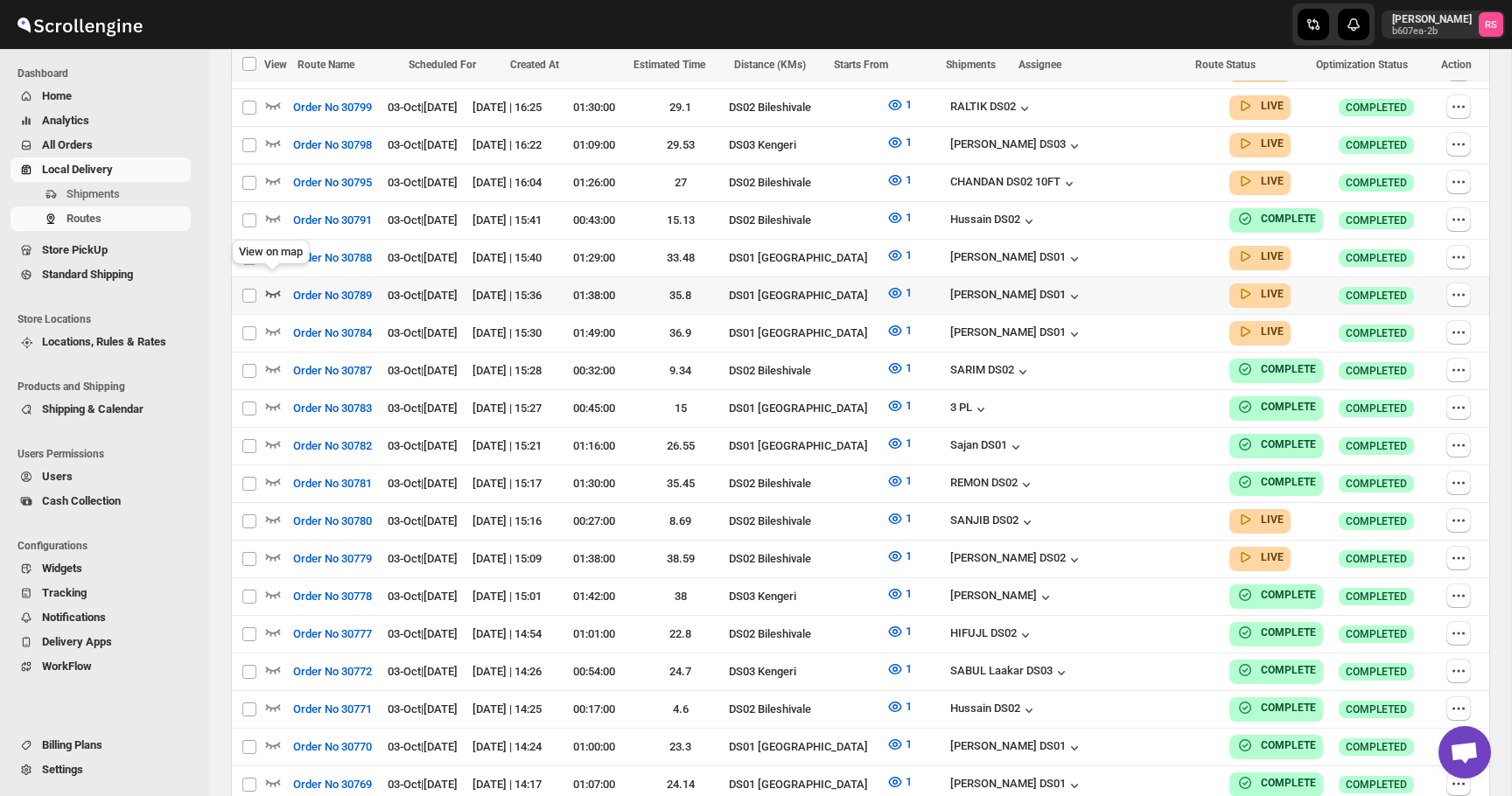
click at [275, 284] on icon "button" at bounding box center [273, 293] width 17 height 17
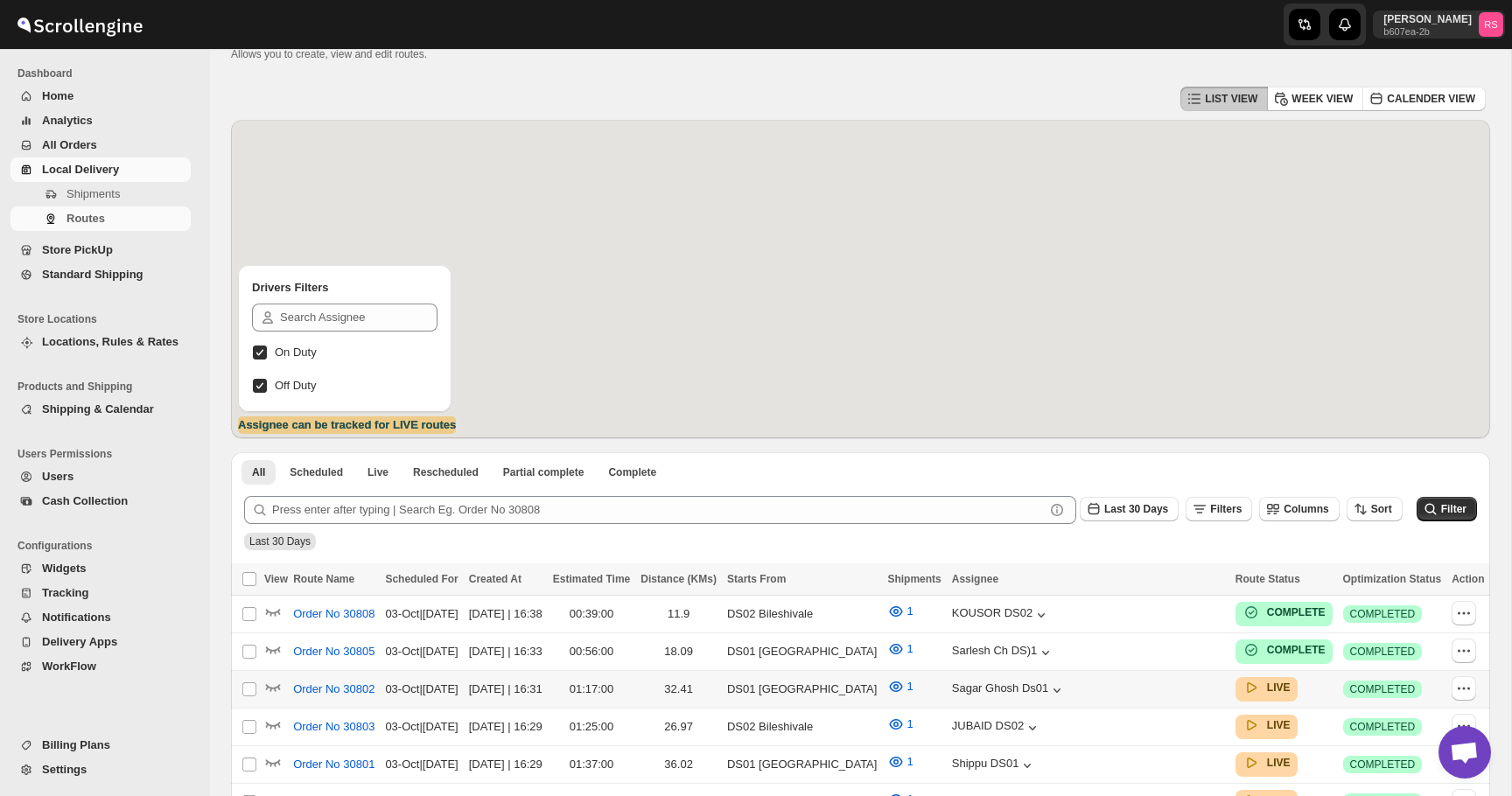
scroll to position [49, 0]
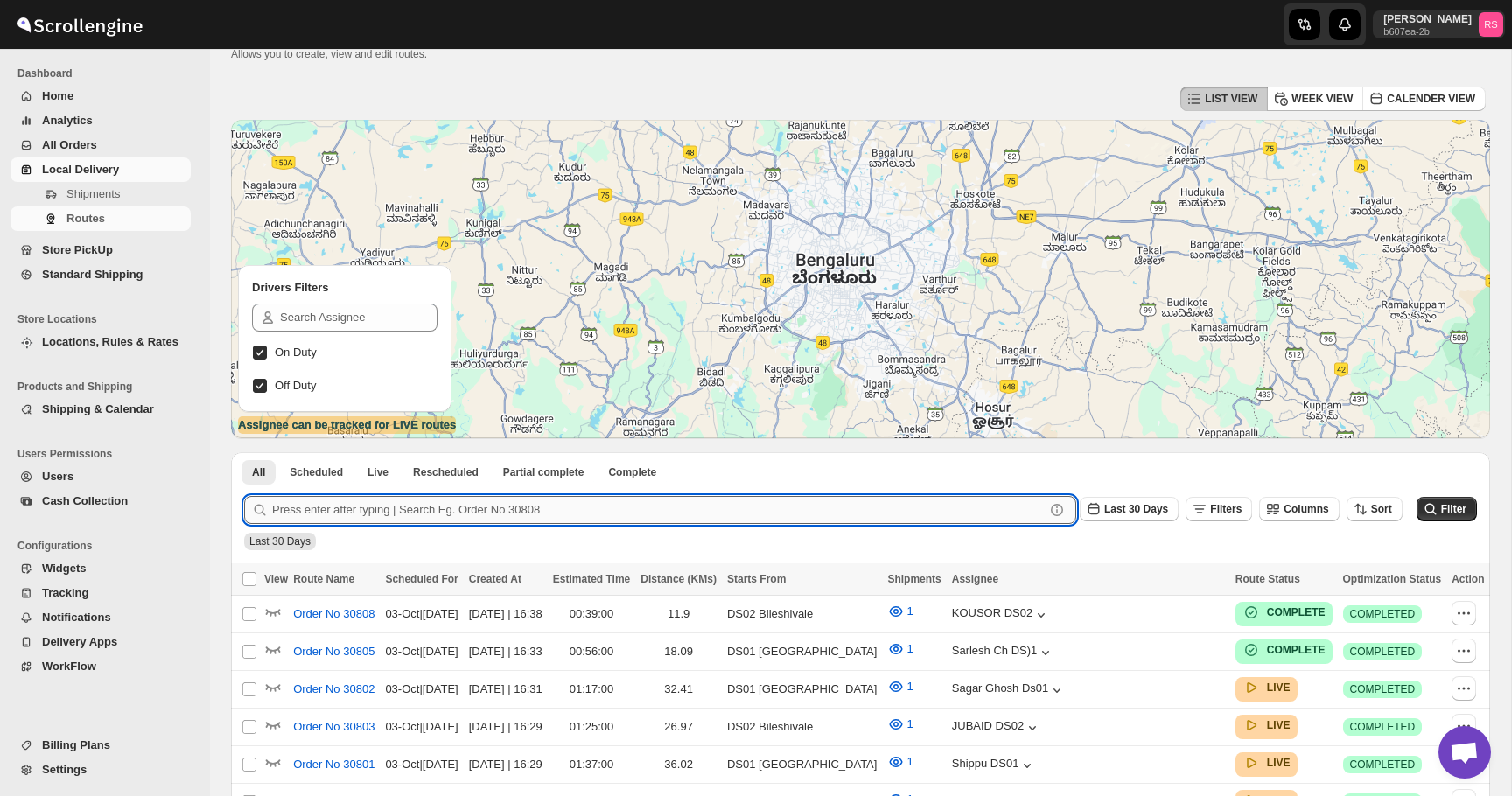
click at [390, 501] on input "text" at bounding box center [658, 510] width 773 height 28
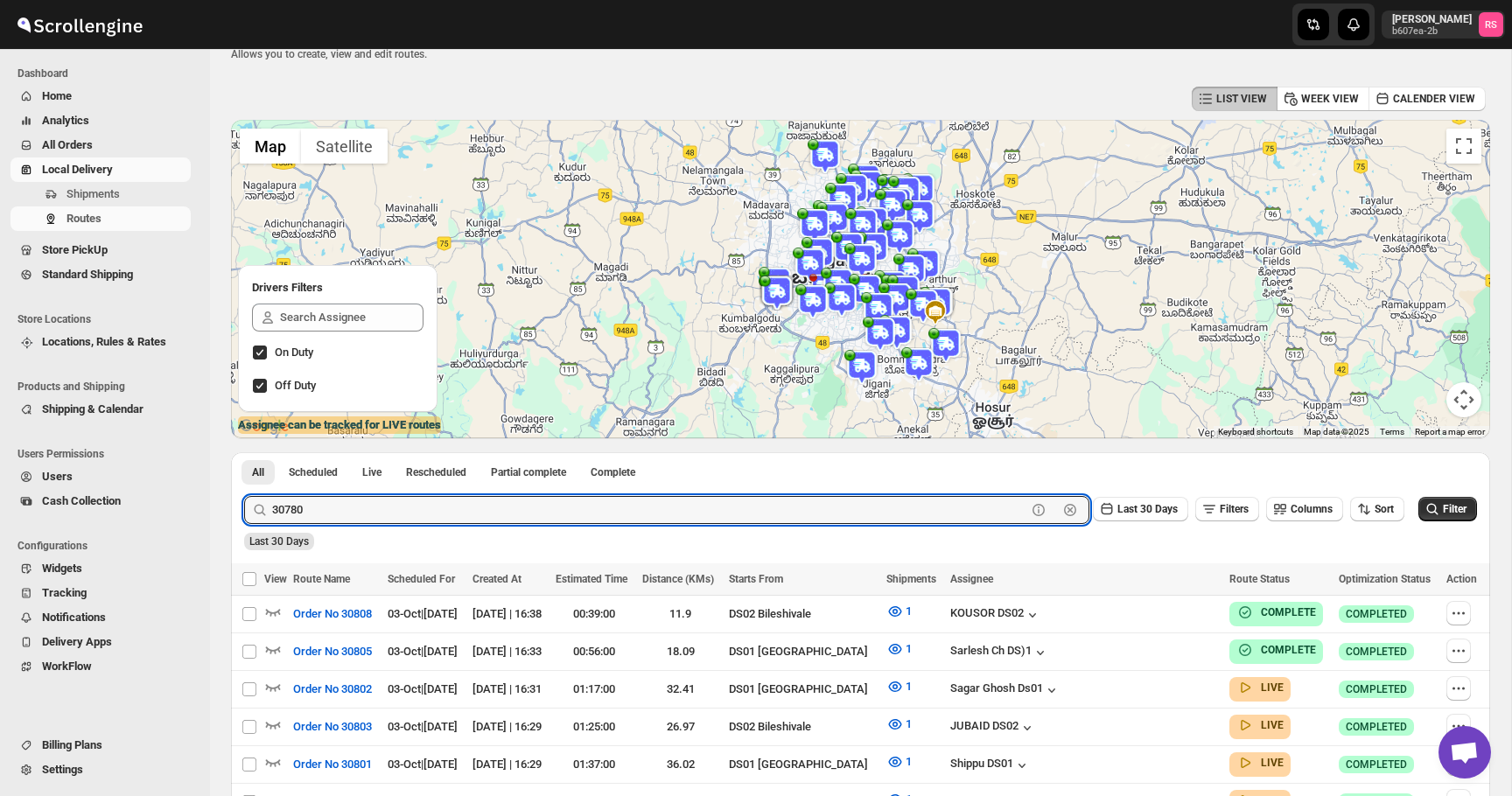
click at [244, 453] on button "Submit" at bounding box center [269, 461] width 49 height 18
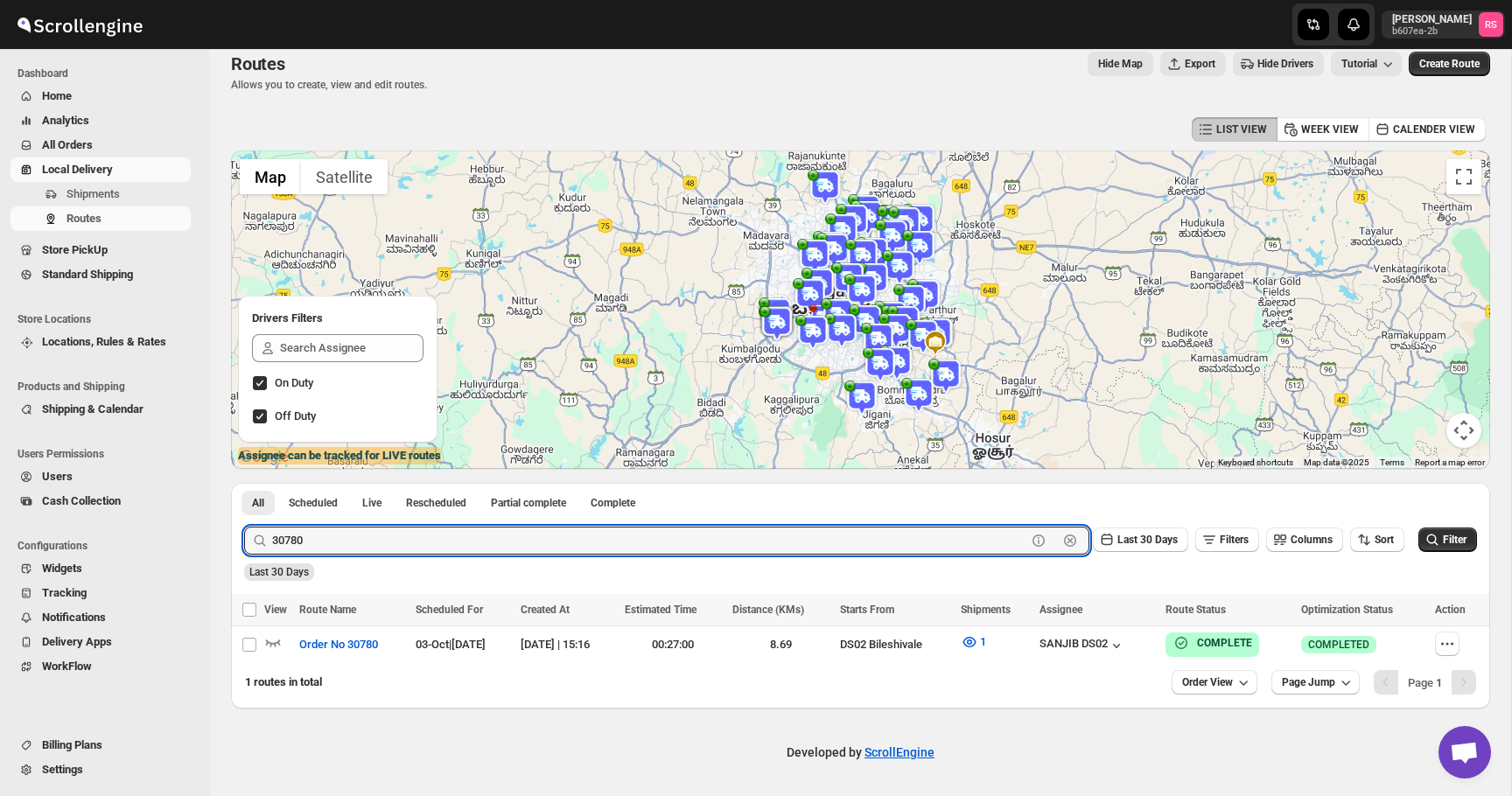
scroll to position [17, 0]
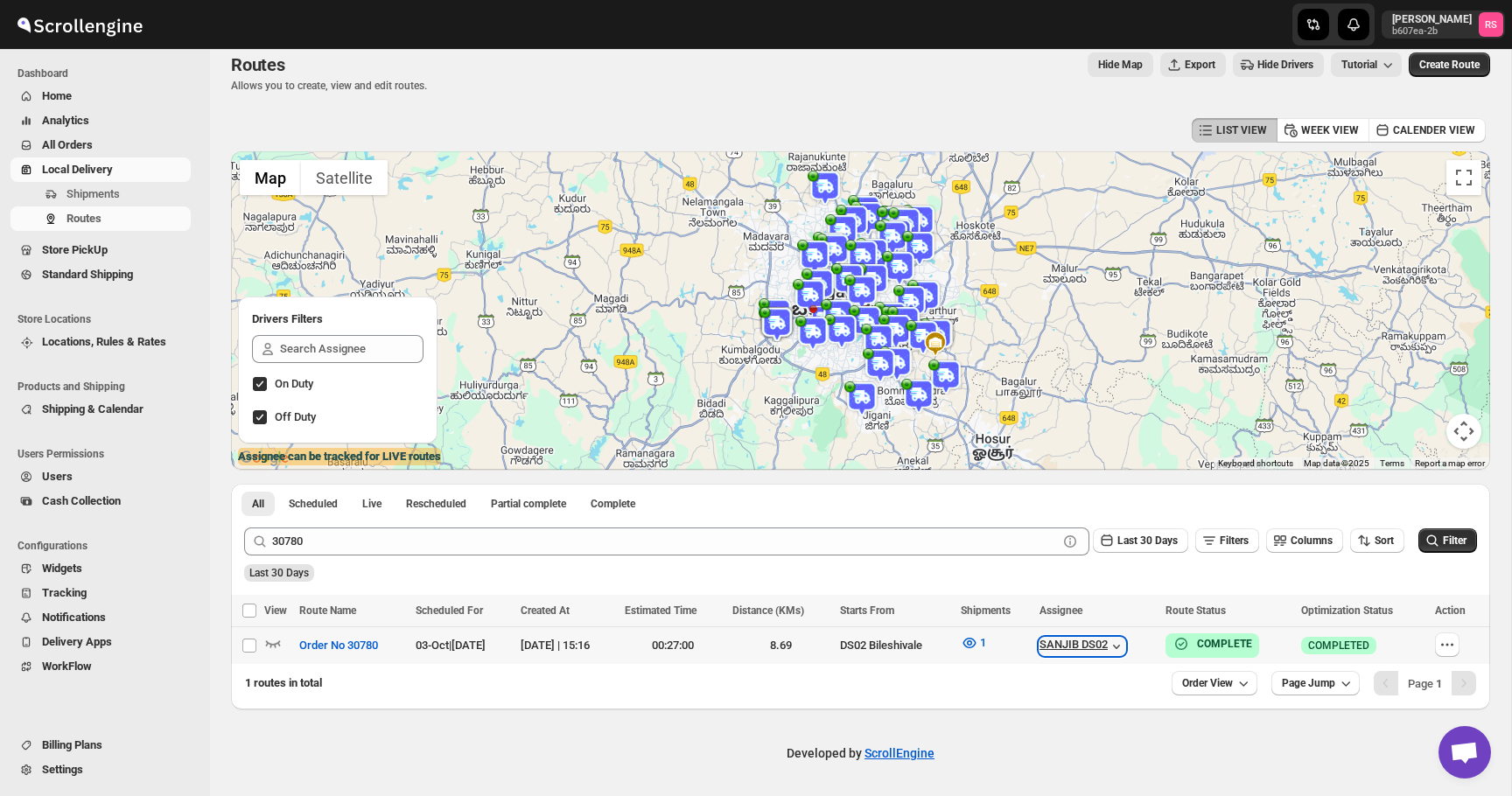
click at [1125, 644] on div "SANJIB DS02" at bounding box center [1082, 647] width 86 height 17
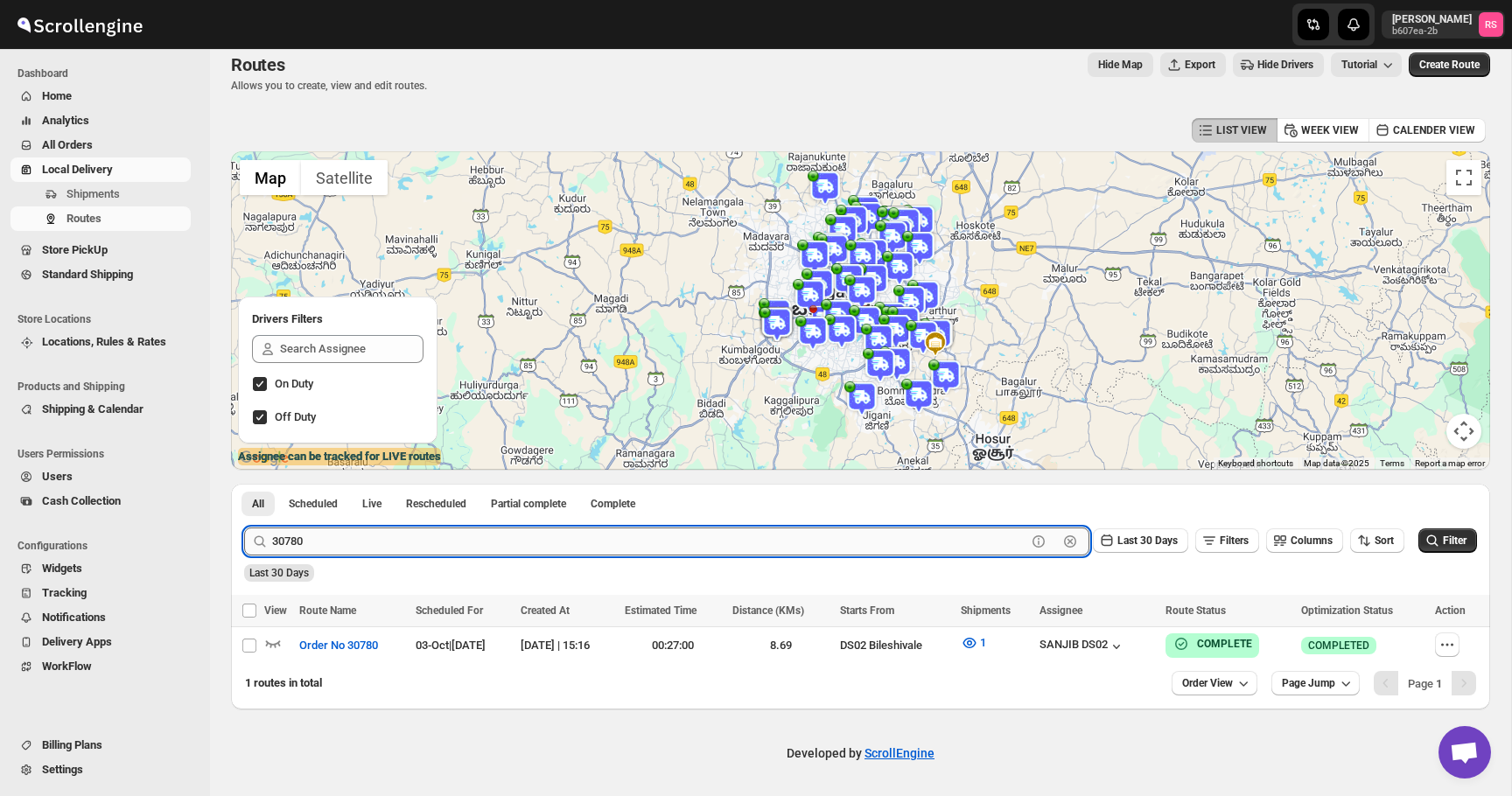
click at [467, 550] on input "30780" at bounding box center [649, 541] width 754 height 28
type input "ramjan"
click at [244, 484] on button "Submit" at bounding box center [269, 493] width 49 height 18
